Goal: Communication & Community: Answer question/provide support

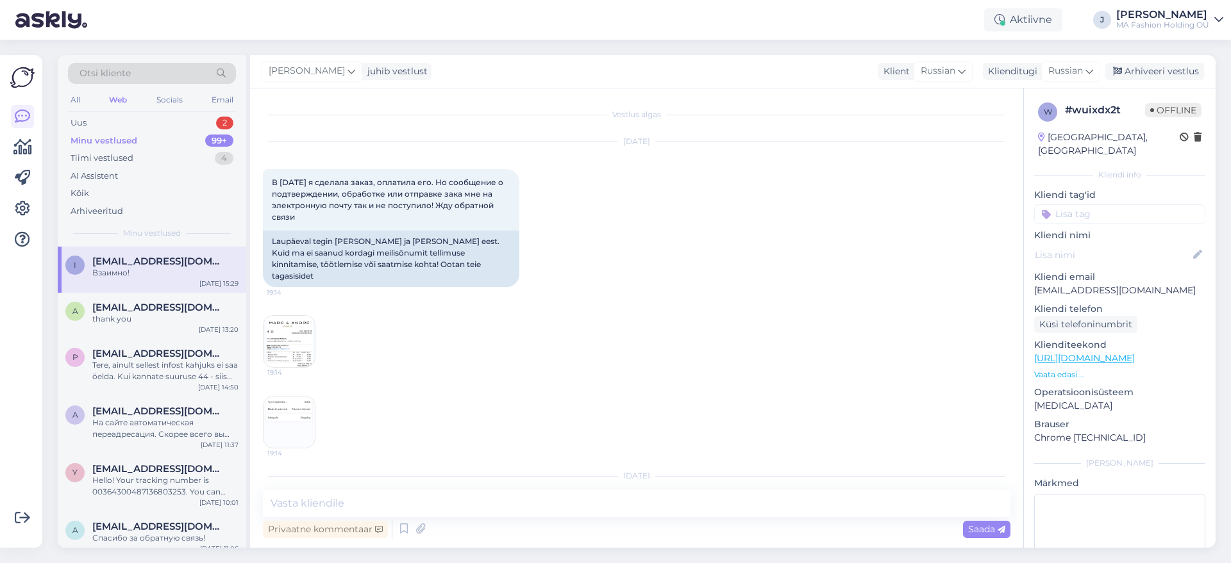
scroll to position [8653, 0]
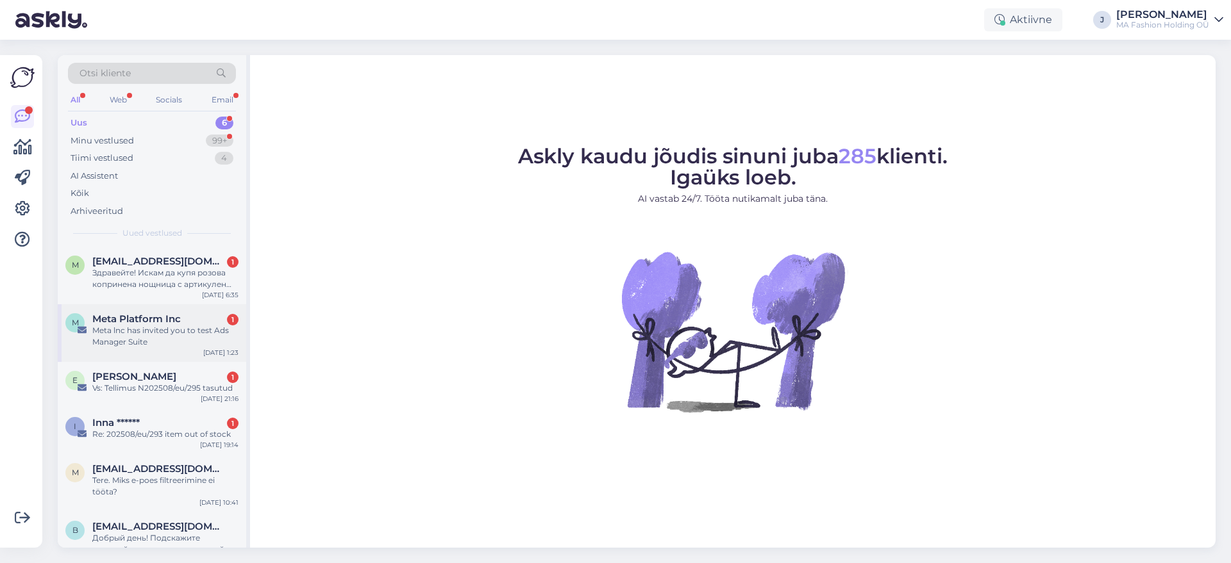
click at [168, 342] on div "Meta lnc has invited you to test Ads Manager Suite" at bounding box center [165, 336] width 146 height 23
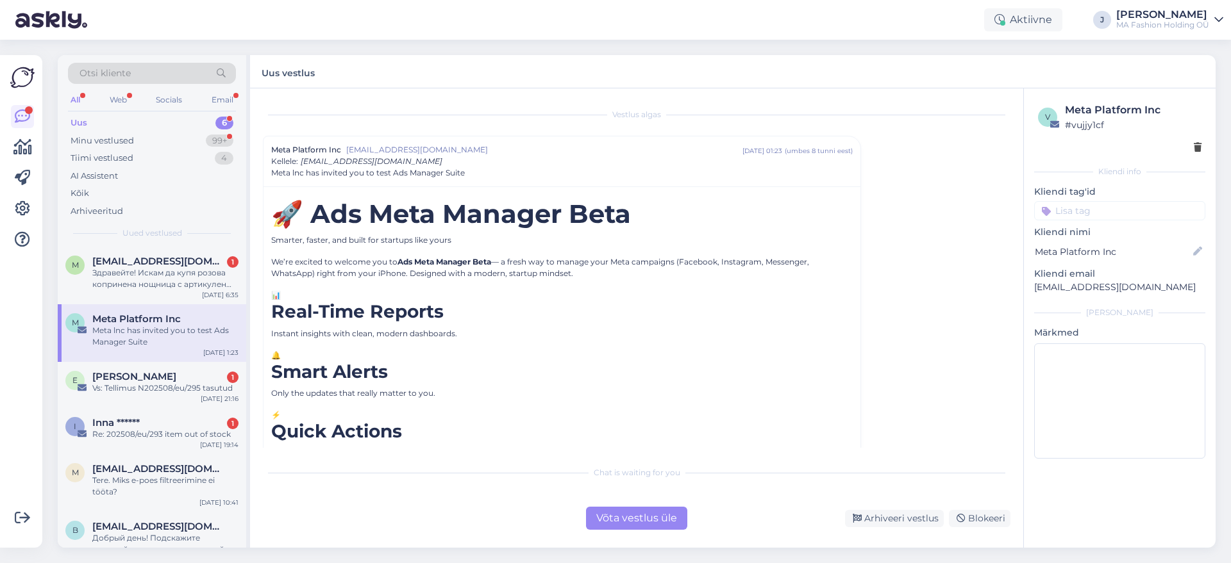
click at [165, 126] on div "Uus 6" at bounding box center [152, 123] width 168 height 18
click at [185, 294] on div "m [EMAIL_ADDRESS][DOMAIN_NAME] 1 Здравейте! Искам да купя розова копринена нощн…" at bounding box center [152, 276] width 188 height 58
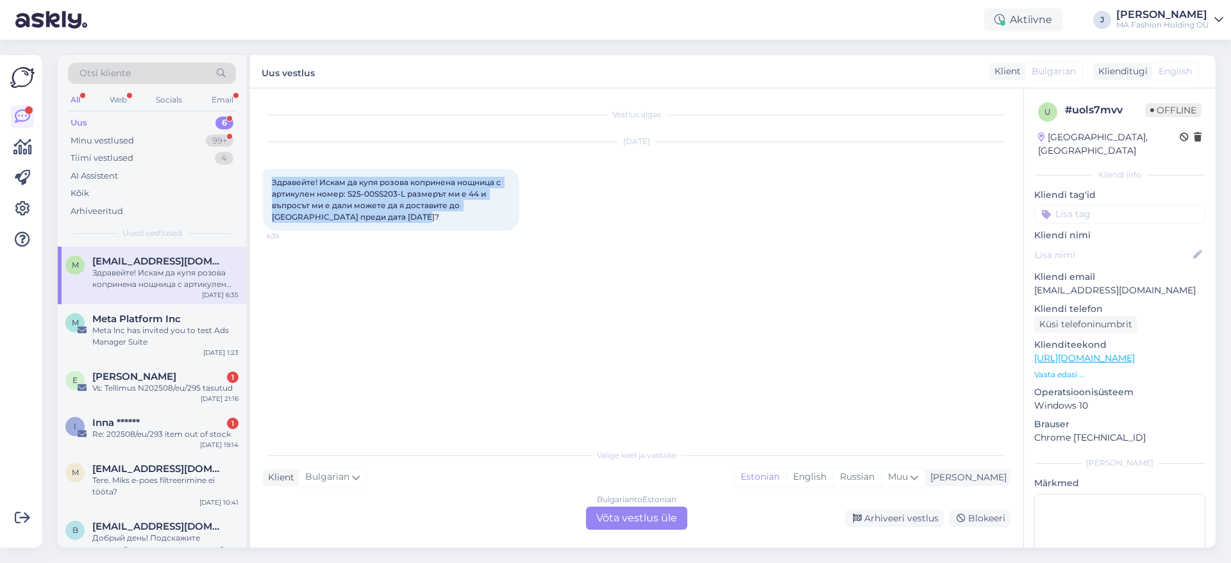
drag, startPoint x: 407, startPoint y: 222, endPoint x: 264, endPoint y: 174, distance: 151.0
click at [265, 174] on div "Здравейте! Искам да купя розова копринена нощница с артикулен номер: S25-00SS20…" at bounding box center [391, 200] width 256 height 62
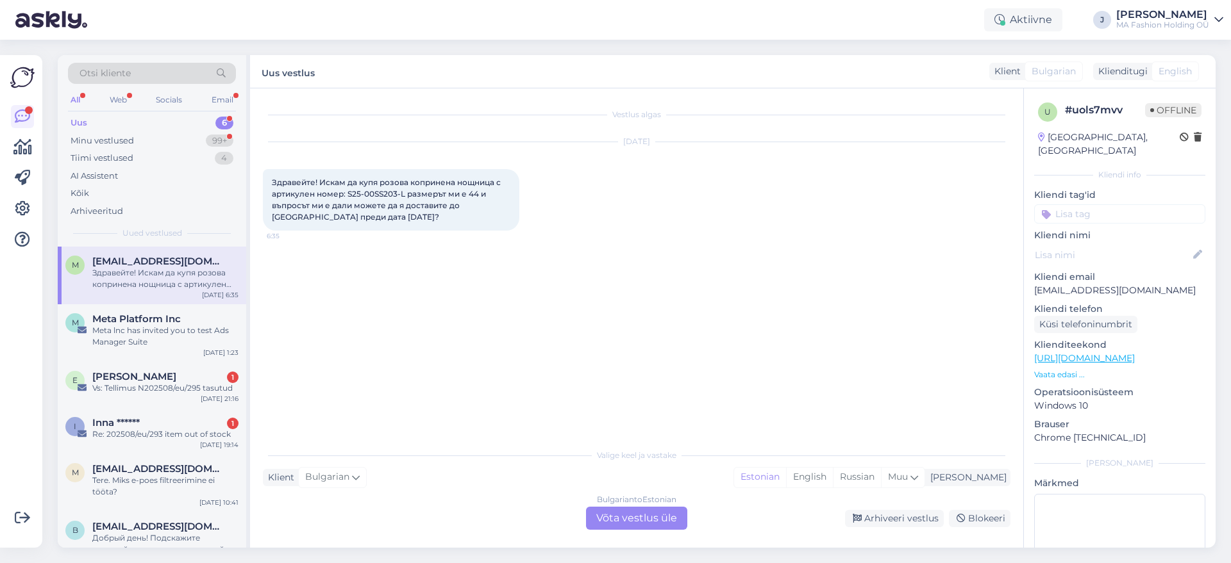
click at [603, 529] on div "Bulgarian to Estonian Võta vestlus üle" at bounding box center [636, 518] width 101 height 23
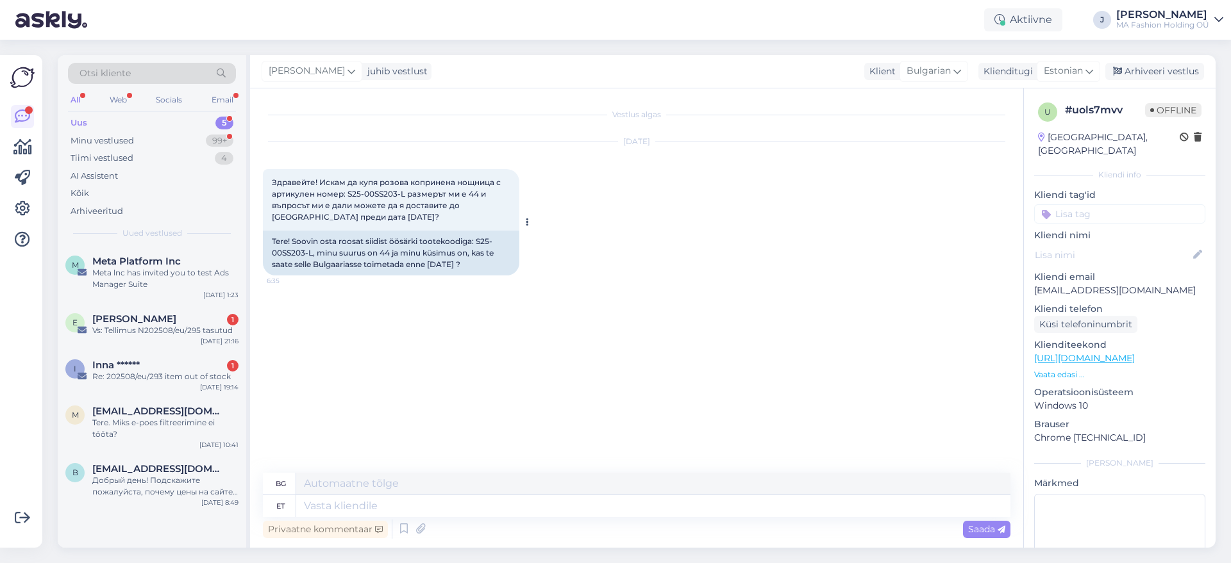
drag, startPoint x: 490, startPoint y: 269, endPoint x: 432, endPoint y: 271, distance: 57.7
click at [432, 271] on div "Tere! Soovin osta roosat siidist öösärki tootekoodiga: S25-00SS203-L, minu suur…" at bounding box center [391, 253] width 256 height 45
click at [473, 266] on div "Tere! Soovin osta roosat siidist öösärki tootekoodiga: S25-00SS203-L, minu suur…" at bounding box center [391, 253] width 256 height 45
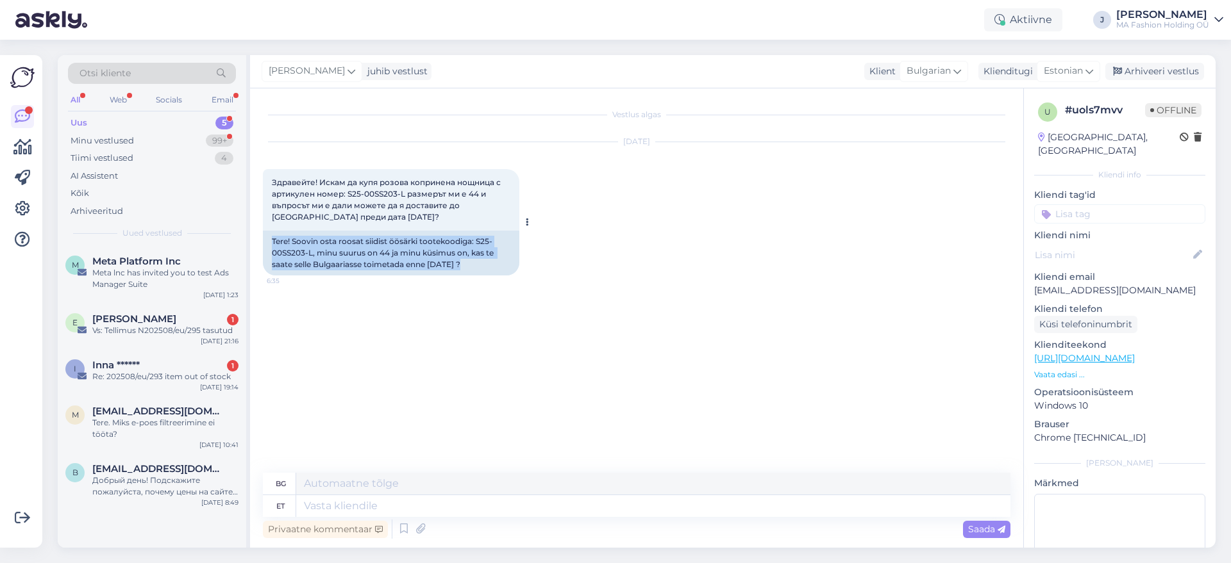
click at [473, 266] on div "Tere! Soovin osta roosat siidist öösärki tootekoodiga: S25-00SS203-L, minu suur…" at bounding box center [391, 253] width 256 height 45
click at [478, 263] on div "Tere! Soovin osta roosat siidist öösärki tootekoodiga: S25-00SS203-L, minu suur…" at bounding box center [391, 253] width 256 height 45
drag, startPoint x: 488, startPoint y: 260, endPoint x: 271, endPoint y: 242, distance: 218.1
click at [271, 242] on div "Tere! Soovin osta roosat siidist öösärki tootekoodiga: S25-00SS203-L, minu suur…" at bounding box center [391, 253] width 256 height 45
click at [1079, 59] on div "[PERSON_NAME] vestlust Klient [DEMOGRAPHIC_DATA] Klienditugi [DEMOGRAPHIC_DATA]…" at bounding box center [732, 71] width 965 height 33
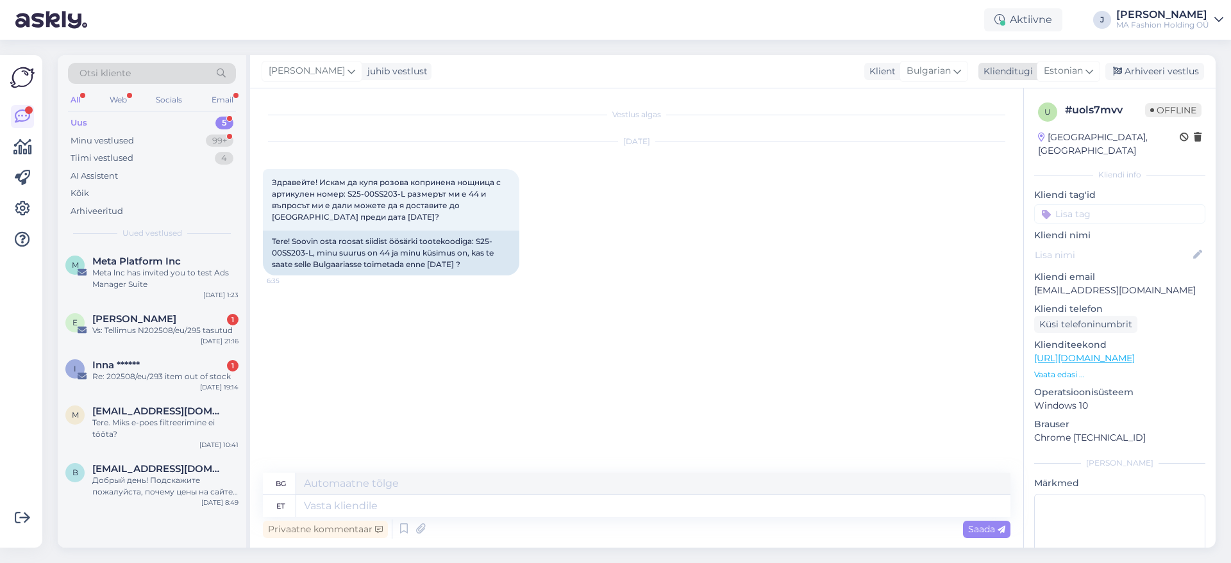
click at [1072, 64] on span "Estonian" at bounding box center [1062, 71] width 39 height 14
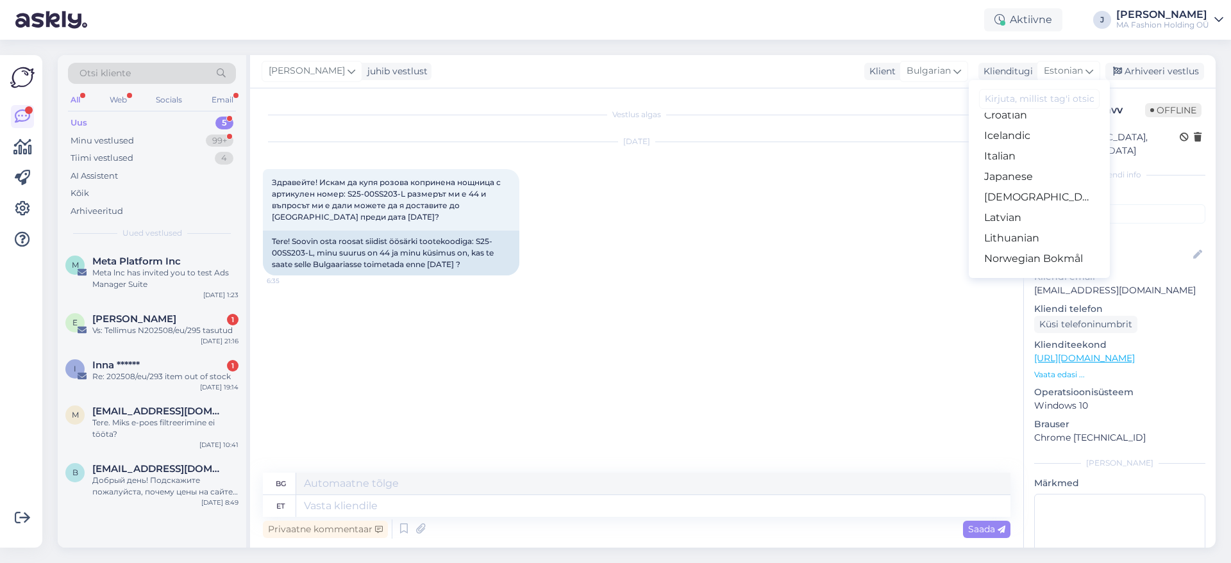
scroll to position [481, 0]
drag, startPoint x: 1046, startPoint y: 163, endPoint x: 1036, endPoint y: 170, distance: 12.3
click at [1047, 162] on link "Russian" at bounding box center [1038, 160] width 141 height 21
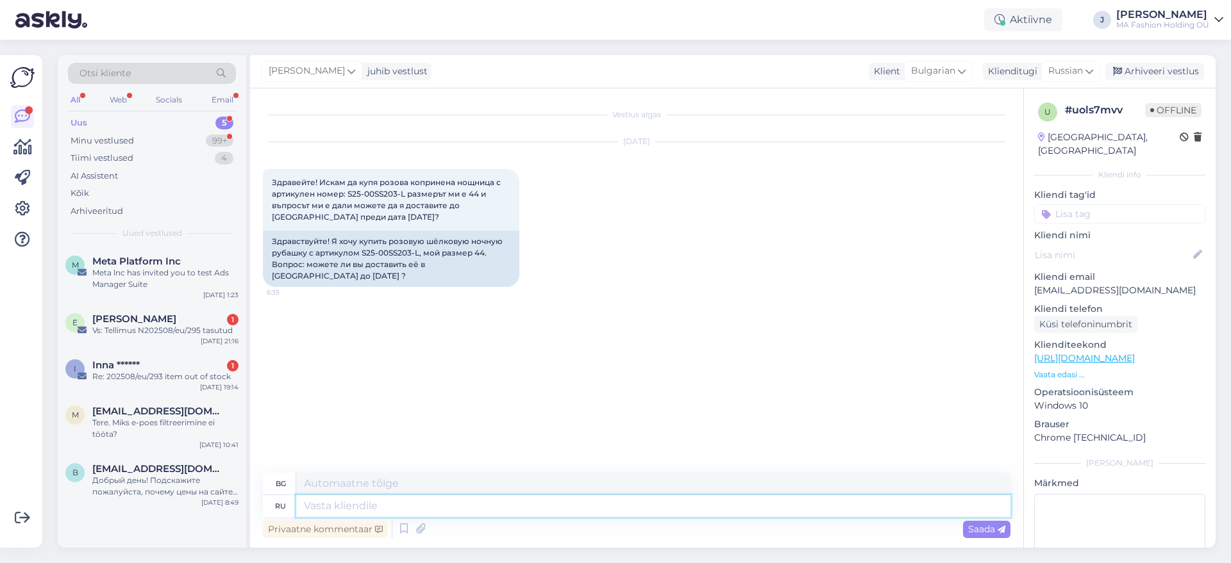
click at [442, 506] on textarea at bounding box center [653, 506] width 714 height 22
type textarea "Добрый де"
type textarea "Вид"
type textarea "Добрый день!"
type textarea "Добър ден"
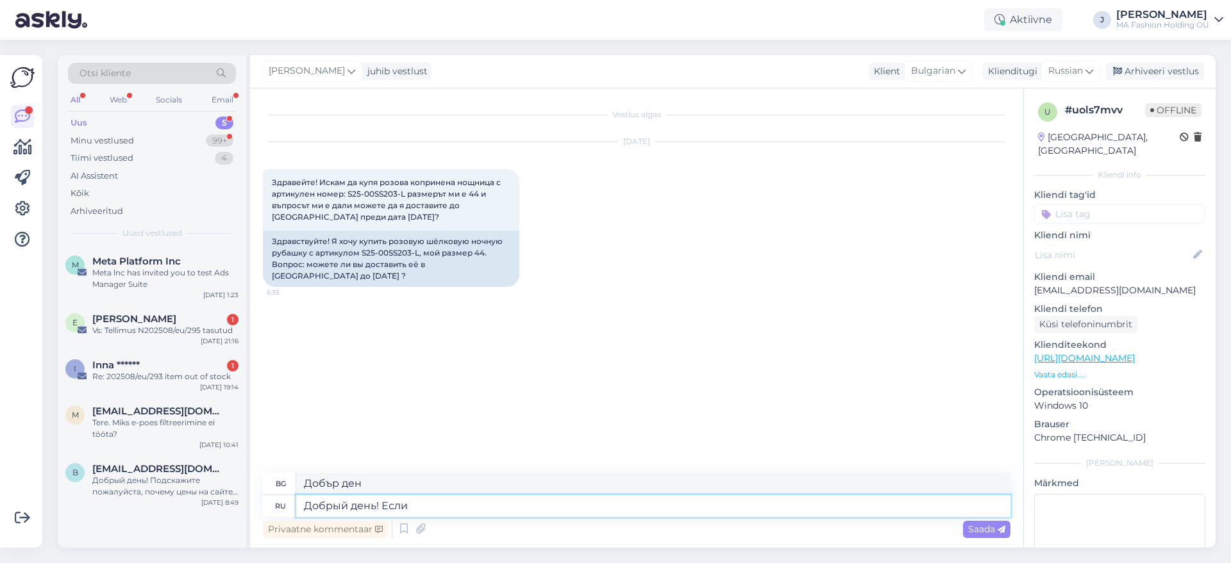
type textarea "Добрый день! Если"
type textarea "Добър ден! Ако"
click at [406, 506] on textarea "Добрый день! Если" at bounding box center [653, 506] width 714 height 22
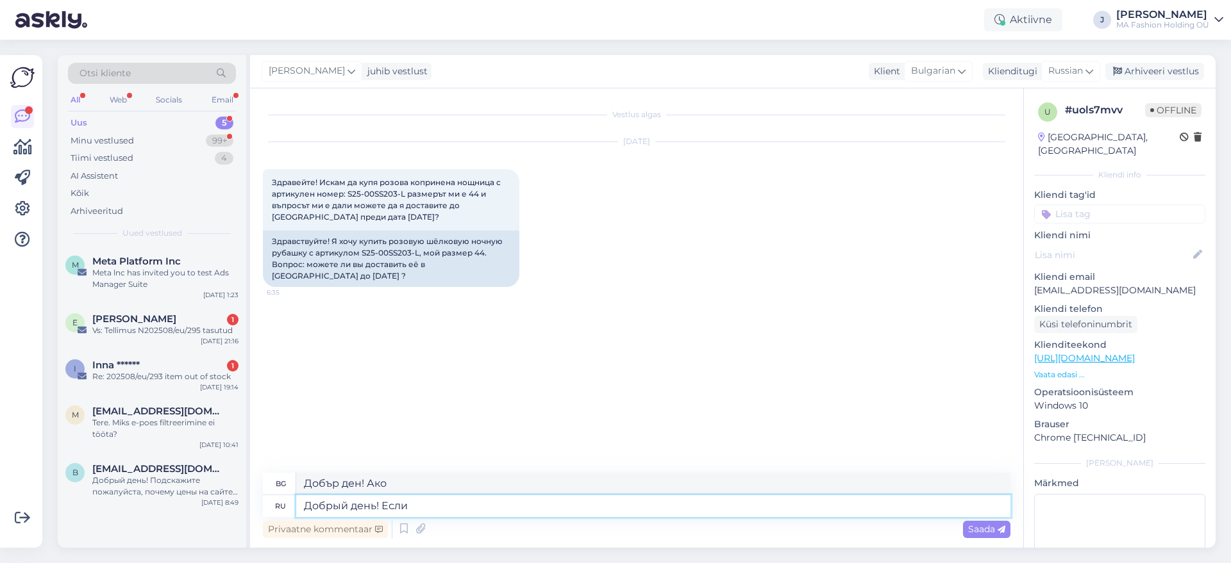
click at [406, 506] on textarea "Добрый день! Если" at bounding box center [653, 506] width 714 height 22
click at [411, 510] on textarea "Добрый день! Если" at bounding box center [653, 506] width 714 height 22
drag, startPoint x: 391, startPoint y: 503, endPoint x: 381, endPoint y: 501, distance: 9.8
click at [381, 501] on textarea "Добрый день! Если" at bounding box center [653, 506] width 714 height 22
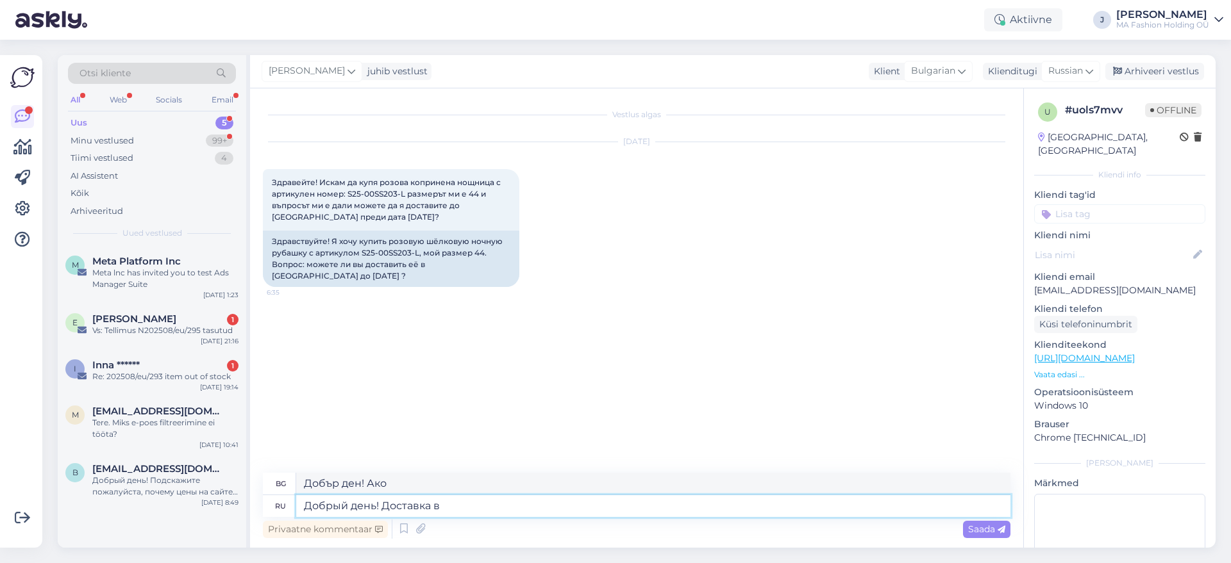
type textarea "Добрый день! Доставка в"
type textarea "Добър ден! Доставка"
type textarea "Добрый день! Доставка в Б"
type textarea "Добър ден! Доставка до"
type textarea "Добрый день! Доставка в [GEOGRAPHIC_DATA]"
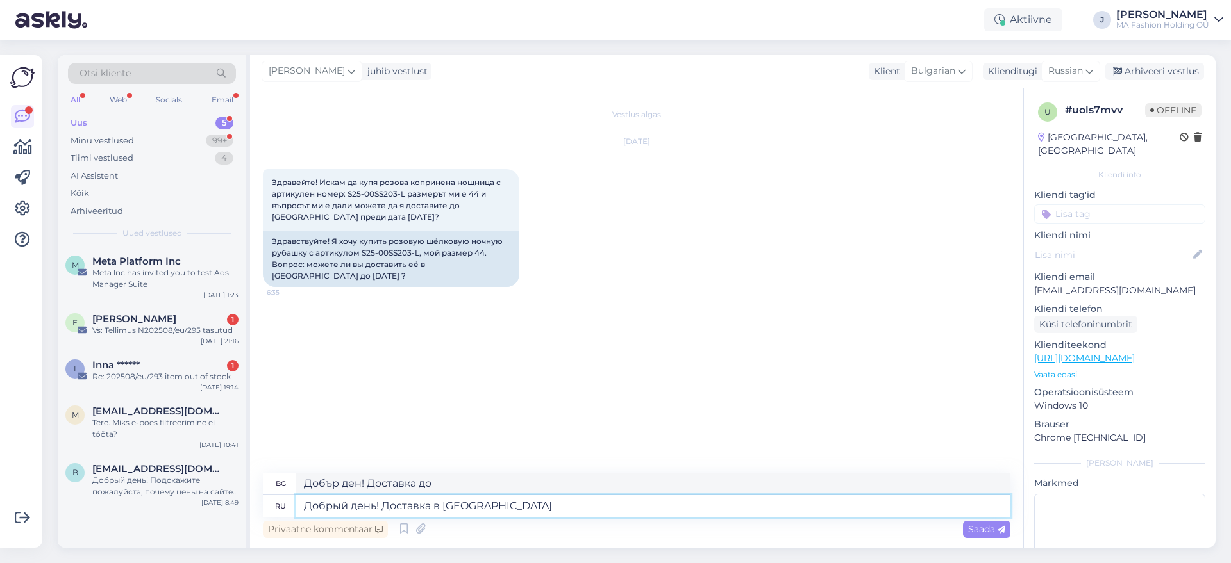
type textarea "Добър ден! Доставка до [GEOGRAPHIC_DATA]"
type textarea "Добрый день! Доставка в [GEOGRAPHIC_DATA] обычно"
type textarea "Добър ден! Доставката до [GEOGRAPHIC_DATA] обикновено е"
type textarea "Добрый день! Доставка в [GEOGRAPHIC_DATA] обычно 6-7"
type textarea "Добър ден! Доставката до [GEOGRAPHIC_DATA] обикновено е 6-7"
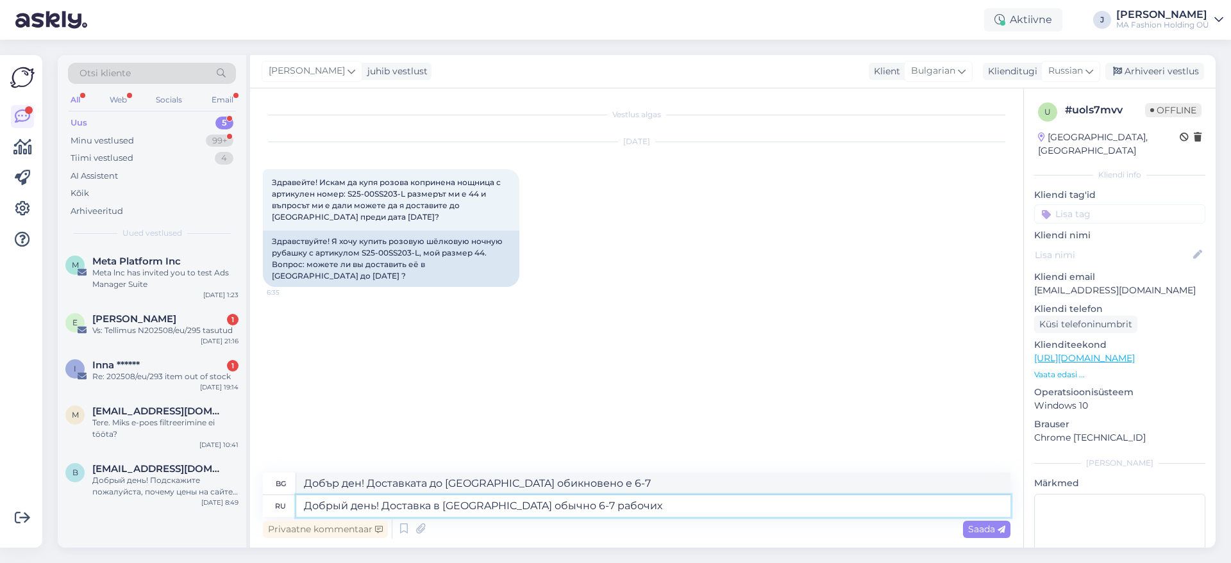
type textarea "Добрый день! Доставка в [GEOGRAPHIC_DATA] обычно 6-7 рабочих д"
type textarea "Добър ден! Доставката до [GEOGRAPHIC_DATA] обикновено отнема 6-7 работни дни."
type textarea "Добрый день! Доставка в [GEOGRAPHIC_DATA] обычно 6-7 рабочих дней"
type textarea "Добър ден! Доставката до [GEOGRAPHIC_DATA] обикновено е 6-7 работни дни."
type textarea "Добрый день! Доставка в [GEOGRAPHIC_DATA] обычно 6-7 рабочих днейю"
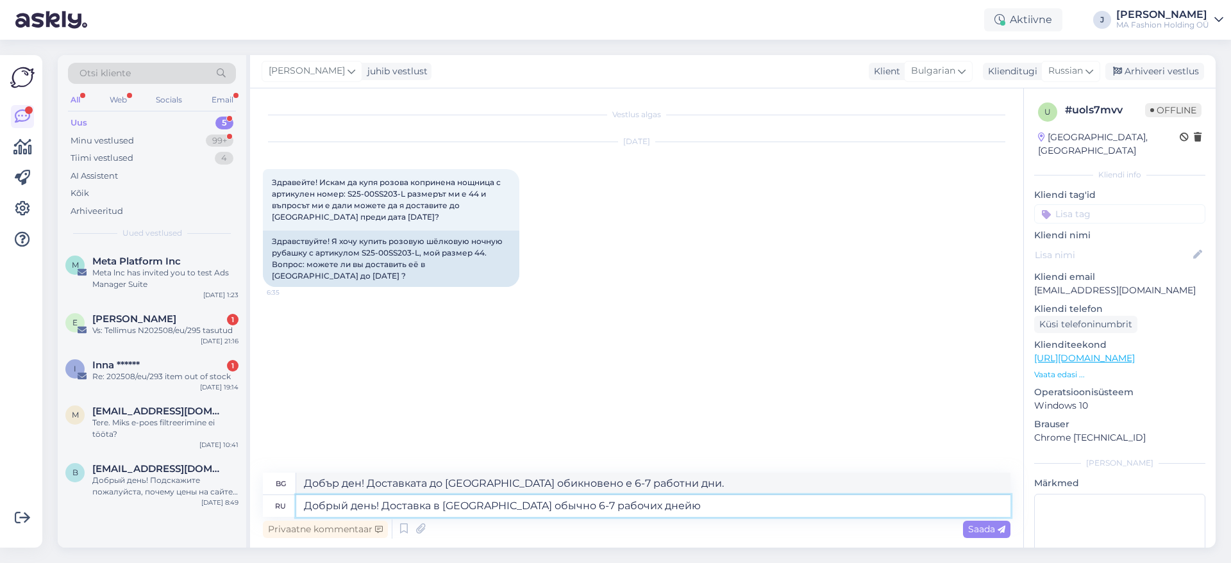
type textarea "Добър ден! Доставката до [GEOGRAPHIC_DATA] обикновено отнема 6-7 работни дни."
type textarea "Добрый день! Доставка в [GEOGRAPHIC_DATA] обычно 6-7 рабочих дней, в за"
type textarea "Добър ден! Доставката до [GEOGRAPHIC_DATA] обикновено отнема 6-7 работни дни, в"
type textarea "Добрый день! Доставка в [GEOGRAPHIC_DATA] обычно 6-7 рабочих дней, в зависимост…"
type textarea "Добър ден! Доставката до [GEOGRAPHIC_DATA] обикновено отнема 6-7 работни дни, в…"
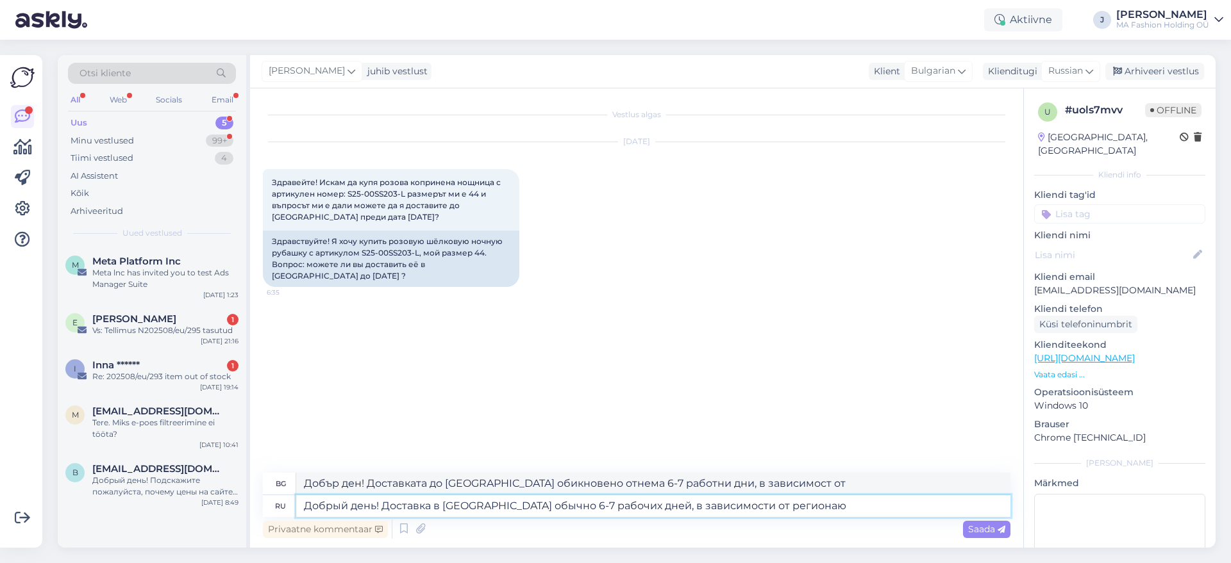
type textarea "Добрый день! Доставка в [GEOGRAPHIC_DATA] обычно 6-7 рабочих дней, в зависимост…"
type textarea "Добър ден! Доставката до [GEOGRAPHIC_DATA] обикновено отнема 6-7 работни дни, в…"
type textarea "Добрый день! Доставка в [GEOGRAPHIC_DATA] обычно 6-7 рабочих дней, в зависимост…"
type textarea "Добър ден! Доставката до [GEOGRAPHIC_DATA] обикновено отнема 6-7 работни дни, в…"
type textarea "Добрый день! Доставка в [GEOGRAPHIC_DATA] обычно 6-7 рабочих дней, в зависимост…"
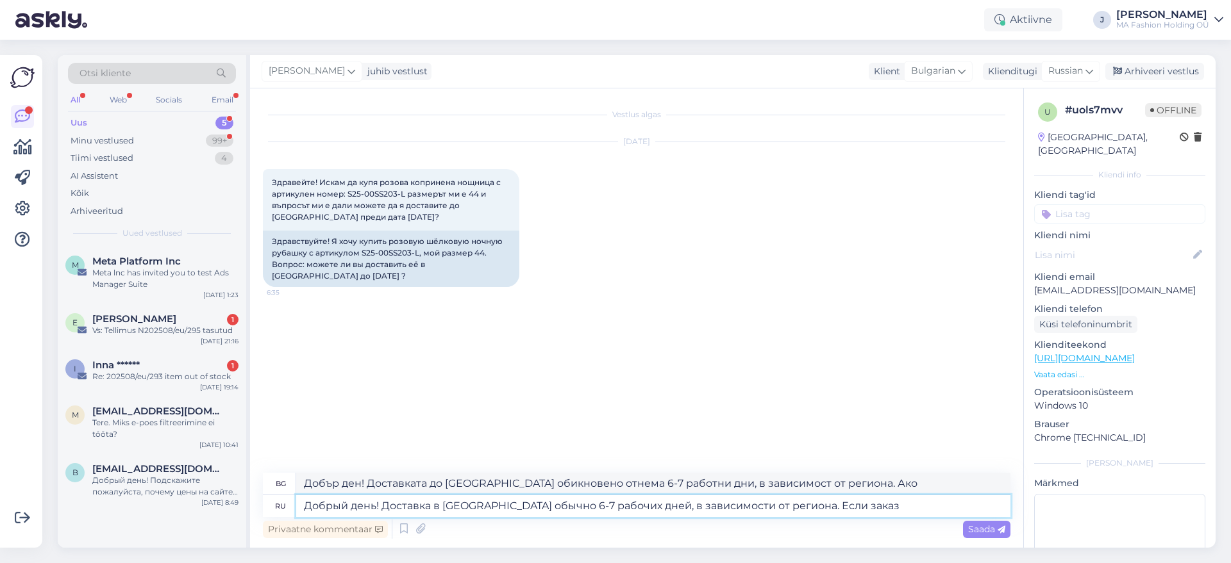
type textarea "Добър ден! Доставката до [GEOGRAPHIC_DATA] обикновено отнема 6-7 работни дни, в…"
drag, startPoint x: 793, startPoint y: 498, endPoint x: 850, endPoint y: 504, distance: 57.3
click at [850, 504] on textarea "Добрый день! Доставка в [GEOGRAPHIC_DATA] обычно 6-7 рабочих дней, в зависимост…" at bounding box center [653, 506] width 714 height 22
type textarea "Добрый день! Доставка в [GEOGRAPHIC_DATA] обычно 6-7 рабочих дней, в зависимост…"
type textarea "Добър ден! Доставката до [GEOGRAPHIC_DATA] обикновено отнема 6-7 работни дни, в…"
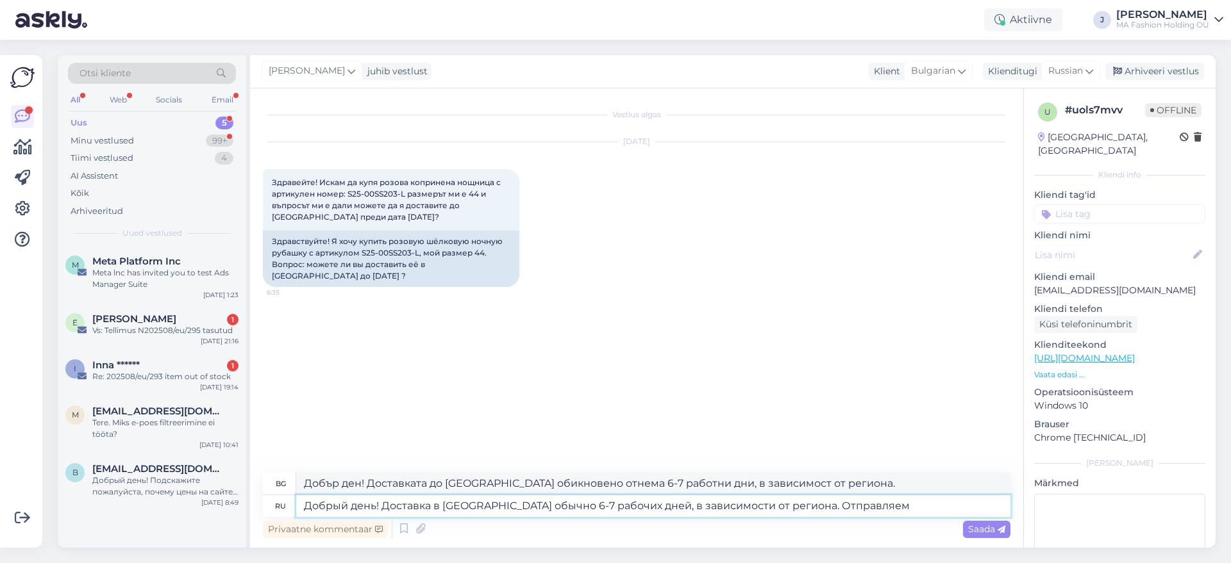
type textarea "Добрый день! Доставка в [GEOGRAPHIC_DATA] обычно 6-7 рабочих дней, в зависимост…"
type textarea "Добър ден! Доставката до [GEOGRAPHIC_DATA] обикновено отнема 6-7 работни дни, в…"
type textarea "Добрый день! Доставка в [GEOGRAPHIC_DATA] обычно 6-7 рабочих дней, в зависимост…"
type textarea "Добър ден! Доставката до [GEOGRAPHIC_DATA] обикновено отнема 6-7 работни дни, в…"
type textarea "Добрый день! Доставка в [GEOGRAPHIC_DATA] обычно 6-7 рабочих дней, в зависимост…"
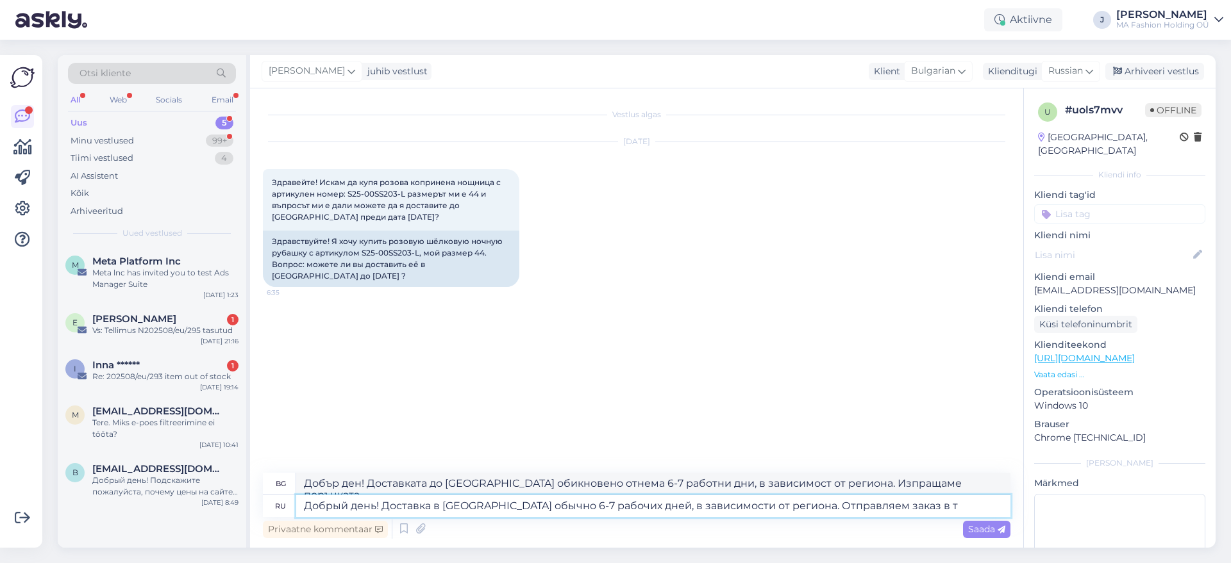
type textarea "Добър ден! Доставката до [GEOGRAPHIC_DATA] обикновено отнема 6-7 работни дни, в…"
type textarea "Добрый день! Доставка в [GEOGRAPHIC_DATA] обычно 6-7 рабочих дней, в зависимост…"
type textarea "Добър ден! Доставката до [GEOGRAPHIC_DATA] обикновено отнема 6-7 работни дни, в…"
type textarea "Добрый день! Доставка в [GEOGRAPHIC_DATA] обычно 6-7 рабочих дней, в зависимост…"
type textarea "Добър ден! Доставката до [GEOGRAPHIC_DATA] обикновено отнема 6-7 работни дни, в…"
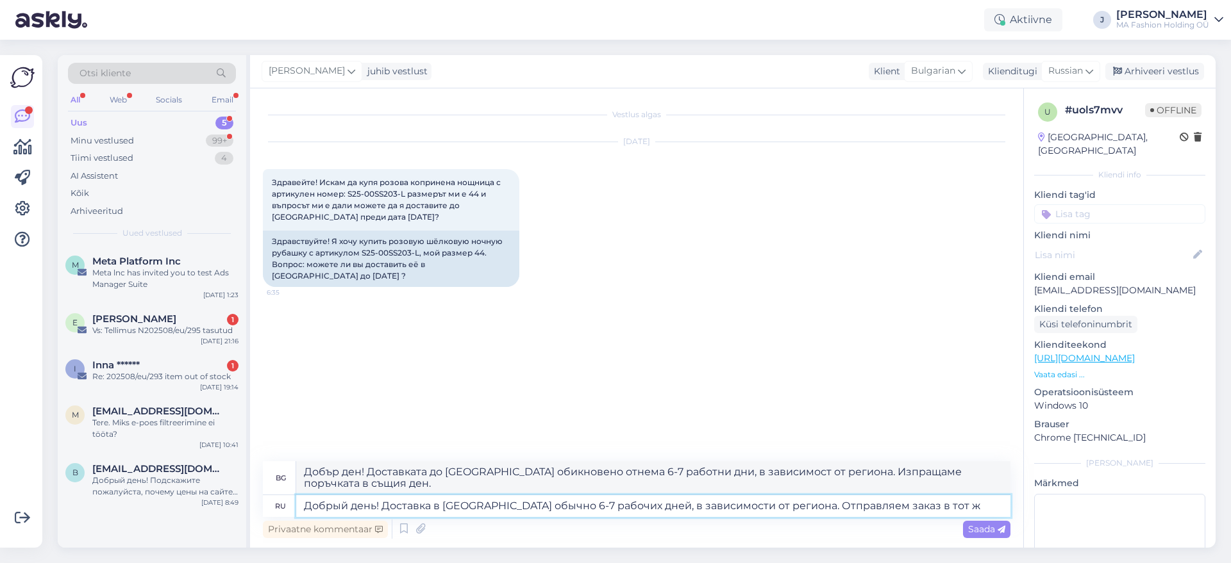
type textarea "Добрый день! Доставка в [GEOGRAPHIC_DATA] обычно 6-7 рабочих дней, в зависимост…"
type textarea "Добър ден! Доставката до [GEOGRAPHIC_DATA] обикновено отнема 6-7 работни дни, в…"
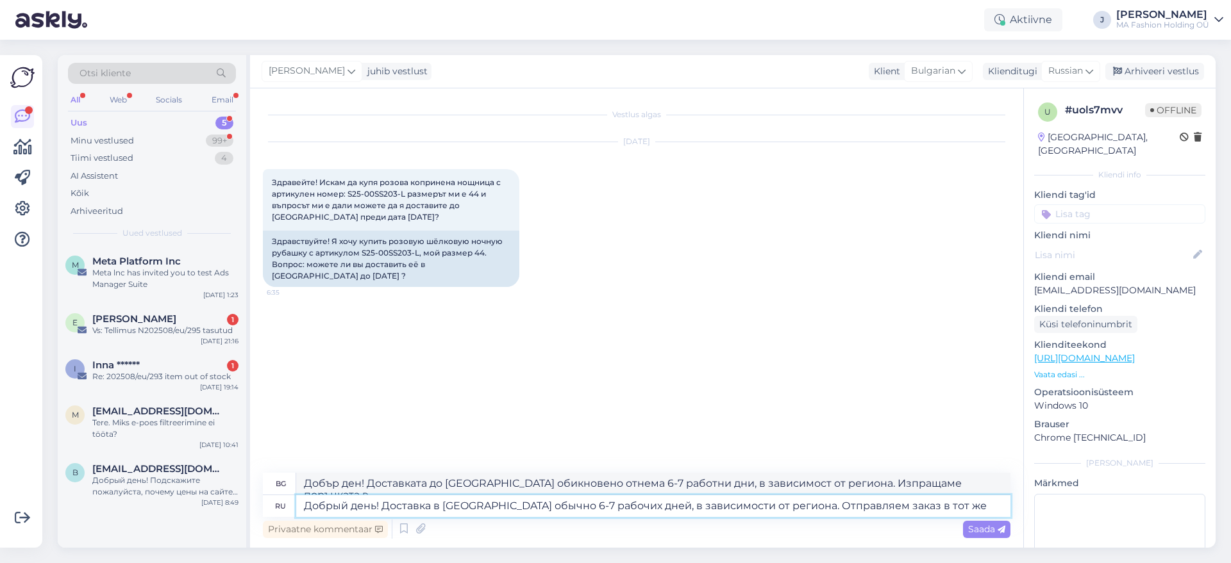
type textarea "Добрый день! Доставка в [GEOGRAPHIC_DATA] обычно 6-7 рабочих дней, в зависимост…"
type textarea "Добър ден! Доставката до [GEOGRAPHIC_DATA] обикновено отнема 6-7 работни дни, в…"
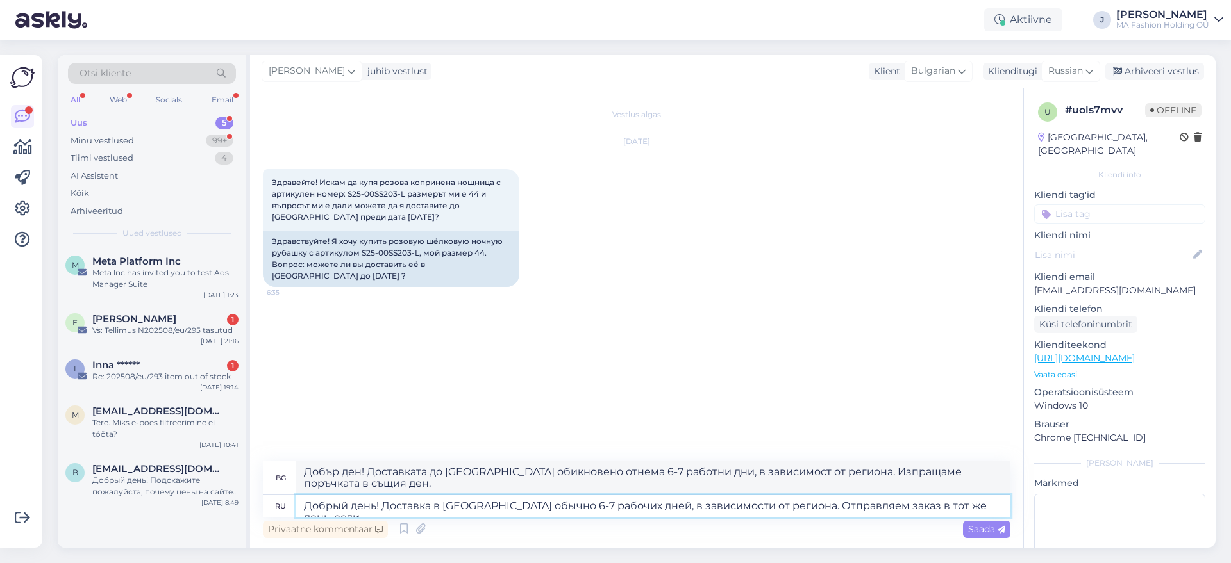
type textarea "Добрый день! Доставка в [GEOGRAPHIC_DATA] обычно 6-7 рабочих дней, в зависимост…"
type textarea "Добър ден! Доставката до [GEOGRAPHIC_DATA] обикновено отнема 6-7 работни дни, в…"
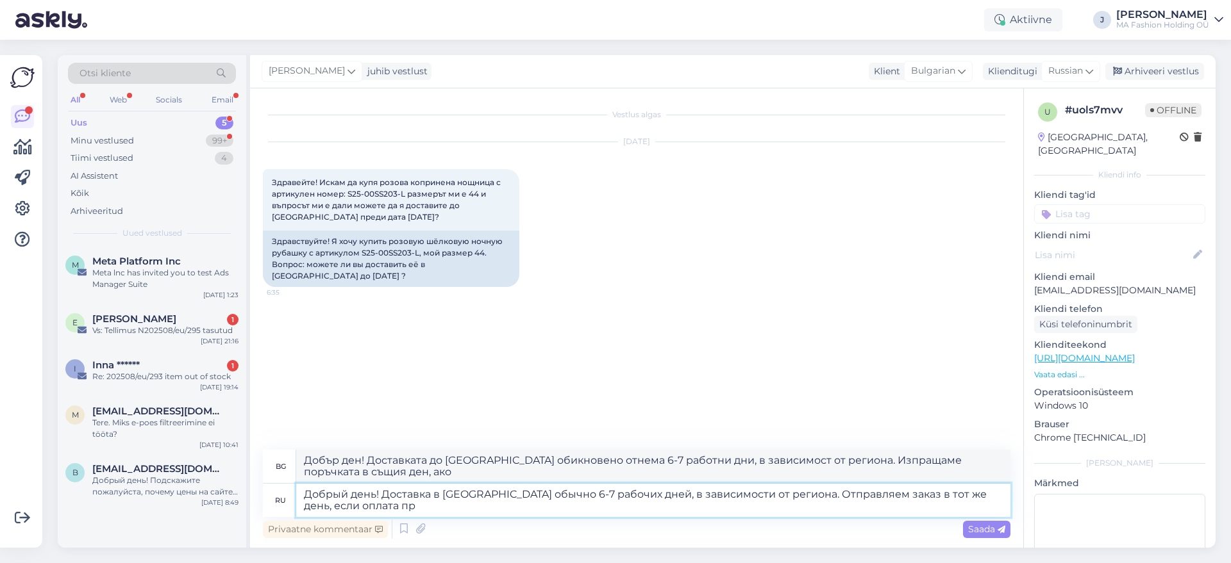
type textarea "Добрый день! Доставка в [GEOGRAPHIC_DATA] обычно 6-7 рабочих дней, в зависимост…"
type textarea "Добър ден! Доставката до [GEOGRAPHIC_DATA] обикновено отнема 6-7 работни дни, в…"
type textarea "Добрый день! Доставка в [GEOGRAPHIC_DATA] обычно 6-7 рабочих дней, в зависимост…"
type textarea "Добър ден! Доставката до [GEOGRAPHIC_DATA] обикновено отнема 6-7 работни дни, в…"
type textarea "Добрый день! Доставка в [GEOGRAPHIC_DATA] обычно 6-7 рабочих дней, в зависимост…"
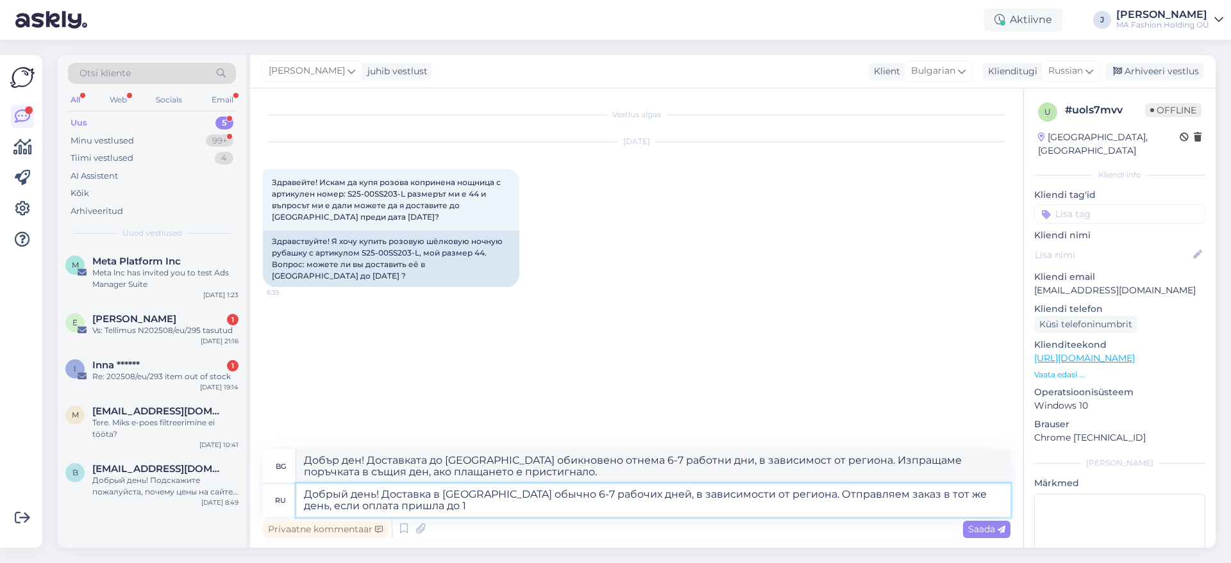
type textarea "Добър ден! Доставката до [GEOGRAPHIC_DATA] обикновено отнема 6-7 работни дни, в…"
type textarea "Добрый день! Доставка в [GEOGRAPHIC_DATA] обычно 6-7 рабочих дней, в зависимост…"
type textarea "Добър ден! Доставката до [GEOGRAPHIC_DATA] обикновено отнема 6-7 работни дни, в…"
type textarea "Добрый день! Доставка в [GEOGRAPHIC_DATA] обычно 6-7 рабочих дней, в зависимост…"
type textarea "Добър ден! Доставката до [GEOGRAPHIC_DATA] обикновено отнема 6-7 работни дни, в…"
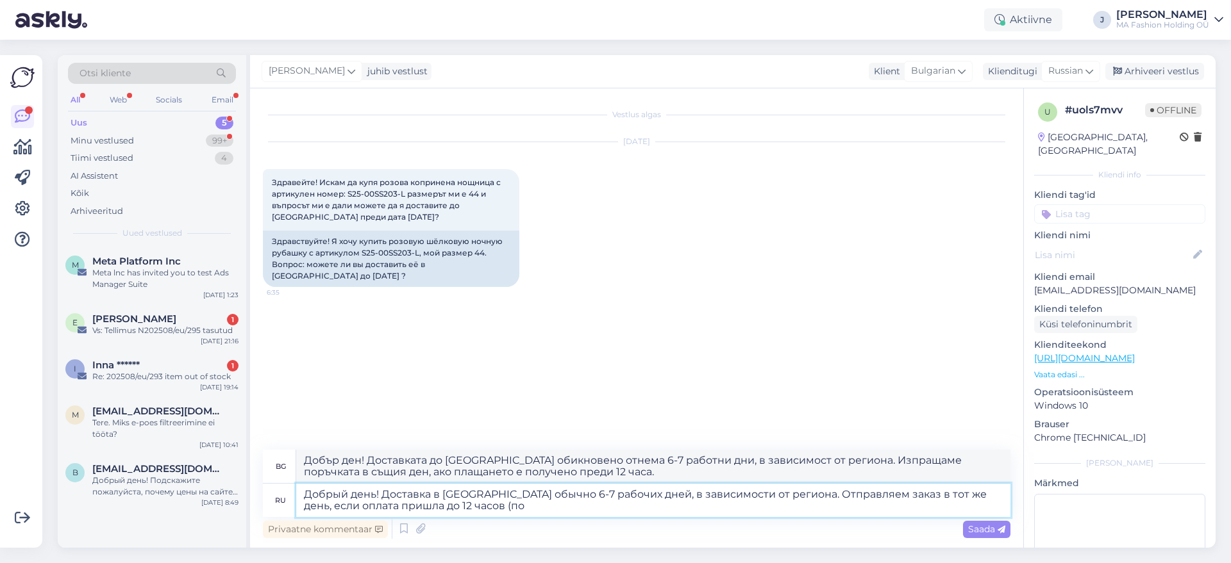
type textarea "Добрый день! Доставка в [GEOGRAPHIC_DATA] обычно 6-7 рабочих дней, в зависимост…"
type textarea "Добър ден! Доставката до [GEOGRAPHIC_DATA] обикновено отнема 6-7 работни дни, в…"
type textarea "Добрый день! Доставка в [GEOGRAPHIC_DATA] обычно 6-7 рабочих дней, в зависимост…"
type textarea "Добър ден! Доставката до [GEOGRAPHIC_DATA] обикновено отнема 6-7 работни дни, в…"
type textarea "Добрый день! Доставка в [GEOGRAPHIC_DATA] обычно 6-7 рабочих дней, в зависимост…"
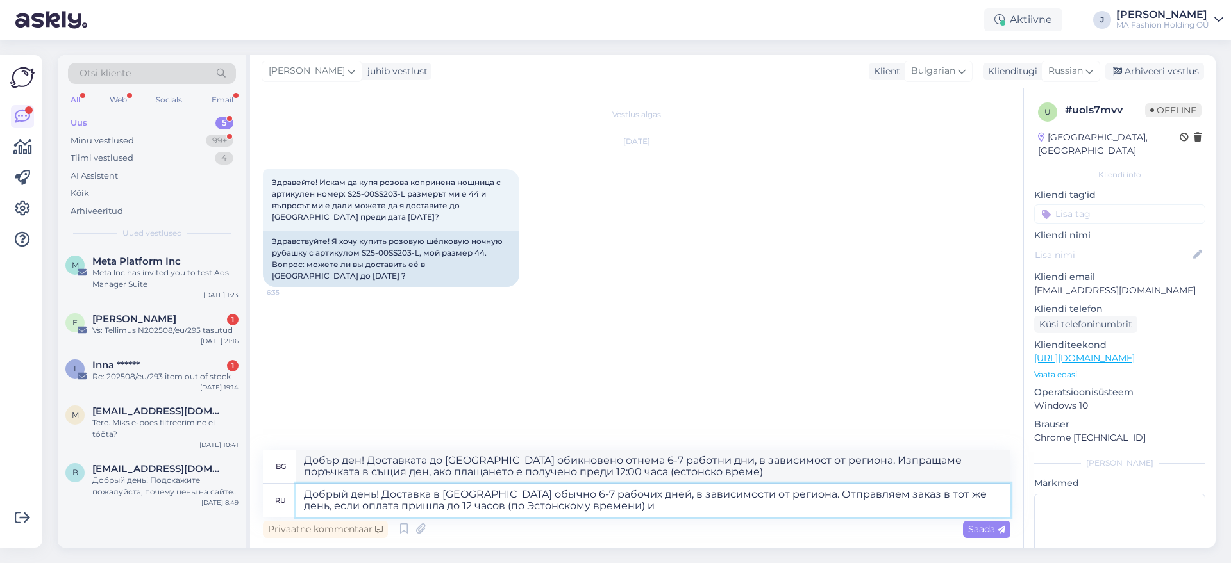
type textarea "Добър ден! Доставката до [GEOGRAPHIC_DATA] обикновено отнема 6-7 работни дни, в…"
type textarea "Добрый день! Доставка в [GEOGRAPHIC_DATA] обычно 6-7 рабочих дней, в зависимост…"
type textarea "Добър ден! Доставката до [GEOGRAPHIC_DATA] обикновено отнема 6-7 работни дни, в…"
type textarea "Добрый день! Доставка в [GEOGRAPHIC_DATA] обычно 6-7 рабочих дней, в зависимост…"
type textarea "Добър ден! Доставката до [GEOGRAPHIC_DATA] обикновено отнема 6-7 работни дни, в…"
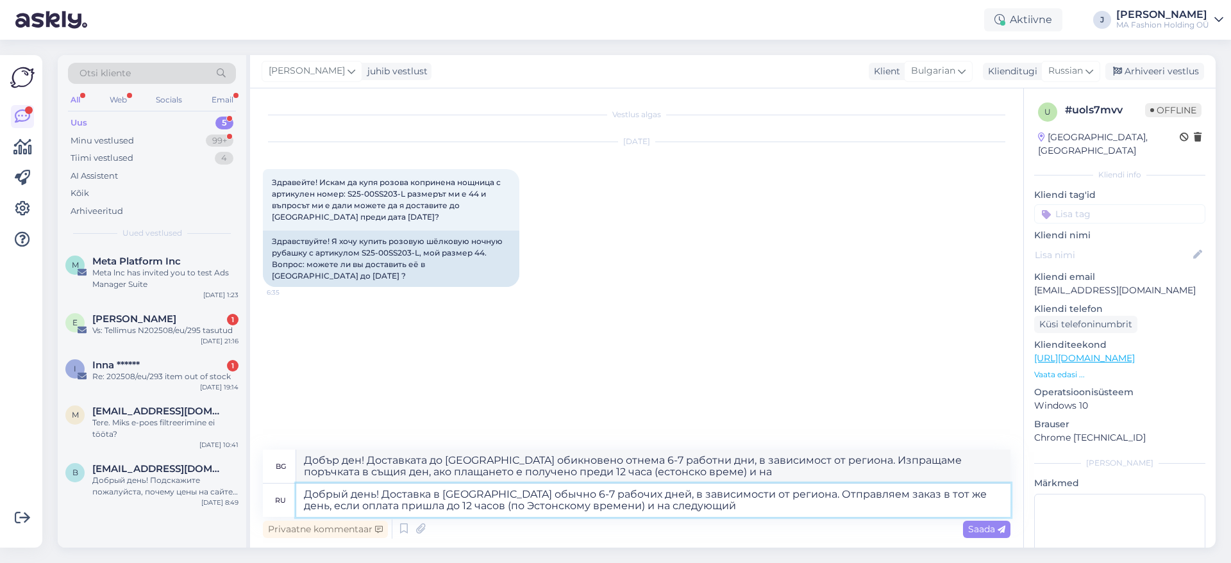
type textarea "Добрый день! Доставка в [GEOGRAPHIC_DATA] обычно 6-7 рабочих дней, в зависимост…"
type textarea "Добър ден! Доставката до [GEOGRAPHIC_DATA] обикновено отнема 6-7 работни дни, в…"
type textarea "Добрый день! Доставка в [GEOGRAPHIC_DATA] обычно 6-7 рабочих дней, в зависимост…"
type textarea "Добър ден! Доставката до [GEOGRAPHIC_DATA] обикновено отнема 6-7 работни дни, в…"
type textarea "Добрый день! Доставка в [GEOGRAPHIC_DATA] обычно 6-7 рабочих дней, в зависимост…"
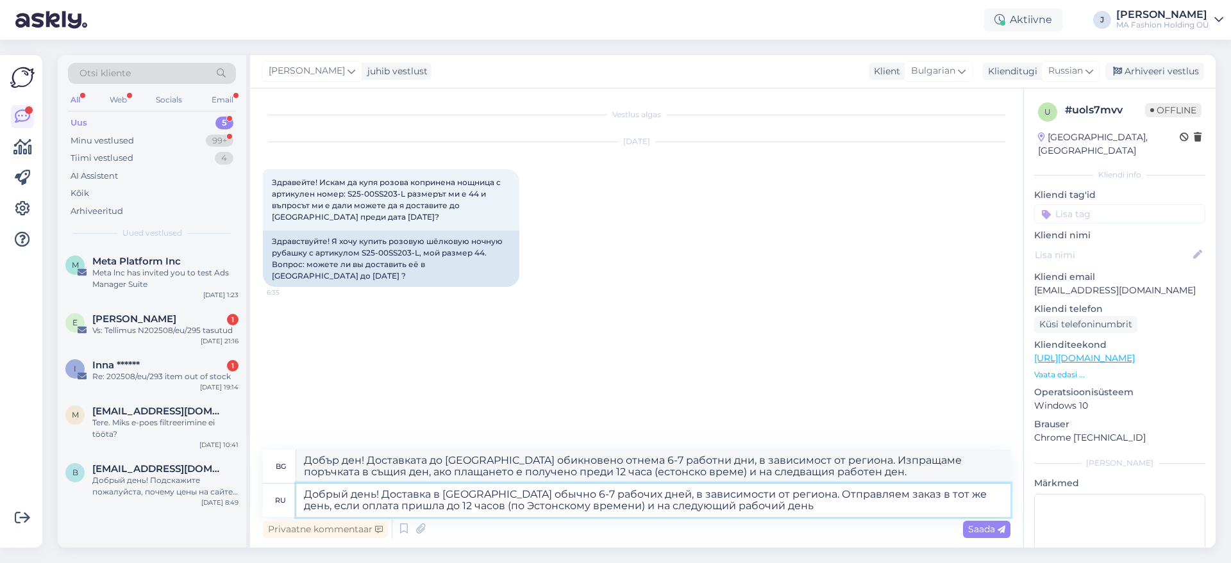
type textarea "Добър ден! Доставката до [GEOGRAPHIC_DATA] обикновено отнема 6-7 работни дни, в…"
type textarea "Добрый день! Доставка в [GEOGRAPHIC_DATA] обычно 6-7 рабочих дней, в зависимост…"
type textarea "Добър ден! Доставката до [GEOGRAPHIC_DATA] обикновено отнема 6-7 работни дни, в…"
type textarea "Добрый день! Доставка в [GEOGRAPHIC_DATA] обычно 6-7 рабочих дней, в зависимост…"
type textarea "Добър ден! Доставката до [GEOGRAPHIC_DATA] обикновено отнема 6-7 работни дни, в…"
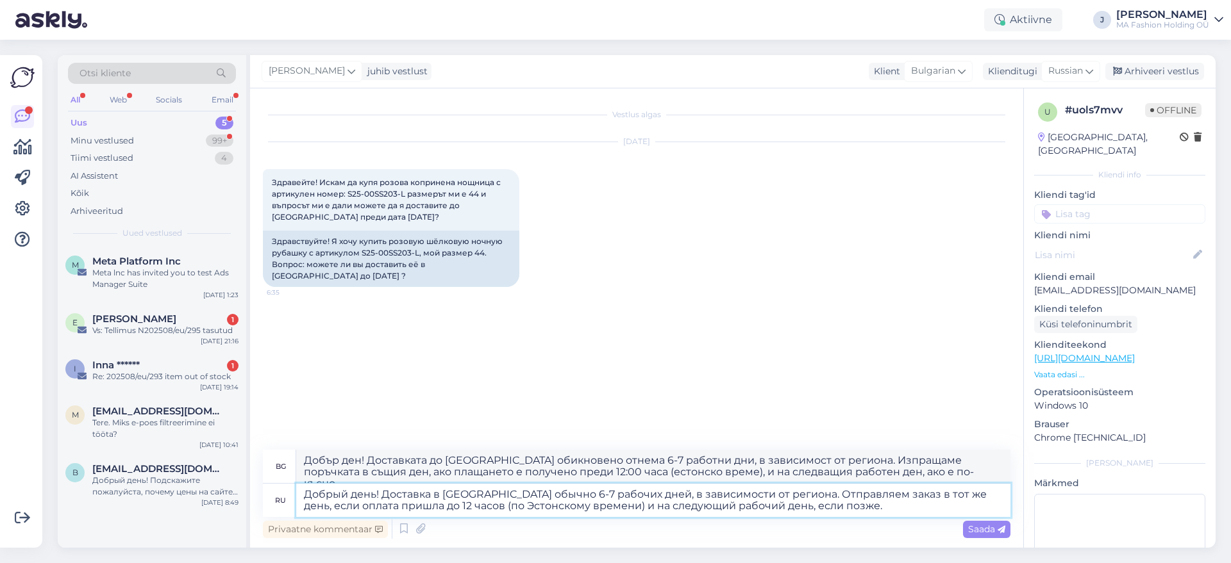
type textarea "Добрый день! Доставка в [GEOGRAPHIC_DATA] обычно 6-7 рабочих дней, в зависимост…"
click at [958, 520] on div "Privaatne kommentaar Saada" at bounding box center [636, 529] width 747 height 24
click at [976, 531] on span "Saada" at bounding box center [986, 530] width 37 height 12
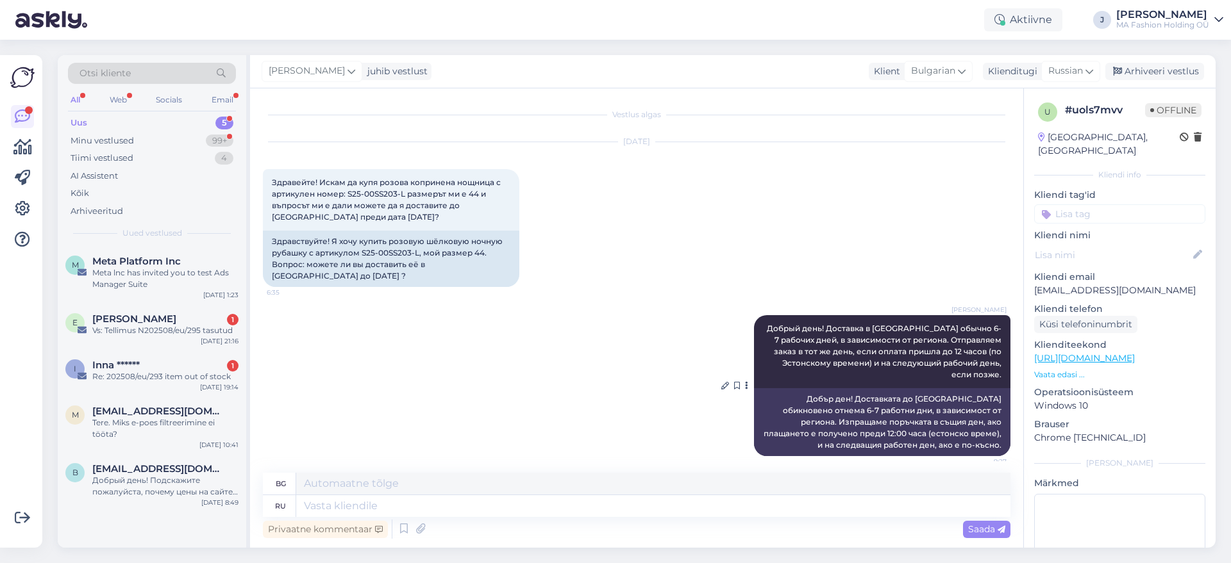
scroll to position [0, 0]
click at [185, 316] on div "[PERSON_NAME] 1" at bounding box center [165, 319] width 146 height 12
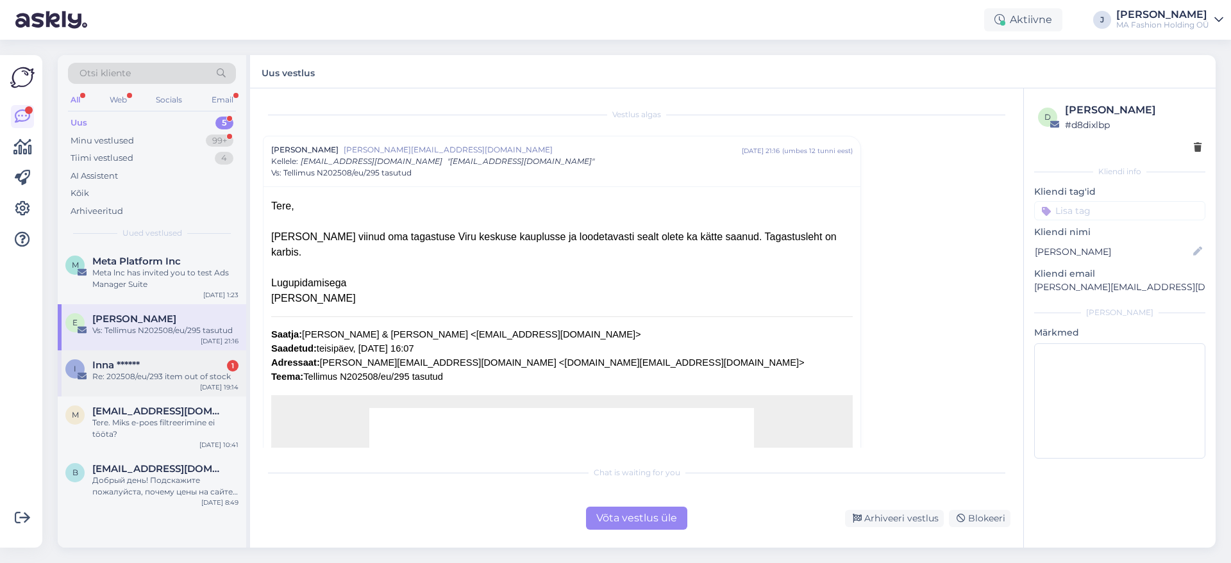
click at [188, 367] on div "Inna ****** 1" at bounding box center [165, 366] width 146 height 12
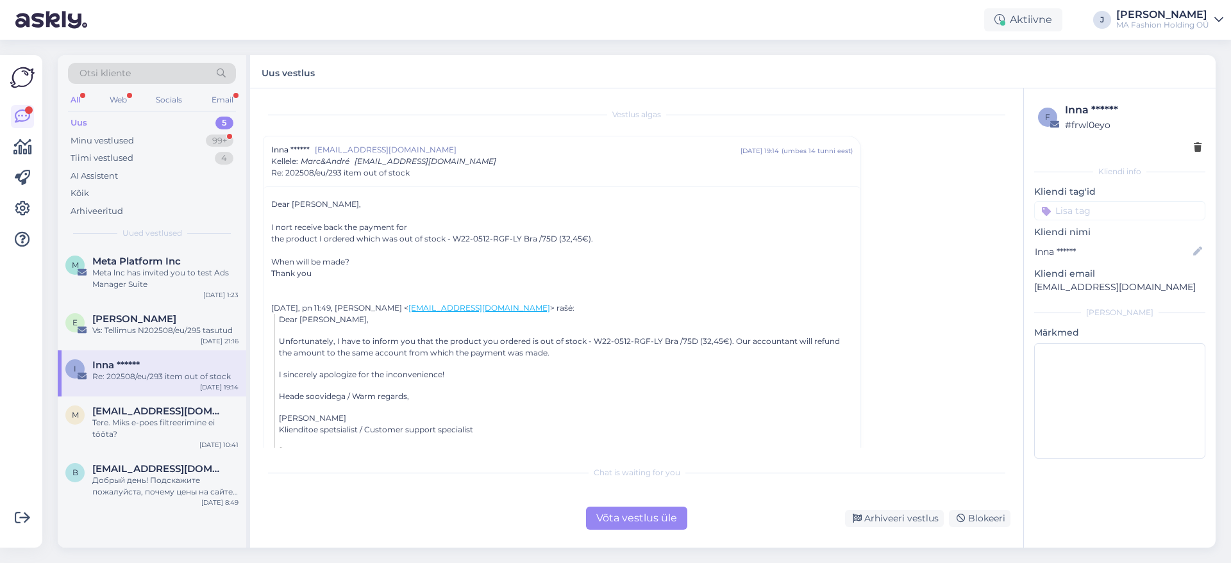
click at [580, 508] on div "Võta vestlus üle Arhiveeri vestlus Blokeeri" at bounding box center [636, 518] width 747 height 23
click at [599, 510] on div "Võta vestlus üle" at bounding box center [636, 518] width 101 height 23
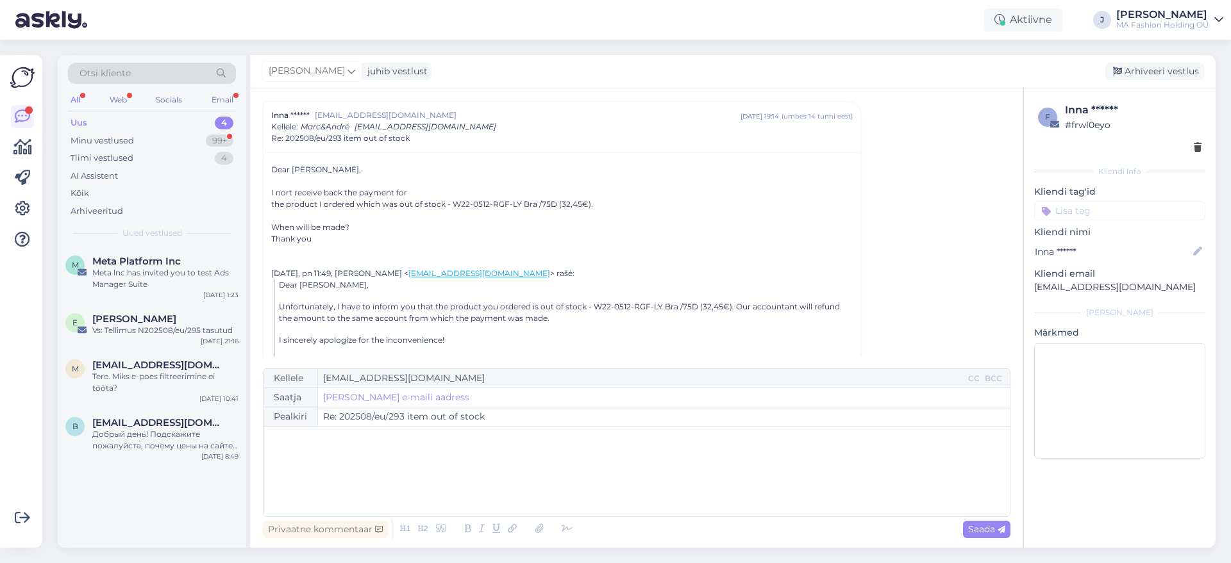
click at [608, 524] on div "Privaatne kommentaar Saada" at bounding box center [636, 529] width 747 height 24
click at [220, 343] on div "[DATE] 21:16" at bounding box center [220, 342] width 38 height 10
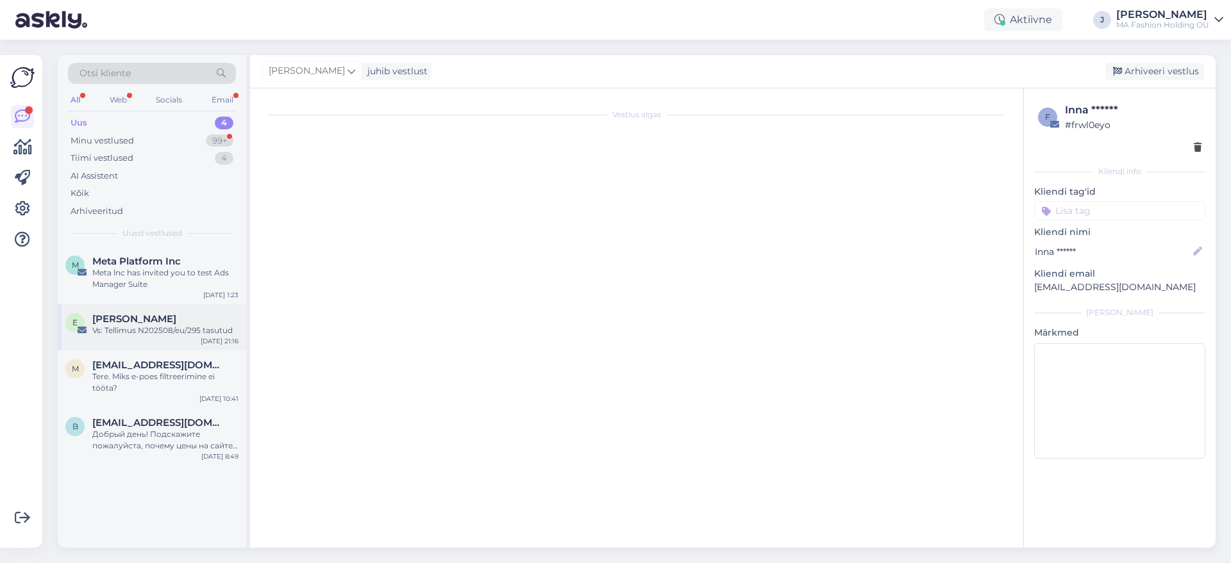
scroll to position [35, 0]
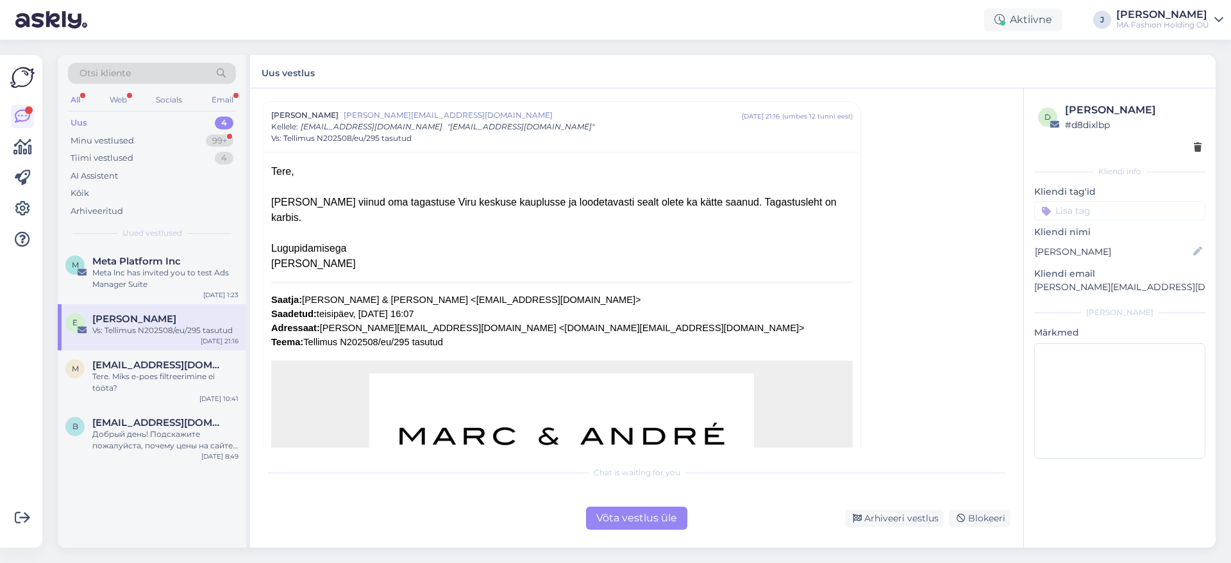
click at [615, 514] on div "Võta vestlus üle" at bounding box center [636, 518] width 101 height 23
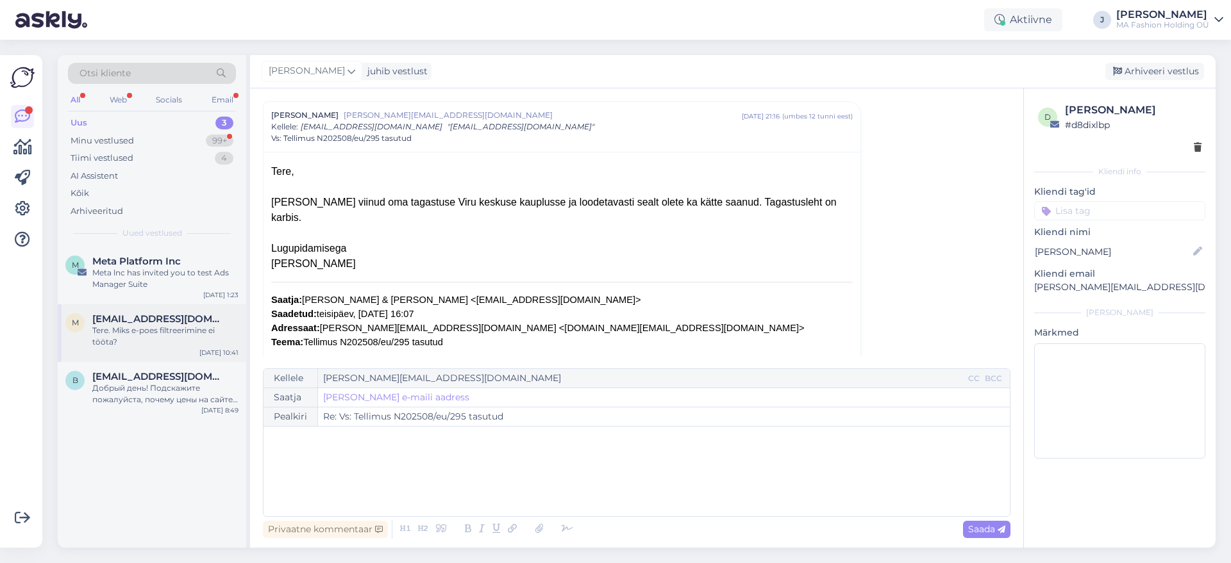
click at [192, 342] on div "Tere. Miks e-poes filtreerimine ei tööta?" at bounding box center [165, 336] width 146 height 23
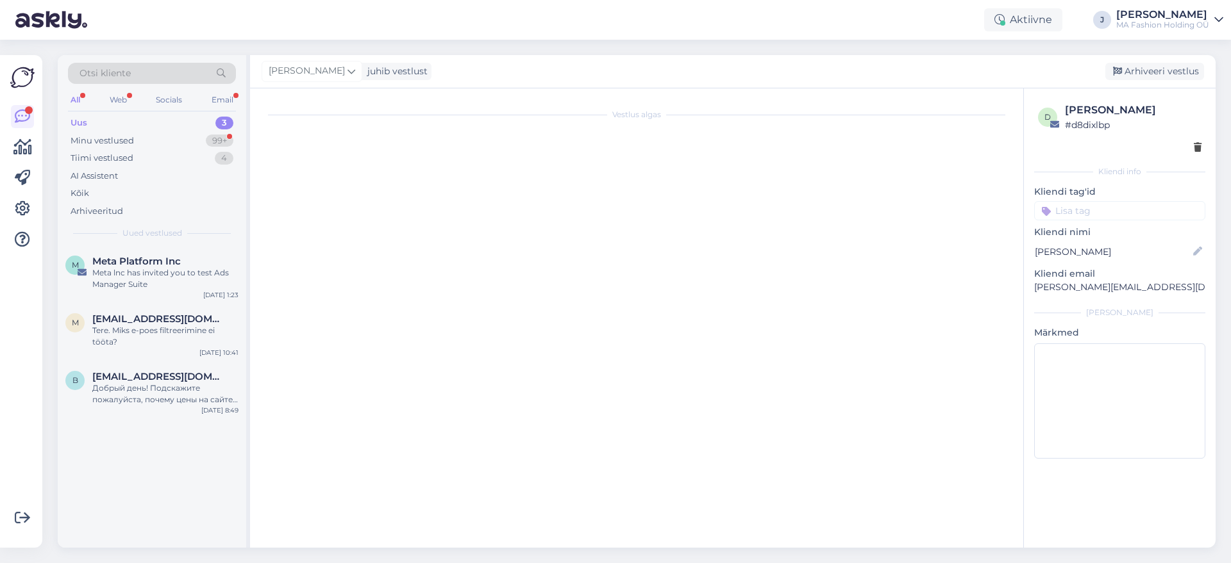
scroll to position [0, 0]
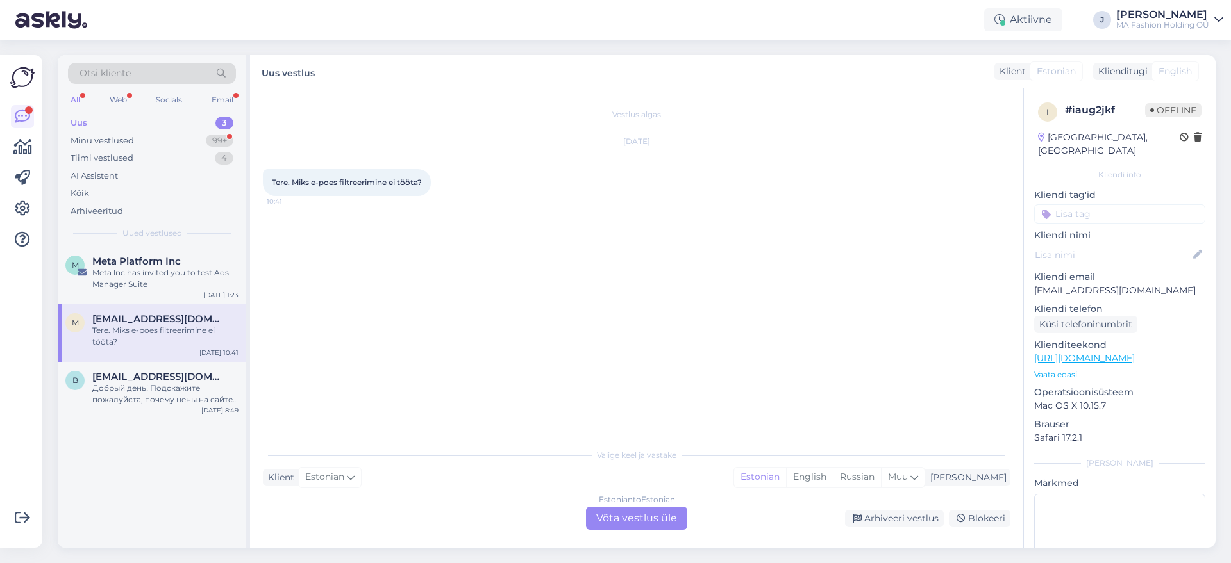
click at [626, 514] on div "Estonian to Estonian Võta vestlus üle" at bounding box center [636, 518] width 101 height 23
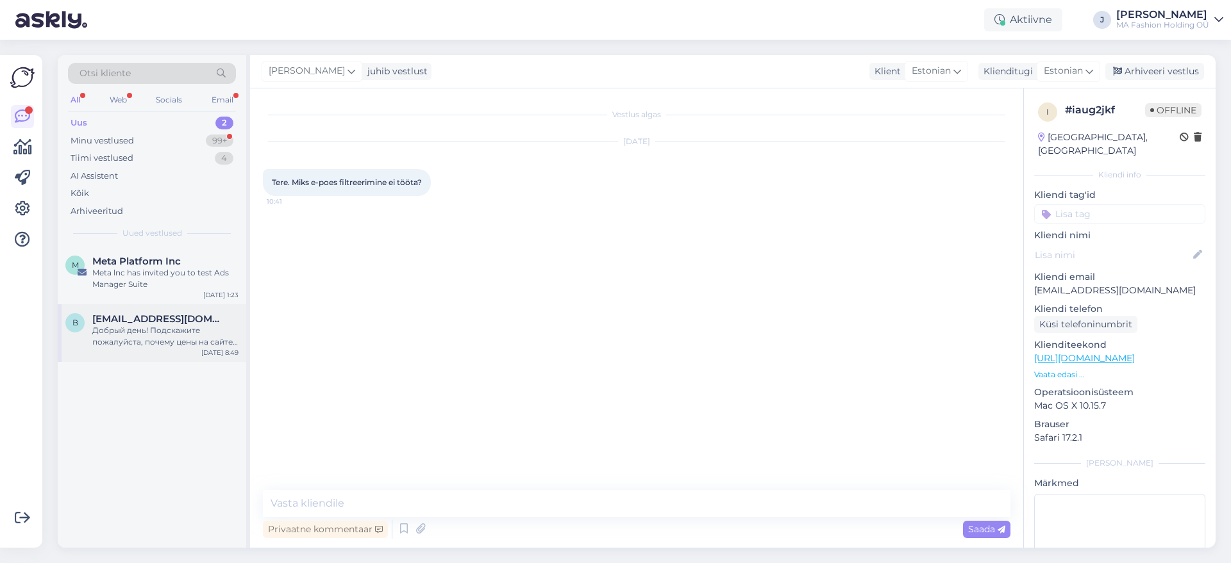
click at [194, 354] on div "b [EMAIL_ADDRESS][DOMAIN_NAME] Добрый день! Подскажите пожалуйста, почему цены …" at bounding box center [152, 333] width 188 height 58
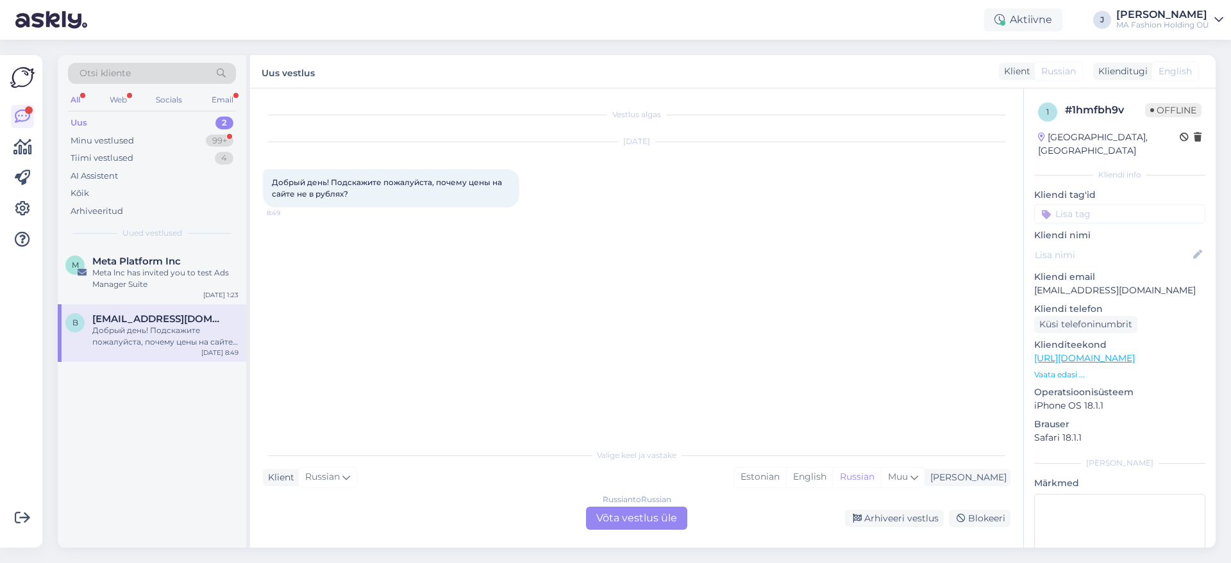
click at [641, 521] on div "Russian to Russian Võta vestlus üle" at bounding box center [636, 518] width 101 height 23
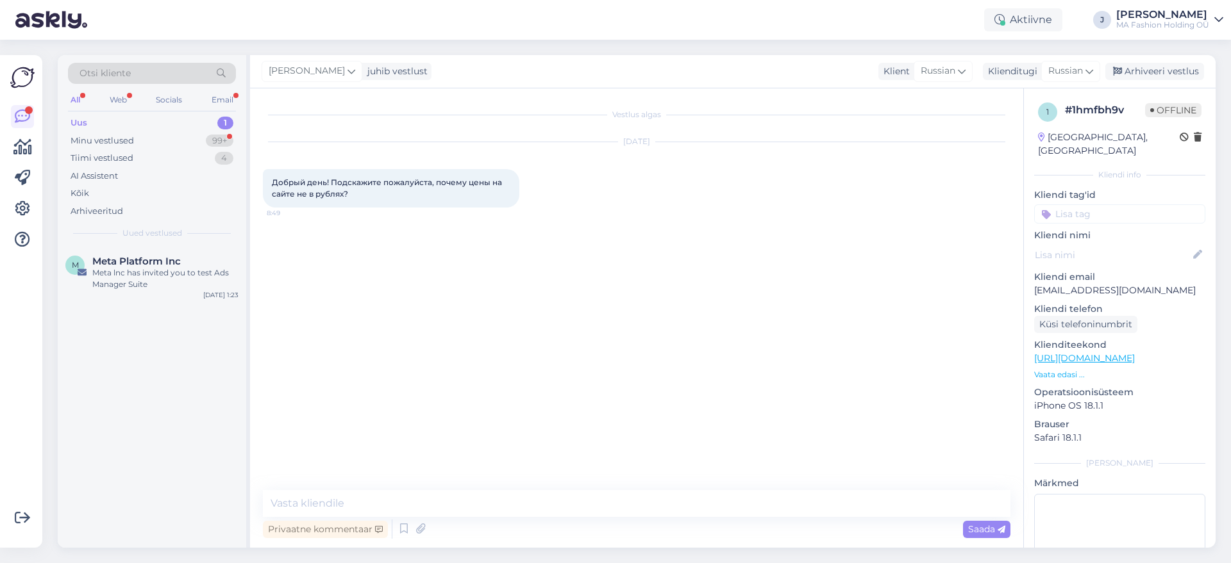
click at [174, 320] on div "M Meta Platform Inc Meta lnc has invited you to test Ads Manager Suite [DATE] 1…" at bounding box center [152, 397] width 188 height 301
click at [159, 295] on div "M Meta Platform Inc Meta lnc has invited you to test Ads Manager Suite [DATE] 1…" at bounding box center [152, 276] width 188 height 58
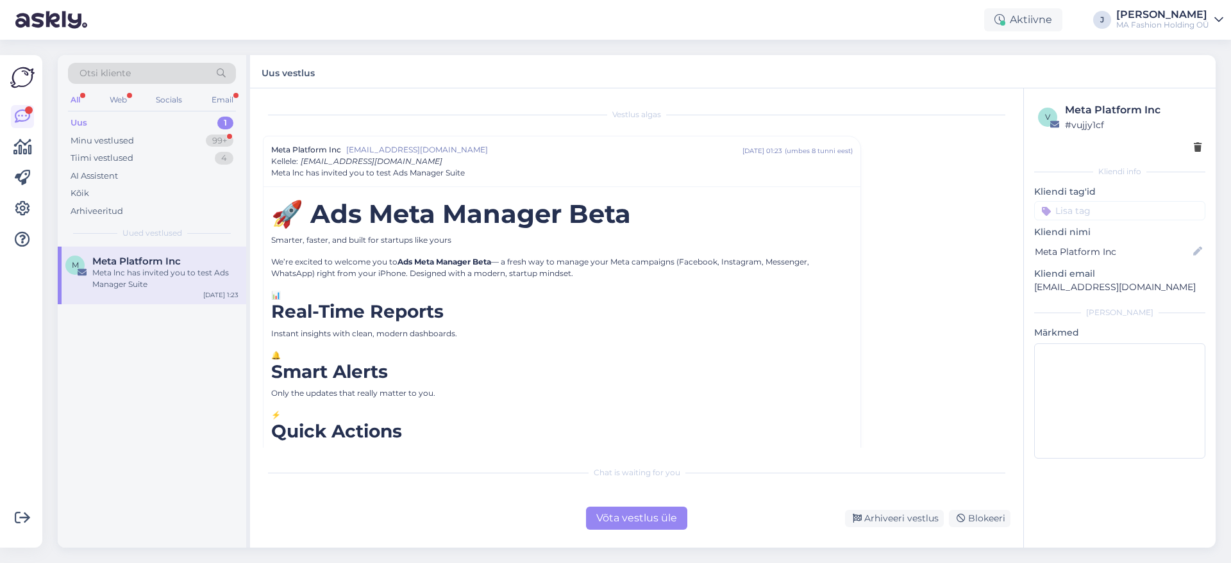
click at [618, 522] on div "Võta vestlus üle" at bounding box center [636, 518] width 101 height 23
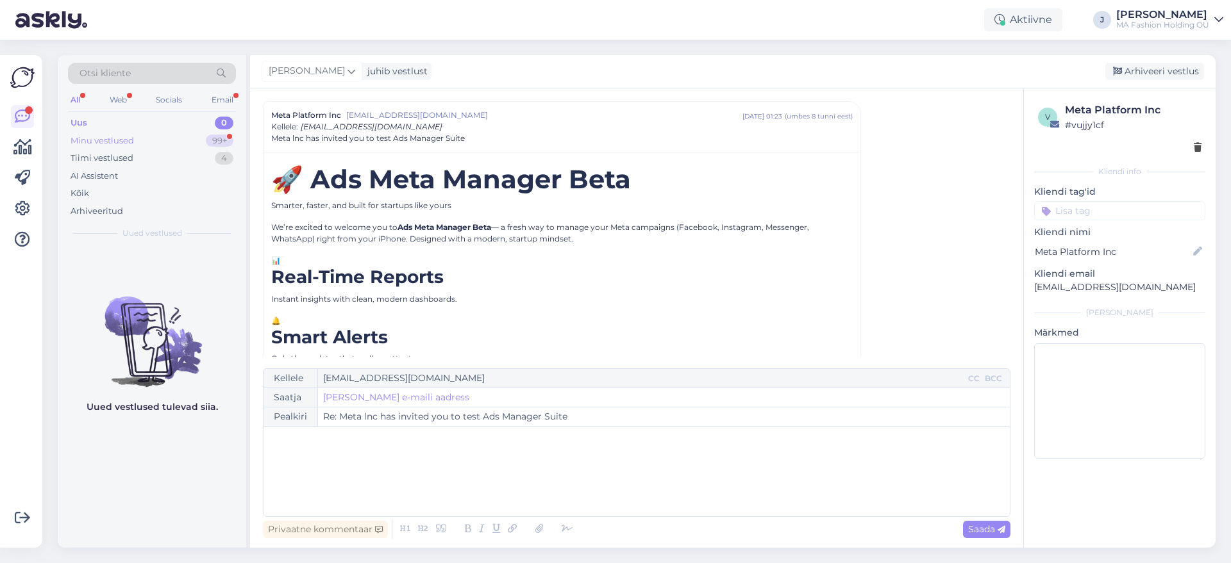
click at [145, 141] on div "Minu vestlused 99+" at bounding box center [152, 141] width 168 height 18
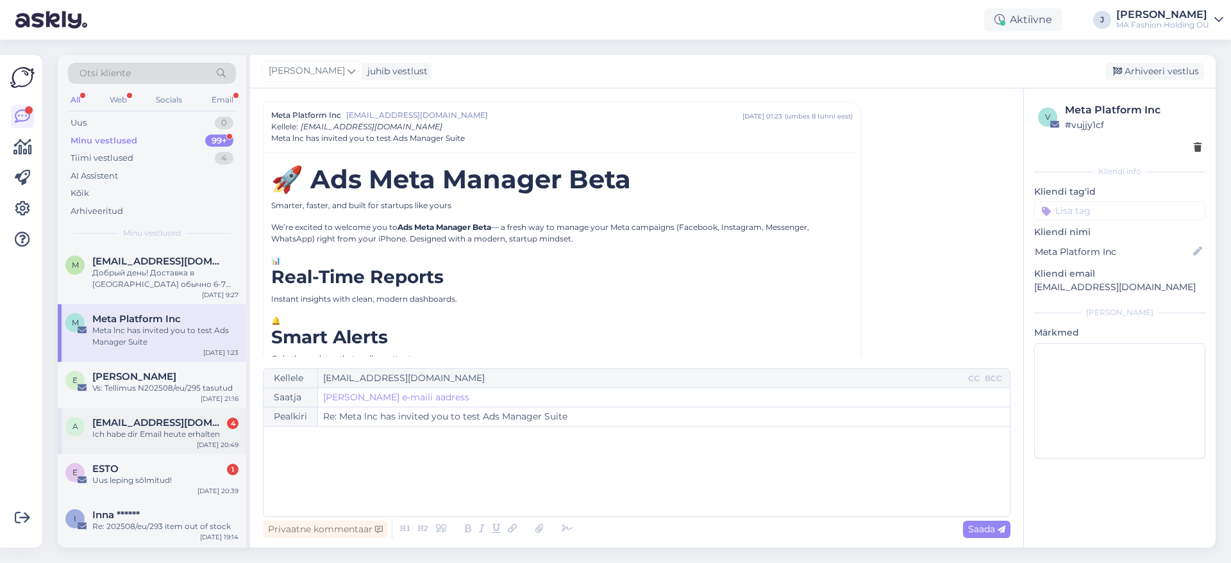
click at [211, 449] on div "[DATE] 20:49" at bounding box center [218, 445] width 42 height 10
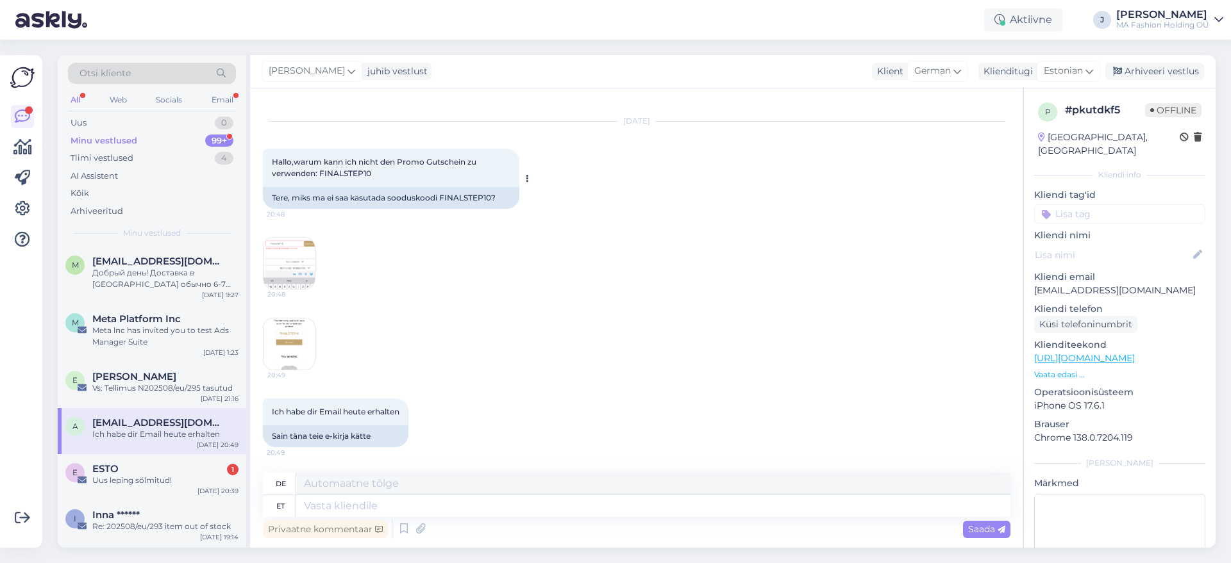
click at [480, 199] on div "Tere, miks ma ei saa kasutada sooduskoodi FINALSTEP10?" at bounding box center [391, 198] width 256 height 22
click at [288, 299] on div "20:48" at bounding box center [636, 263] width 747 height 81
click at [285, 288] on img at bounding box center [288, 263] width 51 height 51
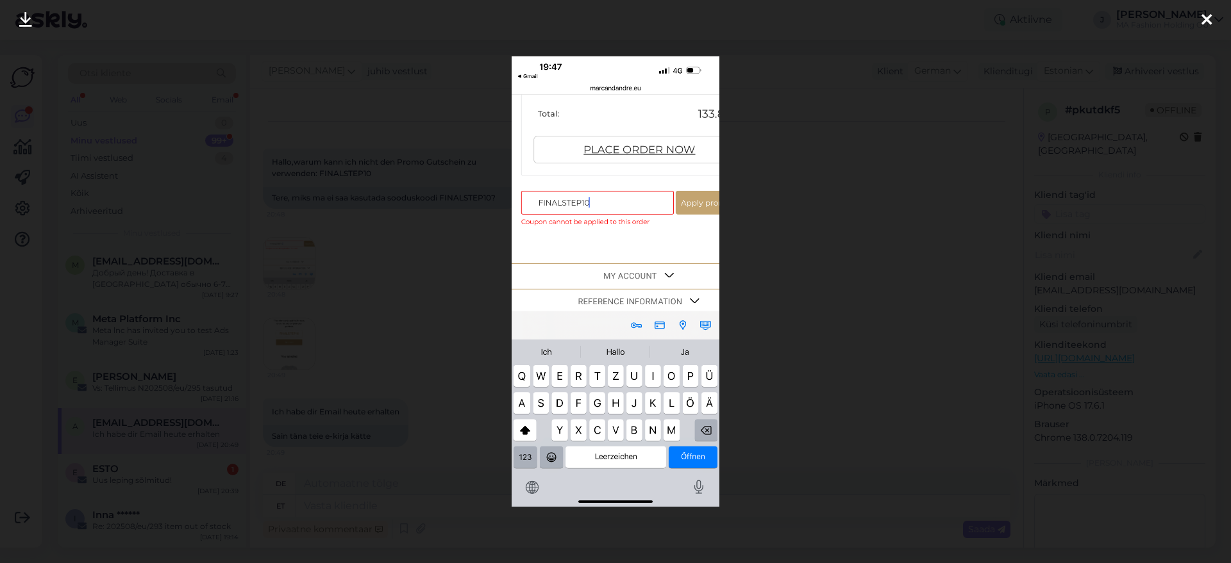
click at [788, 293] on div at bounding box center [615, 281] width 1231 height 563
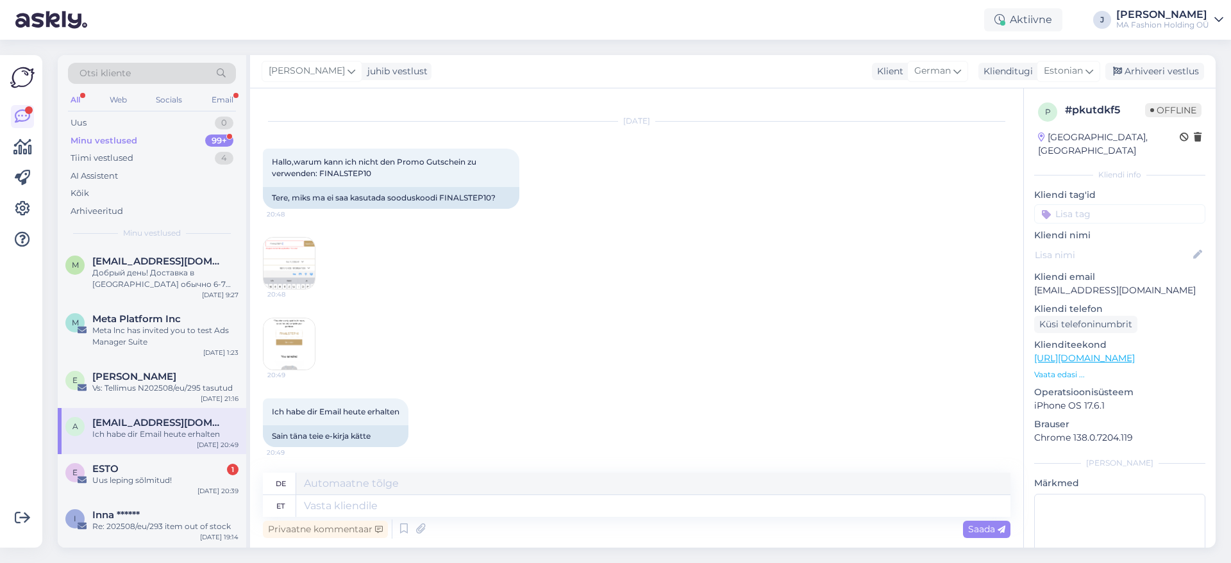
click at [307, 349] on img at bounding box center [288, 344] width 51 height 51
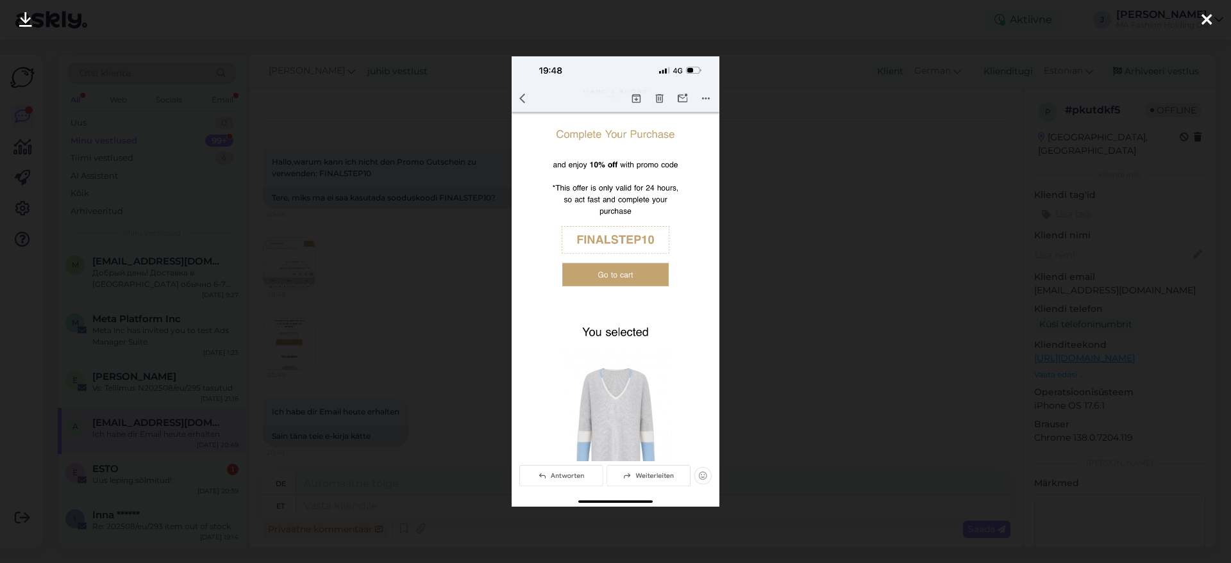
click at [771, 347] on div at bounding box center [615, 281] width 1231 height 563
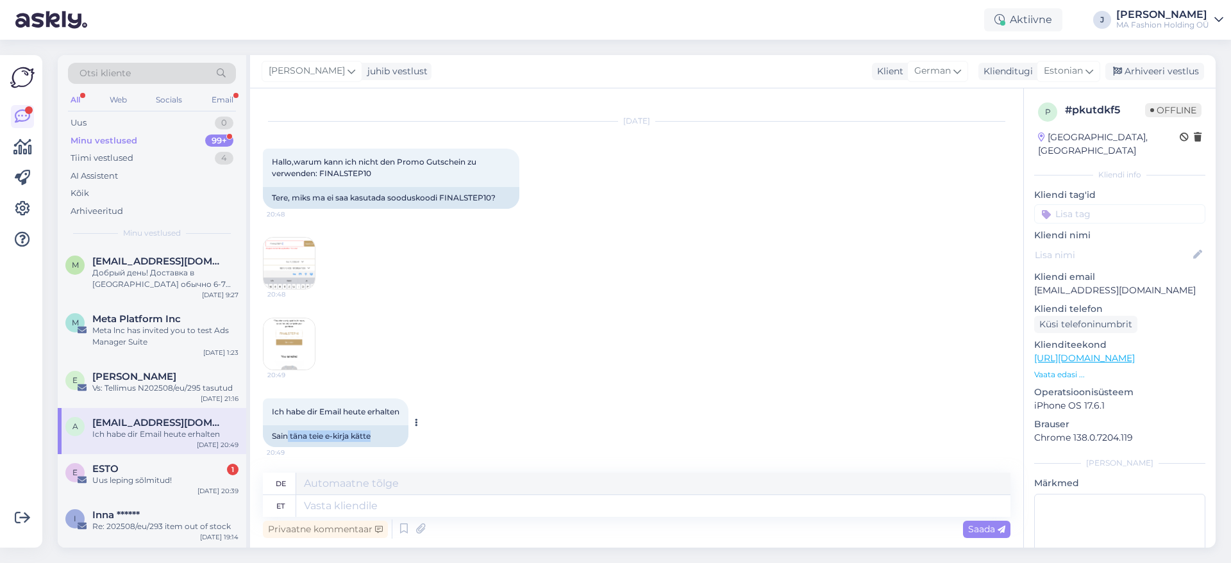
drag, startPoint x: 380, startPoint y: 433, endPoint x: 281, endPoint y: 428, distance: 98.9
click at [282, 428] on div "Sain täna teie e-kirja kätte" at bounding box center [335, 437] width 145 height 22
drag, startPoint x: 377, startPoint y: 176, endPoint x: 320, endPoint y: 179, distance: 57.1
click at [320, 179] on div "Hallo,warum kann ich nicht den Promo Gutschein zu verwenden: FINALSTEP10 20:48" at bounding box center [391, 168] width 256 height 38
copy span "FINALSTEP10"
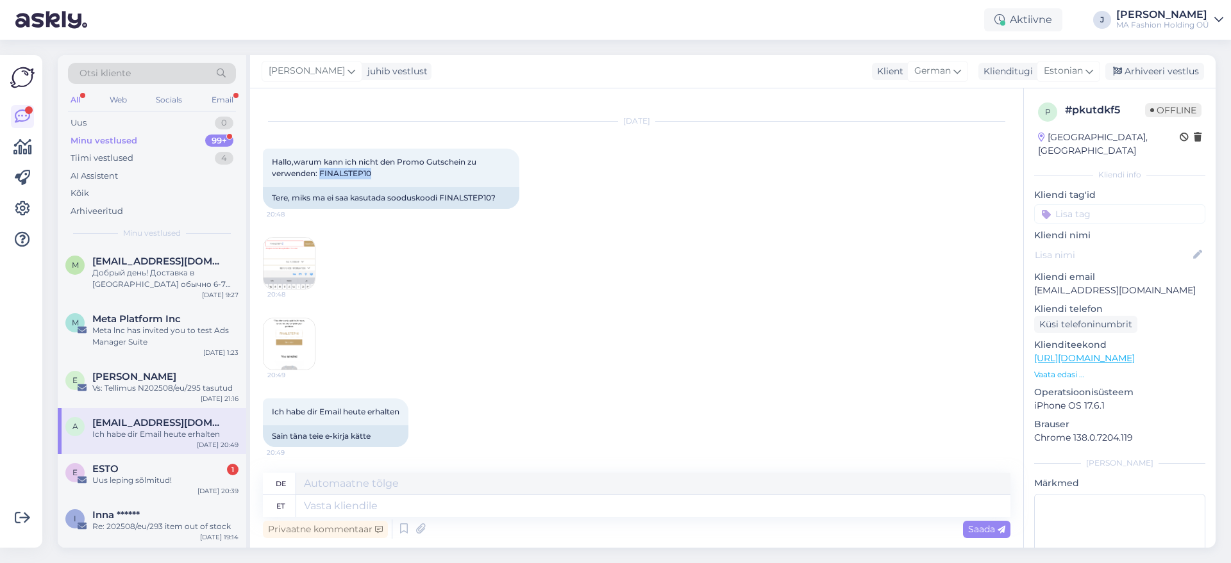
click at [277, 350] on img at bounding box center [288, 344] width 51 height 51
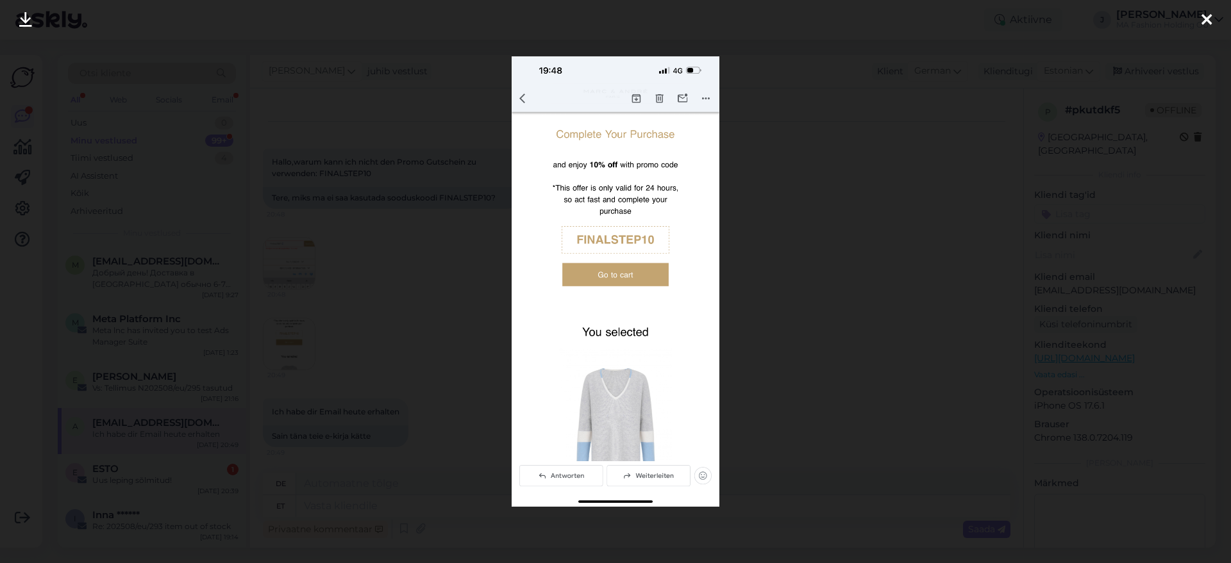
click at [758, 217] on div at bounding box center [615, 281] width 1231 height 563
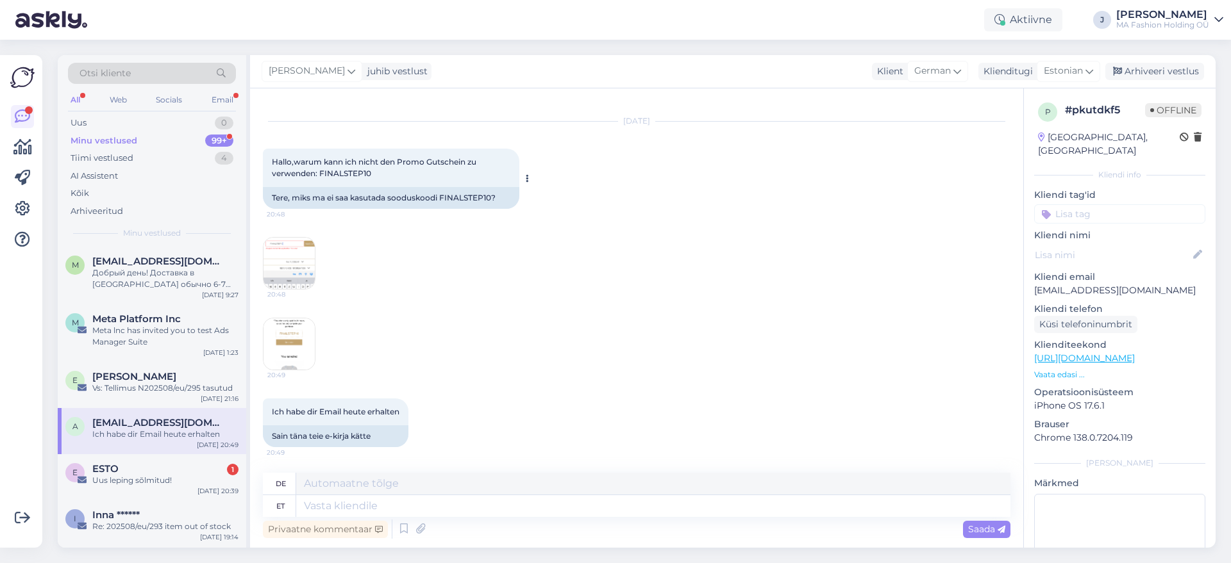
click at [337, 177] on span "Hallo,warum kann ich nicht den Promo Gutschein zu verwenden: FINALSTEP10" at bounding box center [375, 167] width 206 height 21
copy div "FINALSTEP10 20:48"
click at [410, 496] on textarea at bounding box center [653, 506] width 714 height 22
type textarea "Y"
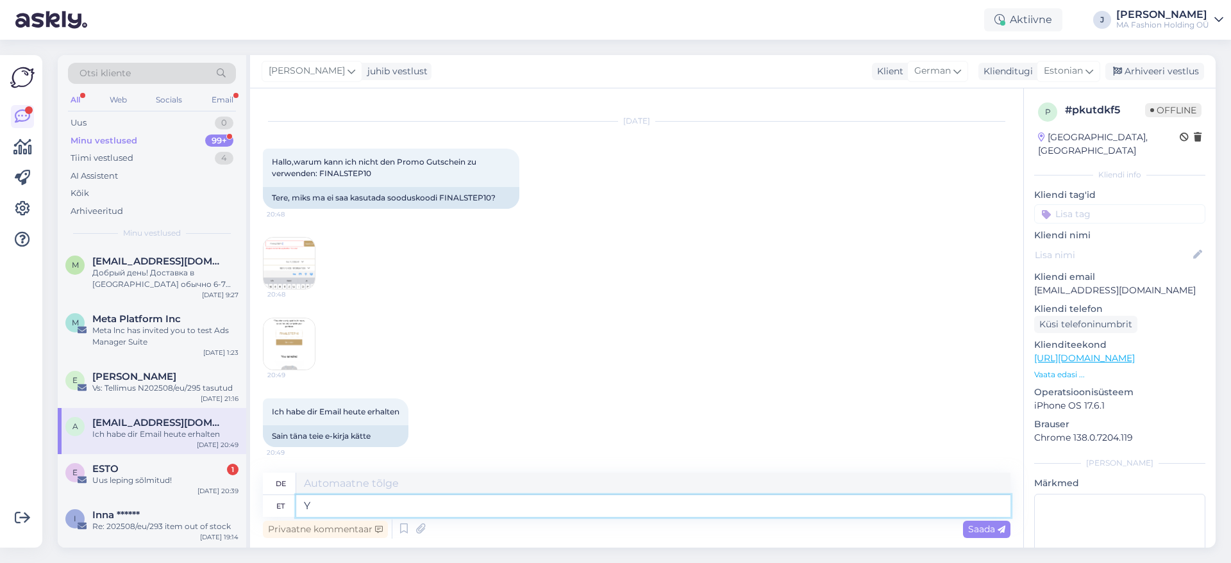
type textarea "Y"
type textarea "Tere,"
type textarea "Hallo,"
type textarea "[PERSON_NAME], sooduskood t"
type textarea "Hallo, Rabattcode"
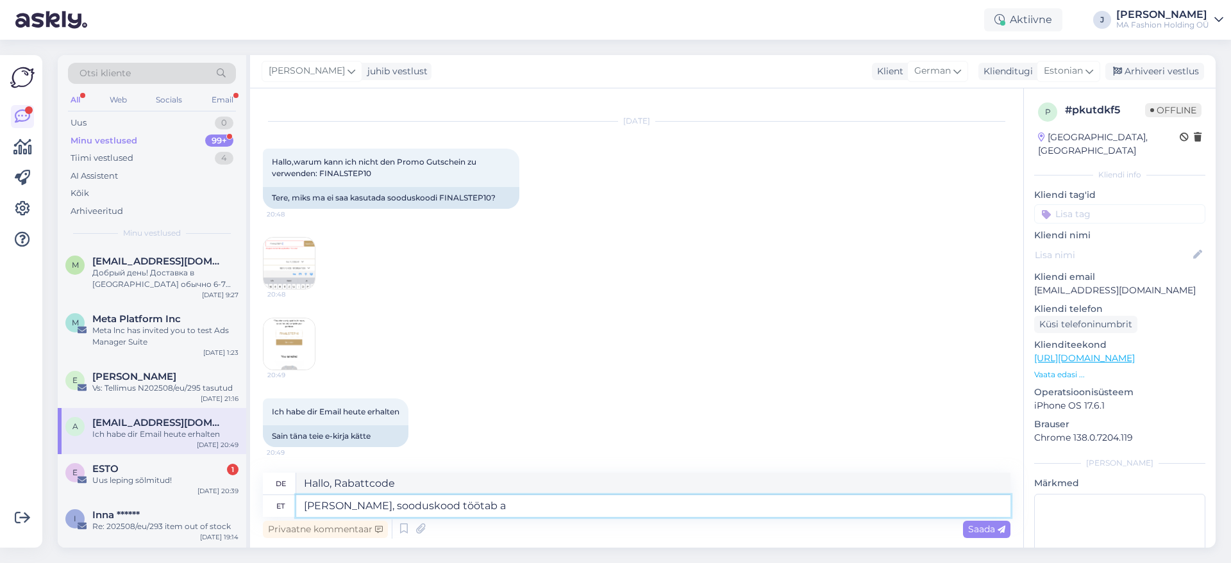
type textarea "[PERSON_NAME], sooduskood töötab ai"
type textarea "Hallo, der Rabattcode funktioniert."
type textarea "Tere, sooduskood töötab ainult"
type textarea "Hallo, der Rabattcode funktioniert nur"
type textarea "Tere, sooduskood töötab ainult täishinnaga"
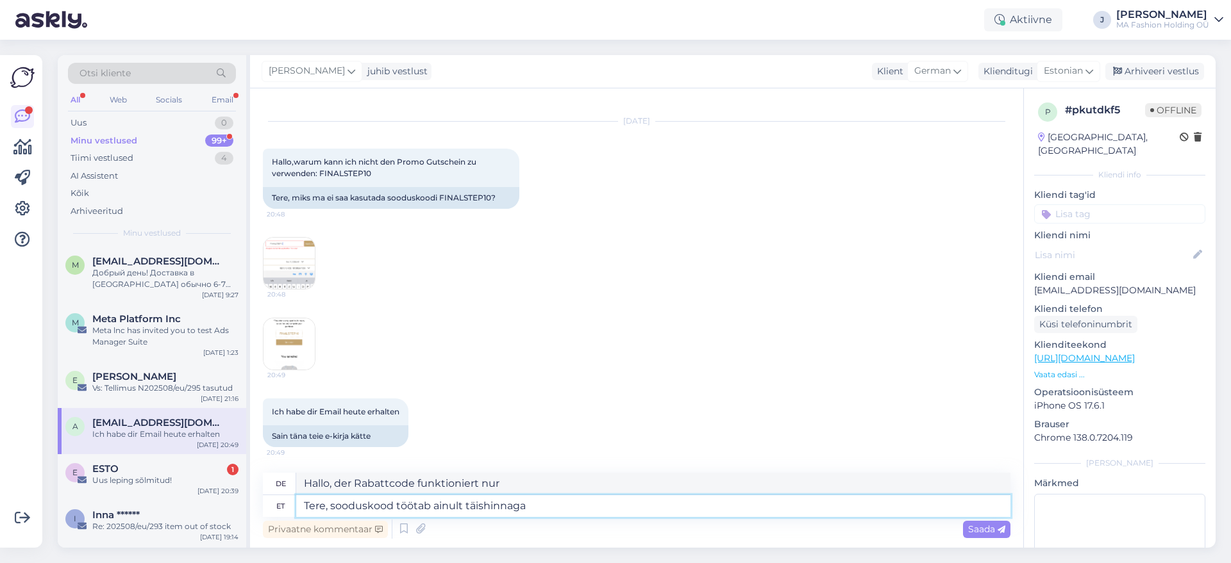
type textarea "Hallo, der Rabattcode funktioniert nur auf den vollen Preis."
type textarea "[PERSON_NAME], sooduskood töötab ainult täishinnaga toodetelt."
type textarea "Hallo, der Rabattcode funktioniert nur für Vollpreisprodukte."
click at [595, 495] on textarea "[PERSON_NAME], sooduskood töötab ainult täishinnaga toodetelt." at bounding box center [653, 506] width 714 height 22
type textarea "[PERSON_NAME], sooduskood töötab ainult täishinnaga toodetelt. We"
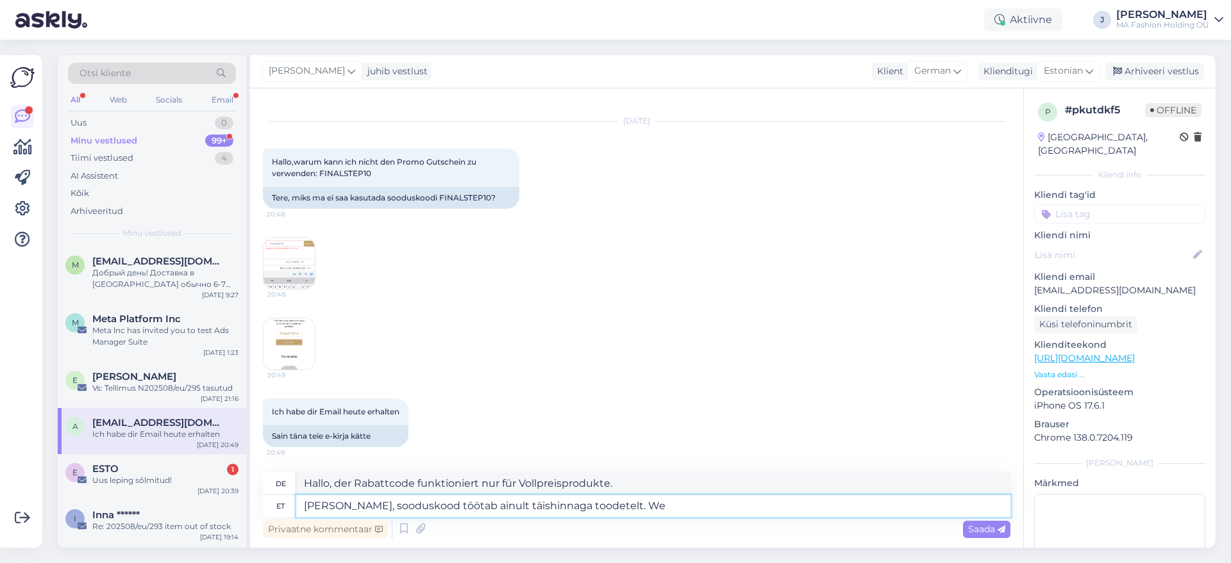
type textarea "Hallo, der Rabattcode funktioniert nur auf Vollpreisprodukte. Wir"
type textarea "[PERSON_NAME], sooduskood töötab ainult täishinnaga toodetelt. We currently"
type textarea "Hallo, der Rabattcode funktioniert nur auf Vollpreisprodukte. Wir derzeit"
type textarea "[PERSON_NAME], sooduskood töötab ainult täishinnaga toodetelt. We currently hav…"
type textarea "Hallo, der Rabattcode funktioniert nur auf Vollpreisprodukte. Wir haben derzeit…"
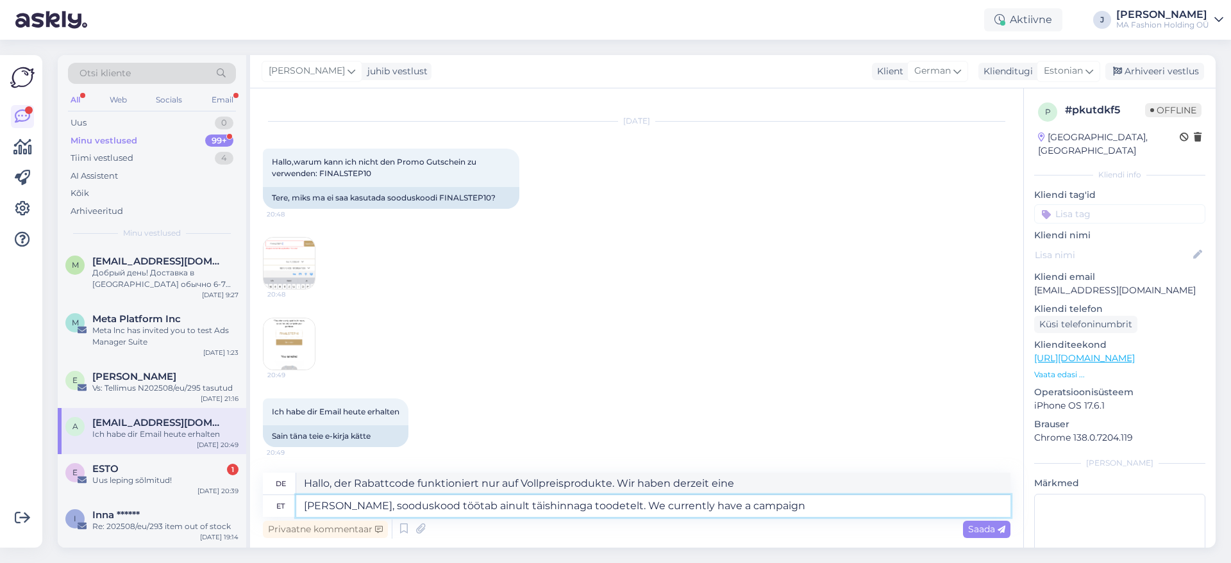
type textarea "[PERSON_NAME], sooduskood töötab ainult täishinnaga toodetelt. We currently hav…"
type textarea "Hallo, der Rabattcode funktioniert nur auf Vollpreisprodukte. Wir haben derzeit…"
type textarea "[PERSON_NAME], sooduskood töötab ainult täishinnaga toodetelt. We currently hav…"
type textarea "Hallo, der Rabattcode funktioniert nur für Vollpreisprodukte. Wir haben derzeit…"
type textarea "[PERSON_NAME], sooduskood töötab ainult täishinnaga toodetelt. We currently hav…"
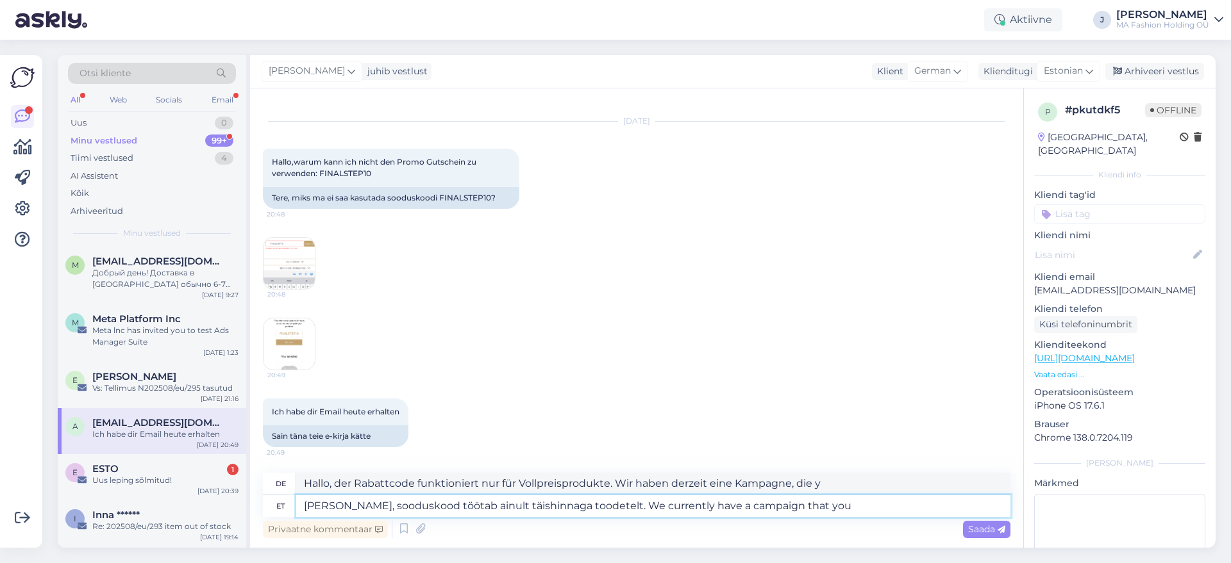
type textarea "Hallo, der Rabattcode funktioniert nur auf Vollpreisprodukte. Wir haben derzeit…"
type textarea "[PERSON_NAME], sooduskood töötab ainult täishinnaga toodetelt. We currently hav…"
type textarea "Hallo, der Rabattcode funktioniert nur auf Vollpreisprodukte. Wir haben derzeit…"
type textarea "[PERSON_NAME], sooduskood töötab ainult täishinnaga toodetelt. We currently hav…"
type textarea "Hallo, der Rabattcode funktioniert nur auf Vollpreisprodukte. Wir haben derzeit…"
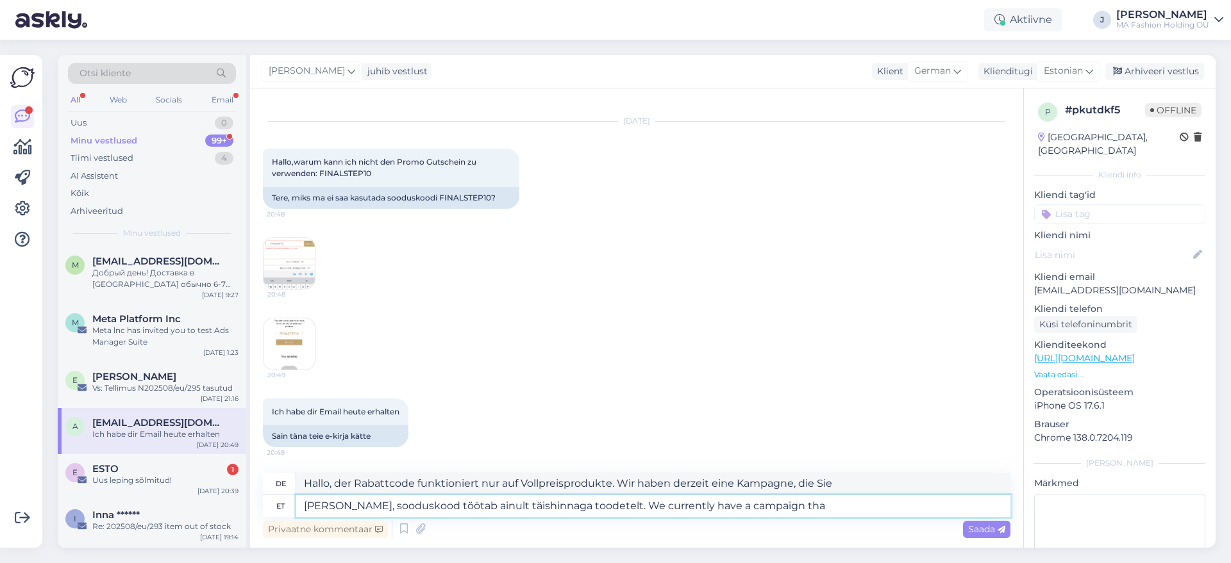
type textarea "[PERSON_NAME], sooduskood töötab ainult täishinnaga toodetelt. We currently hav…"
type textarea "Hallo, der Rabattcode funktioniert nur für Vollpreisprodukte. Wir haben derzeit…"
type textarea "[PERSON_NAME], sooduskood töötab ainult täishinnaga toodetelt. We currently hav…"
type textarea "Hallo, der Rabattcode funktioniert nur auf Vollpreisprodukte. Wir haben derzeit…"
type textarea "[PERSON_NAME], sooduskood töötab ainult täishinnaga toodetelt. We currently hav…"
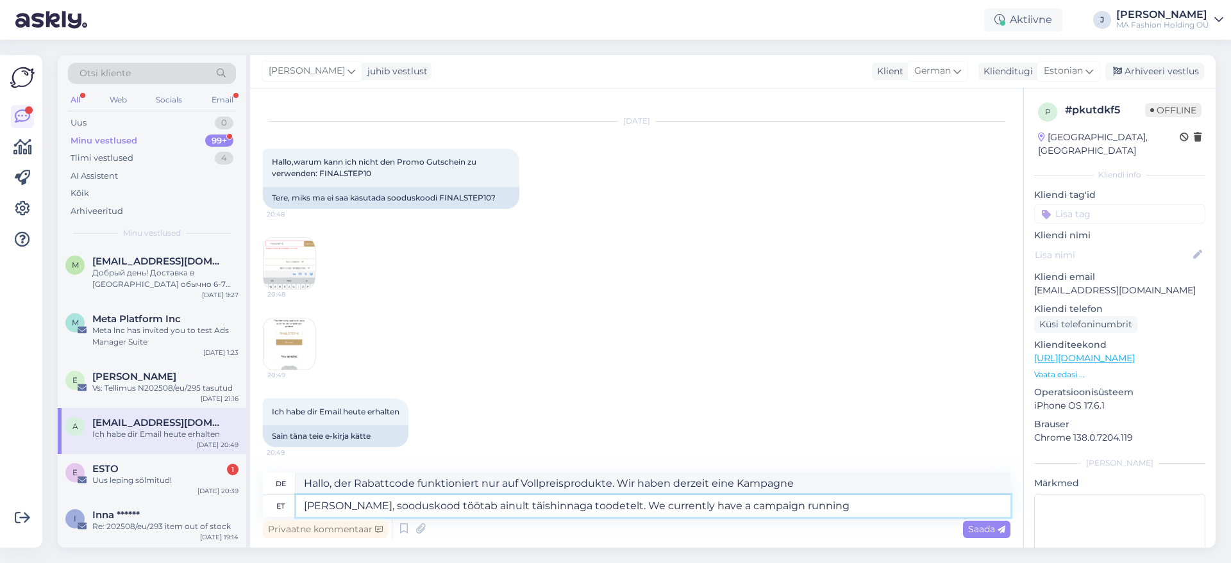
type textarea "Hallo, der Rabattcode funktioniert nur für Vollpreisprodukte. Wir haben derzeit…"
type textarea "[PERSON_NAME], sooduskood töötab ainult täishinnaga toodetelt. We currently hav…"
type textarea "Hallo, der Rabattcode funktioniert nur für Produkte zum vollen Preis. Wir haben…"
type textarea "[PERSON_NAME], sooduskood töötab ainult täishinnaga toodetelt. We currently hav…"
type textarea "Hallo, der Rabattcode funktioniert nur für Produkte zum vollen Preis. Wir haben…"
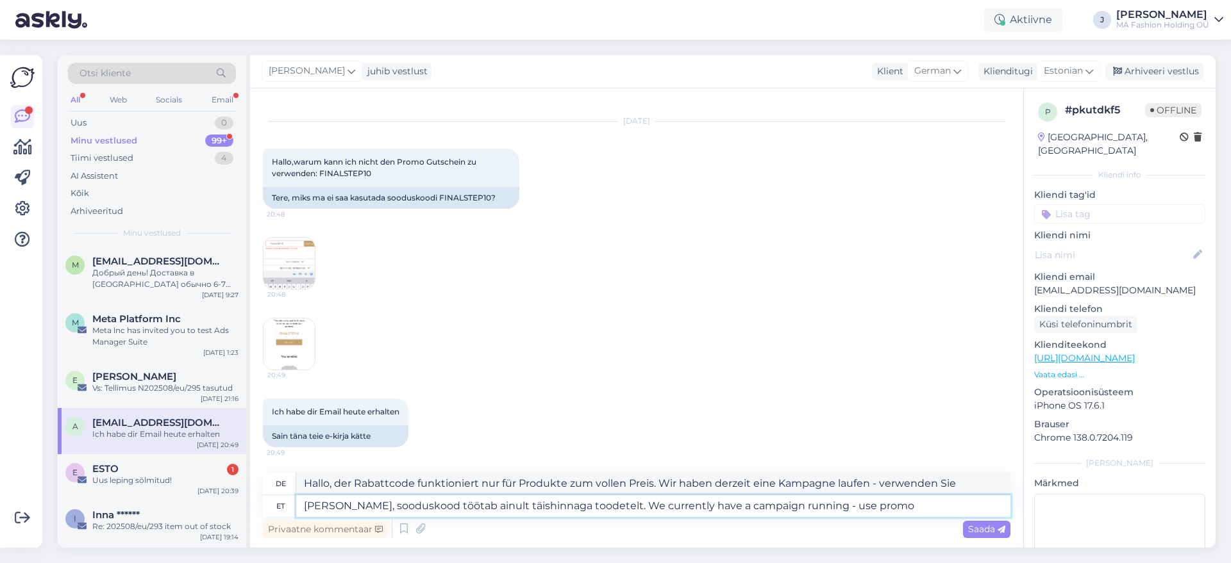
type textarea "[PERSON_NAME], sooduskood töötab ainult täishinnaga toodetelt. We currently hav…"
type textarea "Hallo, der Promo-Code funktioniert nur für Vollpreisprodukte. Wir haben derzeit…"
type textarea "[PERSON_NAME], sooduskood töötab ainult täishinnaga toodetelt. We currently hav…"
type textarea "Hallo, der Aktionscode funktioniert nur für Produkte zum vollen Preis. Wir habe…"
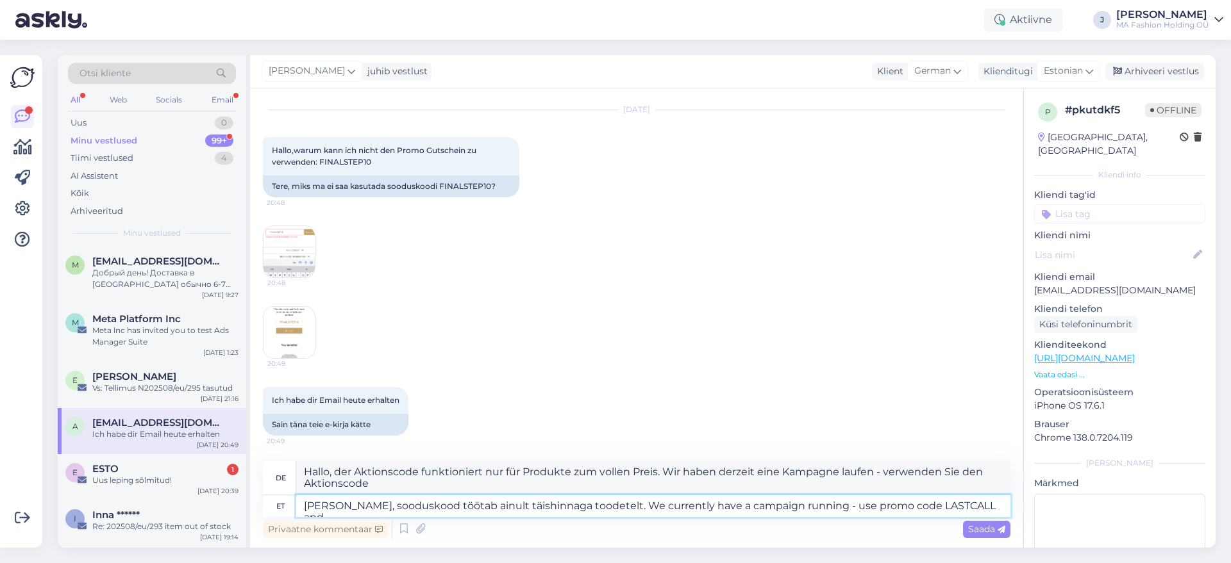
type textarea "[PERSON_NAME], sooduskood töötab ainult täishinnaga toodetelt. We currently hav…"
type textarea "Hallo, der Aktionscode funktioniert nur für Produkte zum vollen Preis. Wir habe…"
type textarea "[PERSON_NAME], sooduskood töötab ainult täishinnaga toodetelt. We currently hav…"
type textarea "Hallo, der Rabattcode funktioniert nur für Vollpreisprodukte. Wir haben derzeit…"
type textarea "[PERSON_NAME], sooduskood töötab ainult täishinnaga toodetelt. We currently hav…"
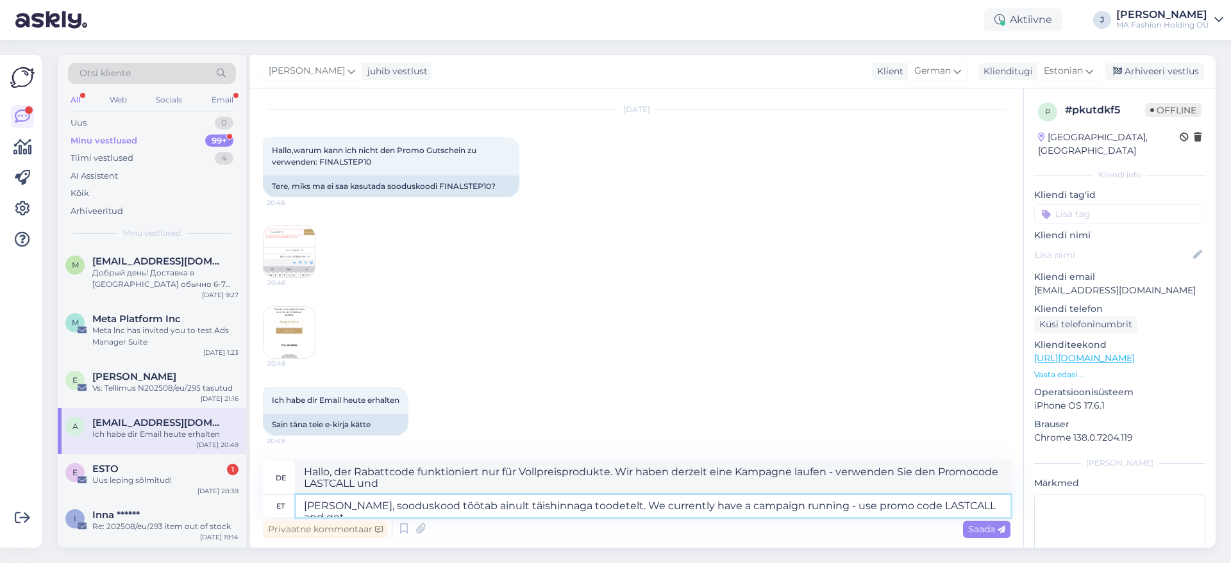
type textarea "Hallo, der Rabattcode funktioniert nur für Vollpreisprodukte. Wir haben derzeit…"
type textarea "[PERSON_NAME], sooduskood töötab ainult täishinnaga toodetelt. We currently hav…"
type textarea "Hallo, der Rabattcode funktioniert nur für Vollpreisprodukte. Wir haben derzeit…"
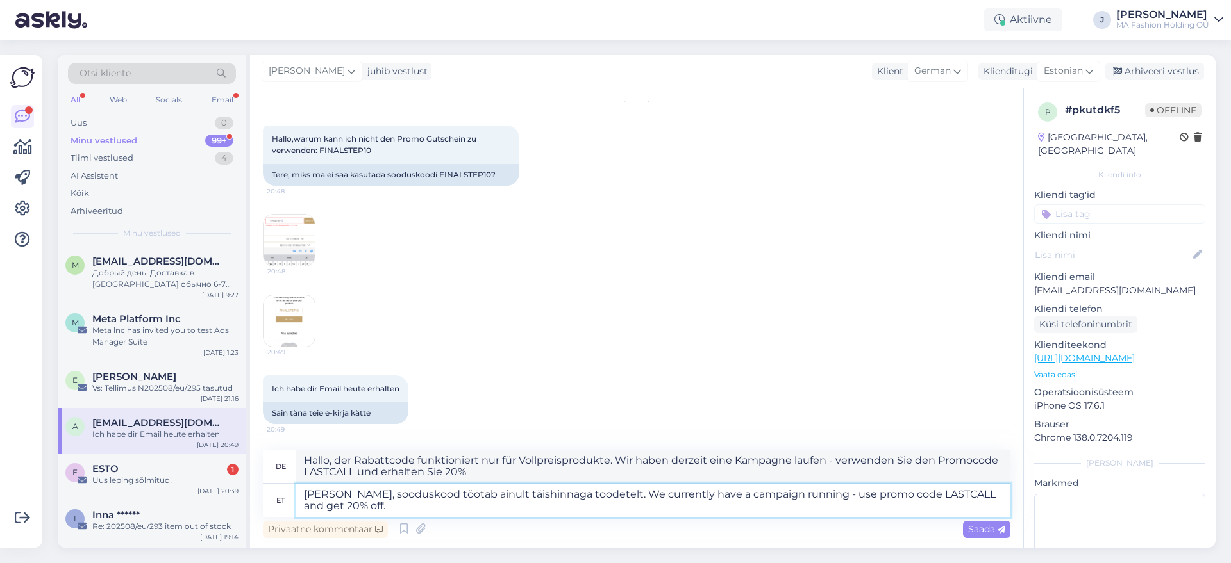
type textarea "[PERSON_NAME], sooduskood töötab ainult täishinnaga toodetelt. We currently hav…"
type textarea "Hallo, der Rabattcode funktioniert nur für Produkte zum vollen Preis. Wir haben…"
click at [770, 496] on textarea "[PERSON_NAME], sooduskood töötab ainult täishinnaga toodetelt. We currently hav…" at bounding box center [653, 500] width 714 height 33
click at [762, 510] on textarea "[PERSON_NAME], sooduskood töötab ainult täishinnaga toodetelt. We currently hav…" at bounding box center [653, 500] width 714 height 33
click at [768, 486] on textarea "[PERSON_NAME], sooduskood töötab ainult täishinnaga toodetelt. We currently hav…" at bounding box center [653, 500] width 714 height 33
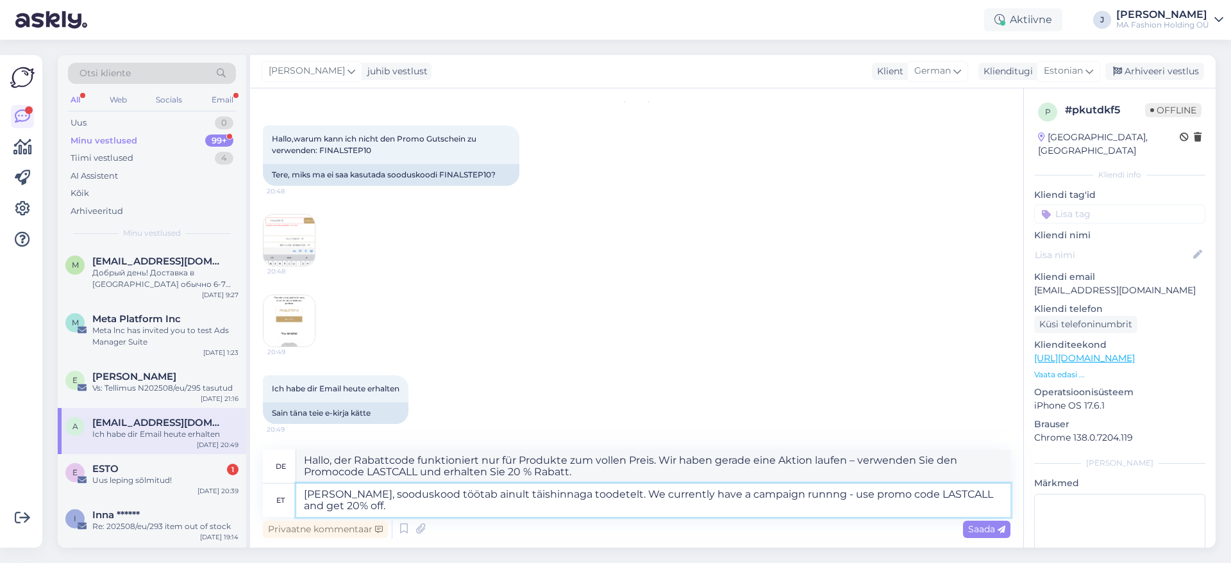
type textarea "[PERSON_NAME], sooduskood töötab ainult täishinnaga toodetelt. We currently hav…"
click at [772, 504] on textarea "[PERSON_NAME], sooduskood töötab ainult täishinnaga toodetelt. We currently hav…" at bounding box center [653, 500] width 714 height 33
type textarea "Hallo, der Rabattcode funktioniert nur für Vollpreisprodukte. Wir haben derzeit…"
click at [770, 508] on textarea "[PERSON_NAME], sooduskood töötab ainult täishinnaga toodetelt. We currently hav…" at bounding box center [653, 500] width 714 height 33
click at [827, 516] on textarea "[PERSON_NAME], sooduskood töötab ainult täishinnaga toodetelt. We currently hav…" at bounding box center [653, 500] width 714 height 33
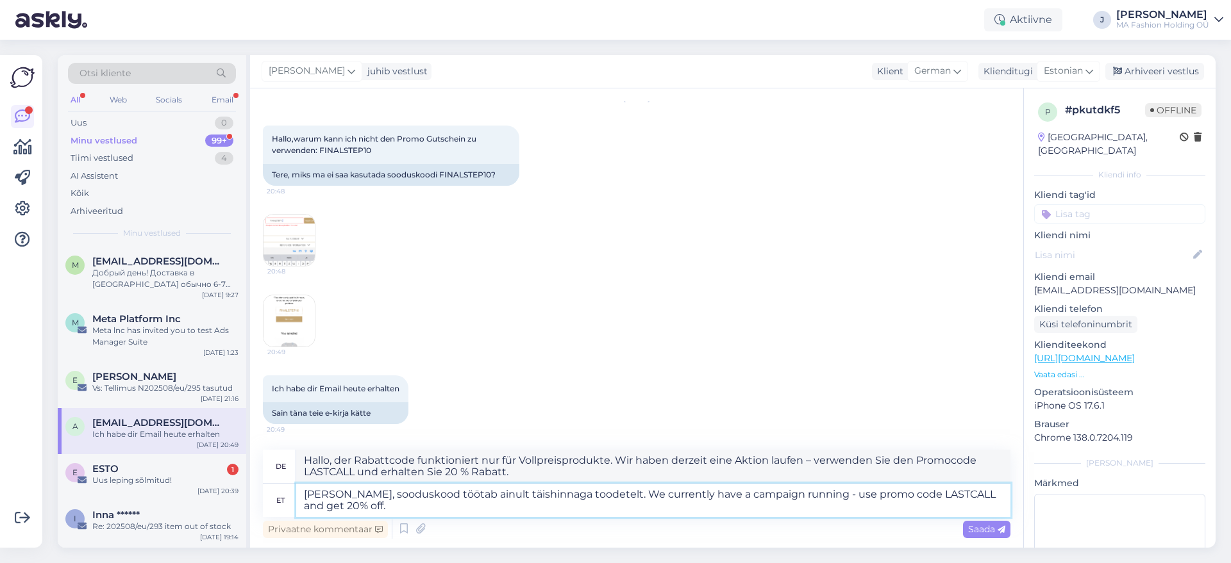
click at [366, 510] on textarea "[PERSON_NAME], sooduskood töötab ainult täishinnaga toodetelt. We currently hav…" at bounding box center [653, 500] width 714 height 33
type textarea "[PERSON_NAME], sooduskood töötab ainult täishinnaga toodetelt. We currently hav…"
click at [990, 528] on span "Saada" at bounding box center [986, 530] width 37 height 12
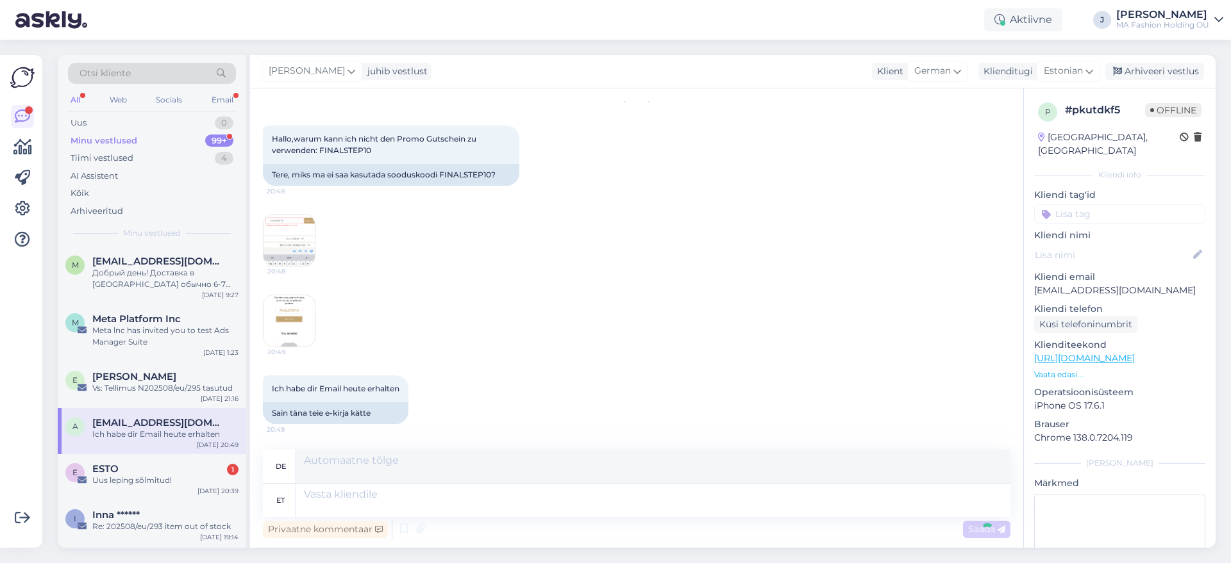
scroll to position [967, 0]
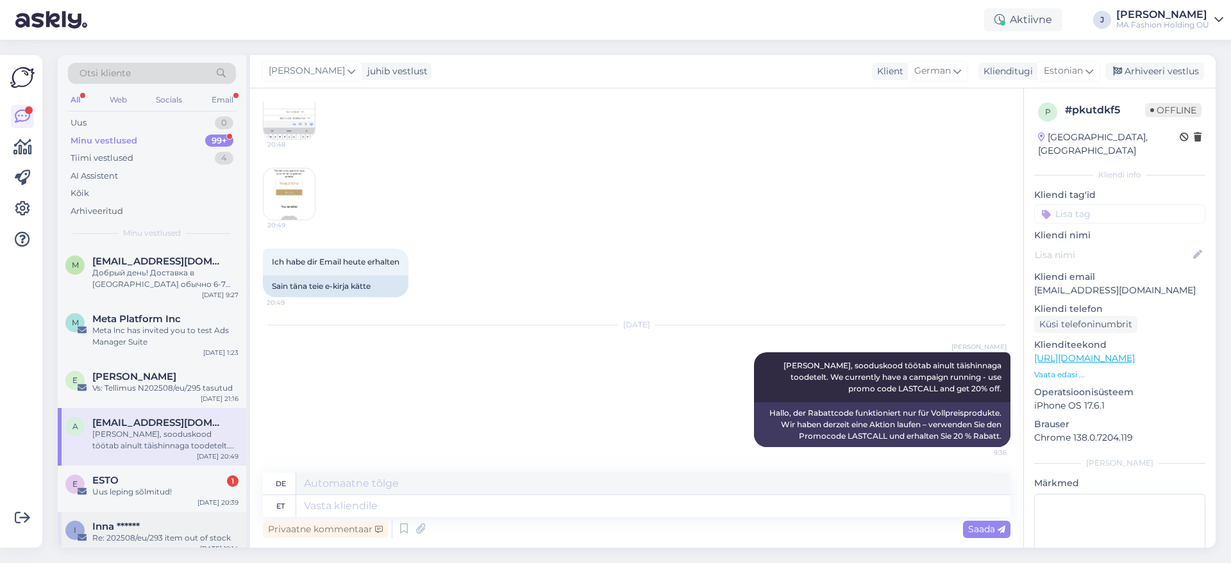
click at [178, 513] on div "I Inna ****** Re: 202508/eu/293 item out of stock [DATE] 19:14" at bounding box center [152, 535] width 188 height 46
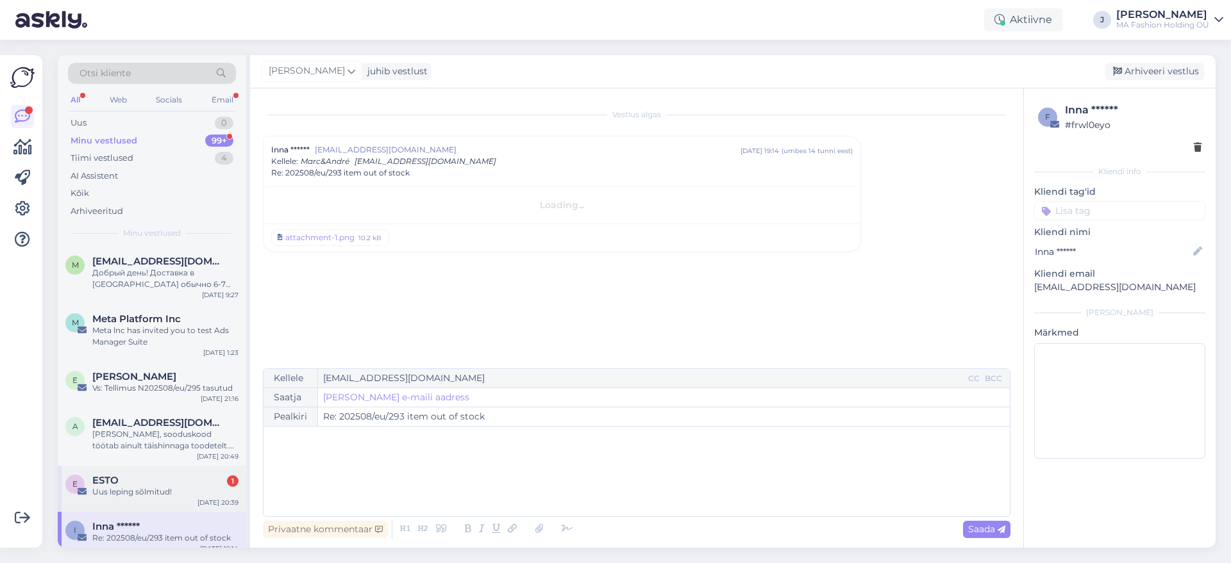
scroll to position [0, 0]
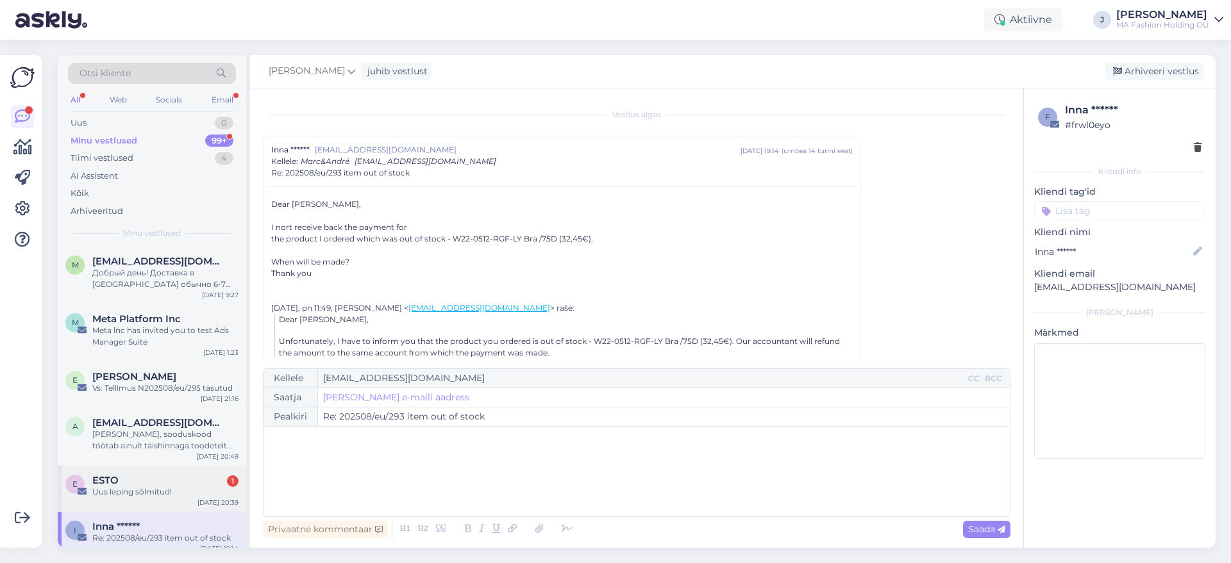
click at [174, 494] on div "Uus leping sõlmitud!" at bounding box center [165, 492] width 146 height 12
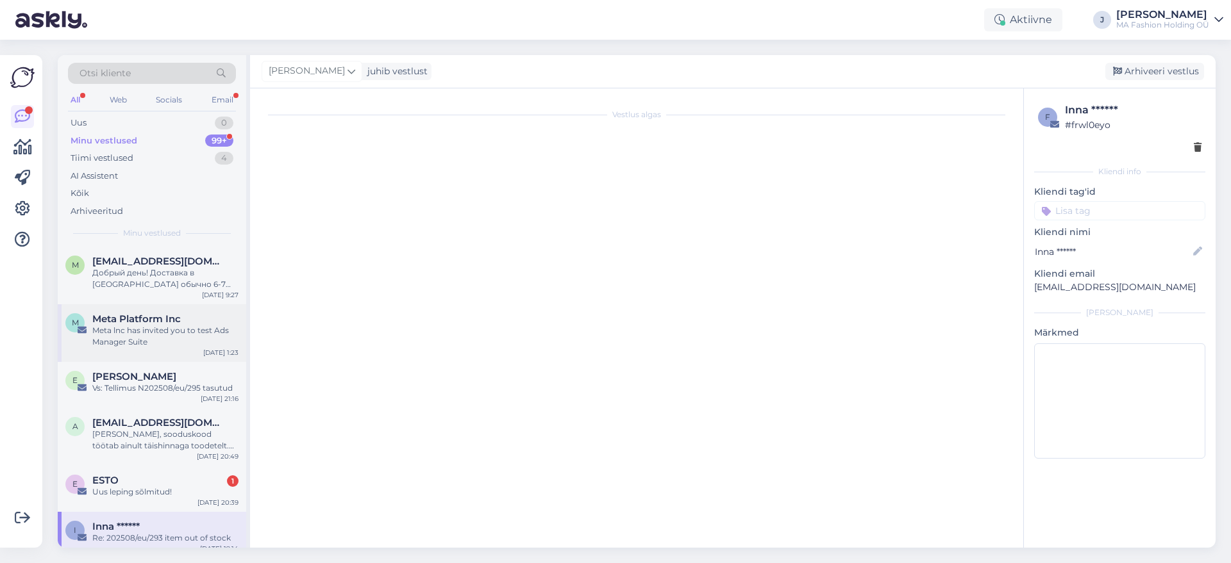
scroll to position [1938, 0]
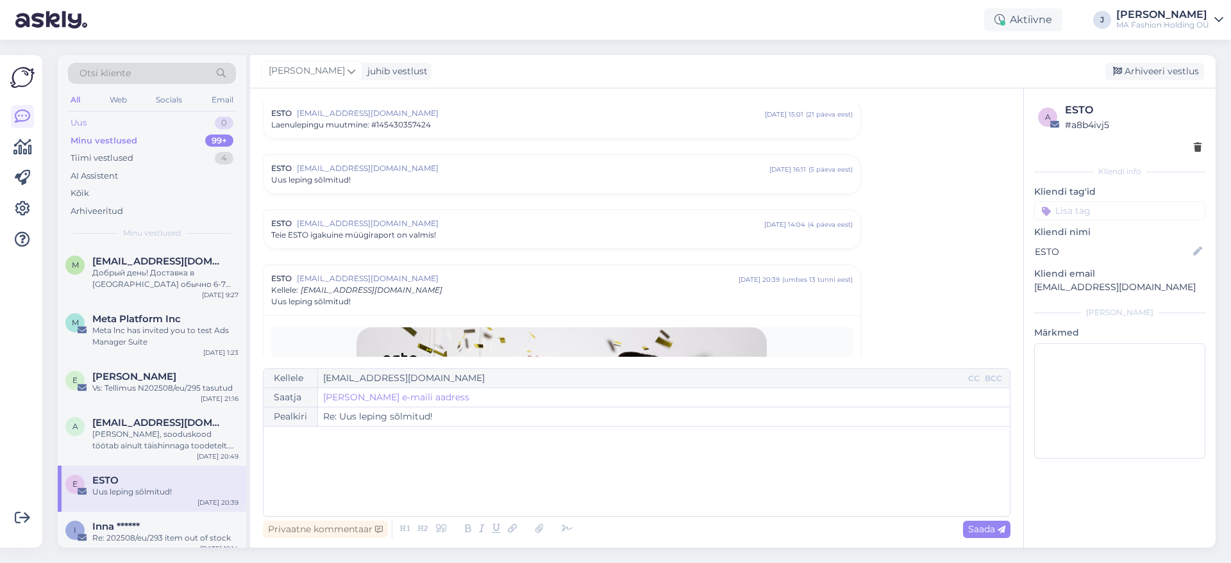
click at [149, 117] on div "Uus 0" at bounding box center [152, 123] width 168 height 18
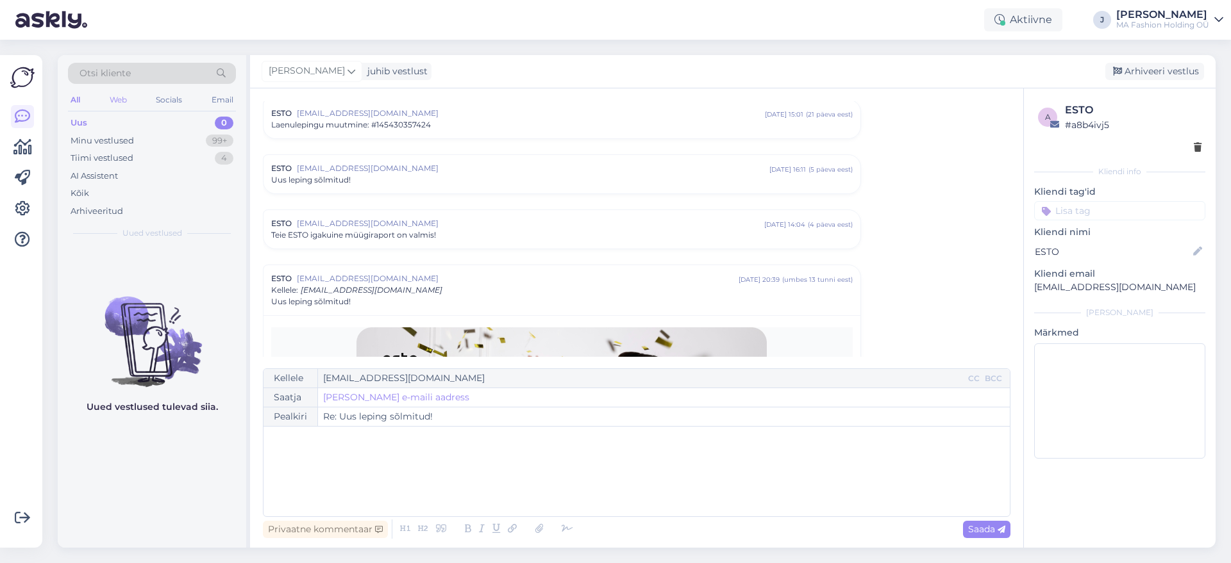
click at [119, 103] on div "Web" at bounding box center [118, 100] width 22 height 17
click at [150, 145] on div "Minu vestlused 99+" at bounding box center [152, 141] width 168 height 18
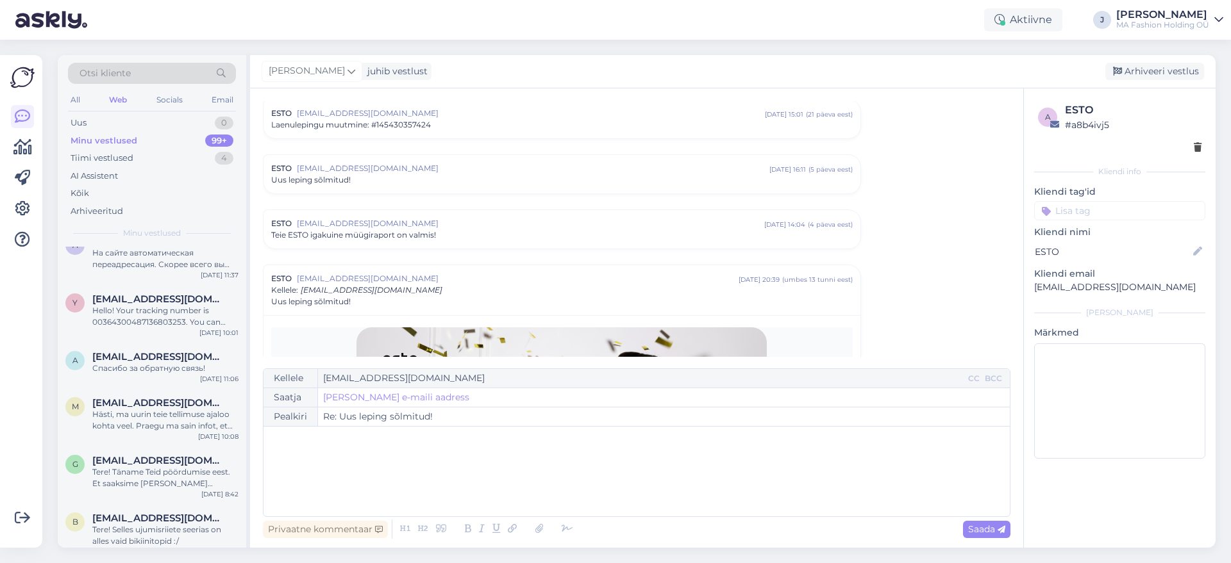
scroll to position [0, 0]
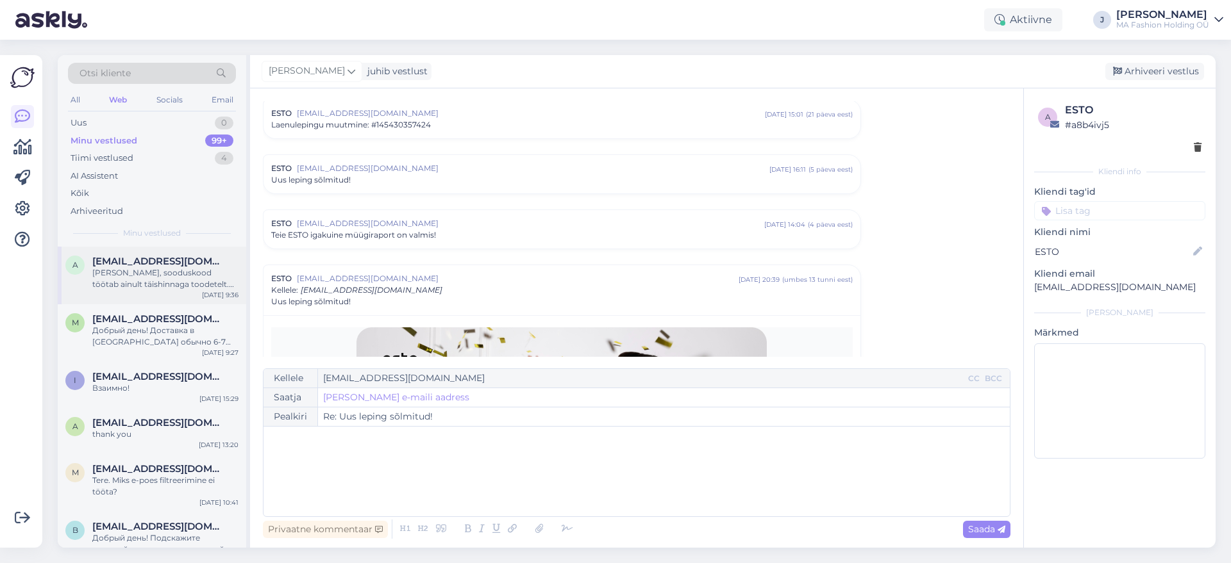
click at [179, 258] on span "[EMAIL_ADDRESS][DOMAIN_NAME]" at bounding box center [158, 262] width 133 height 12
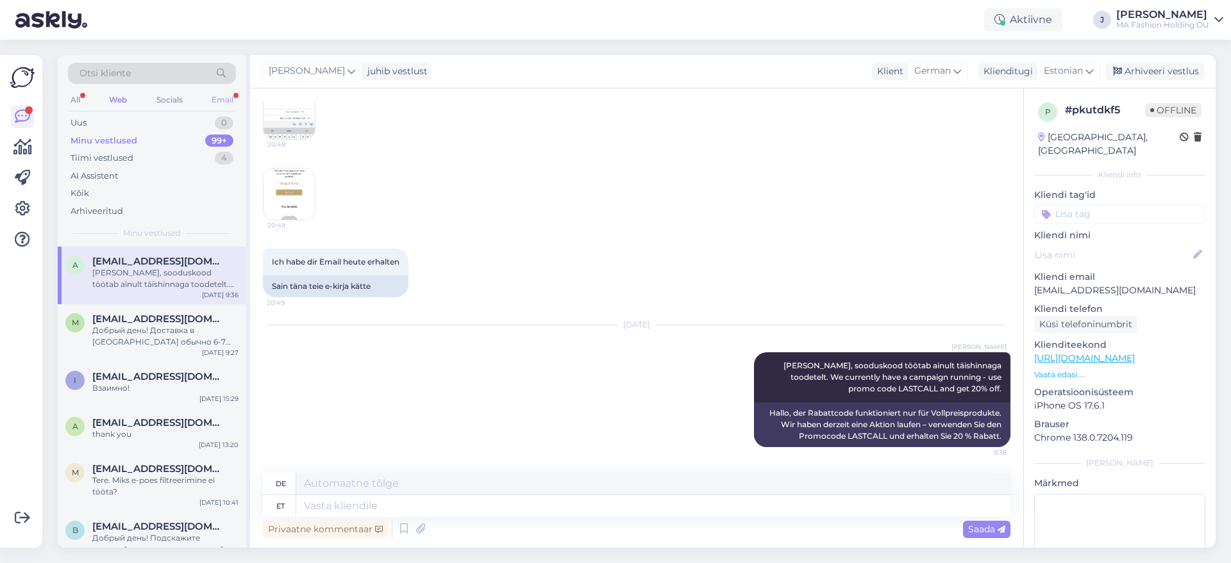
click at [215, 105] on div "Email" at bounding box center [222, 100] width 27 height 17
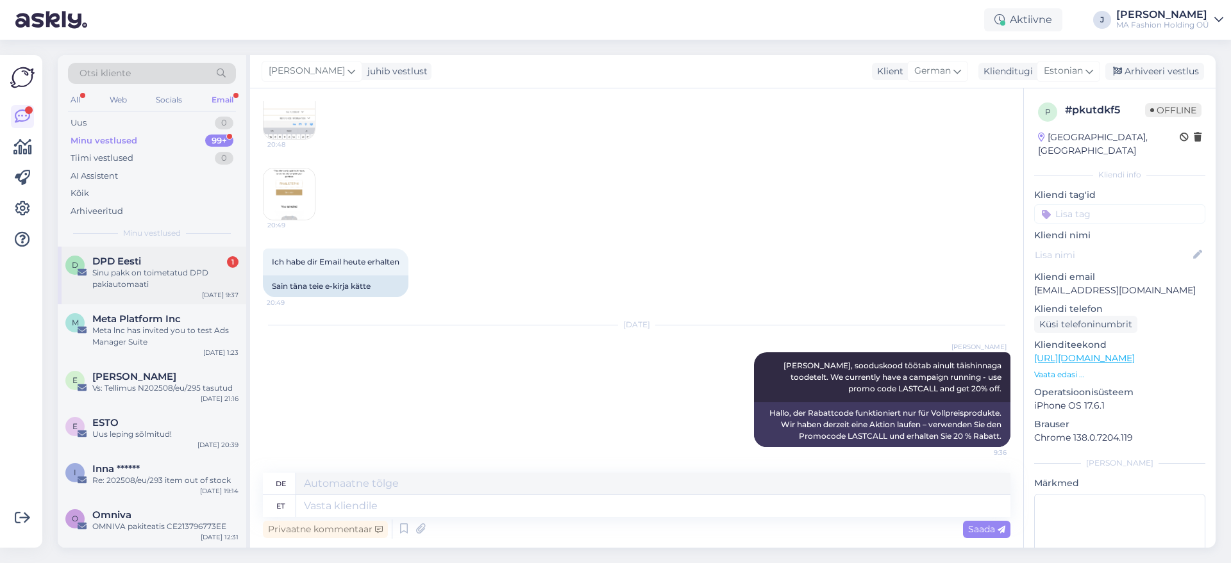
click at [162, 249] on div "D DPD Eesti 1 Sinu pakk on toimetatud DPD pakiautomaati [DATE] 9:37" at bounding box center [152, 276] width 188 height 58
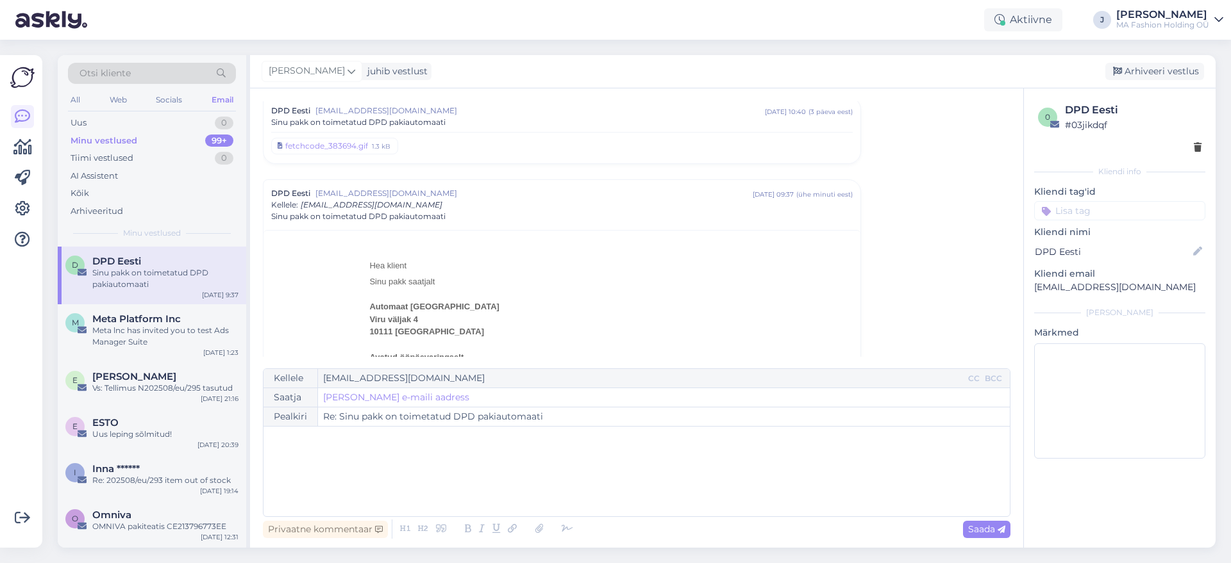
scroll to position [3673, 0]
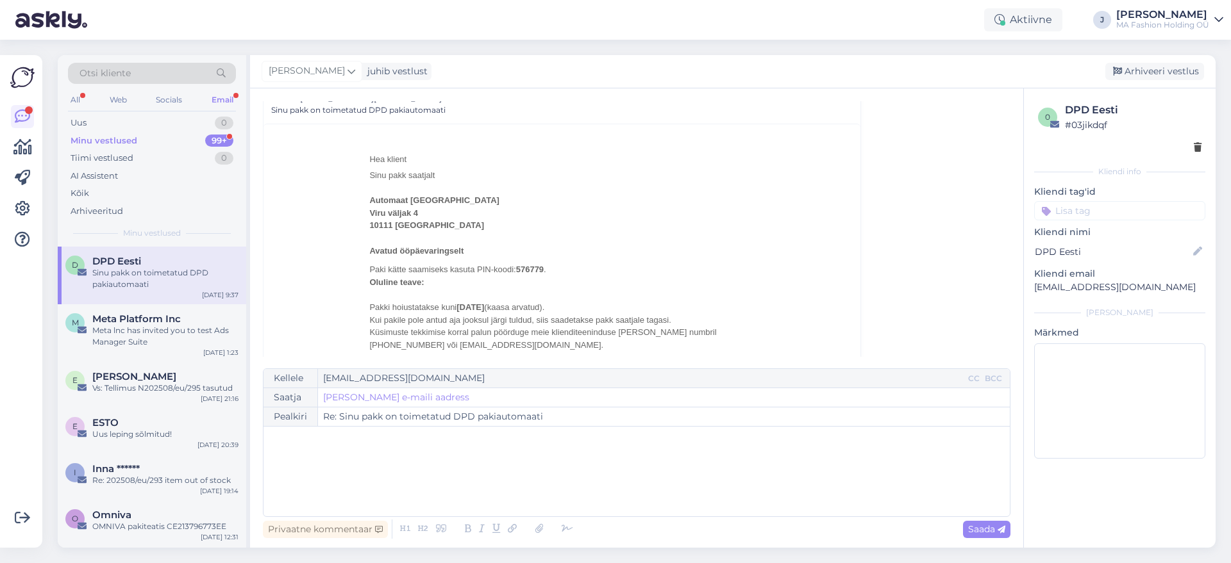
click at [218, 133] on div "Minu vestlused 99+" at bounding box center [152, 141] width 168 height 18
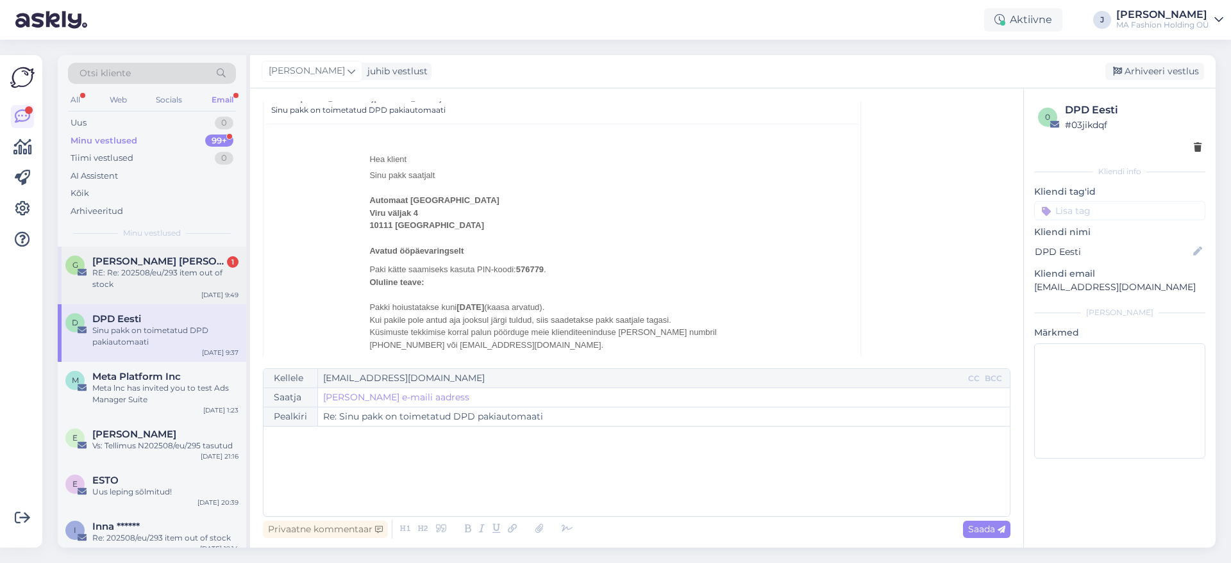
click at [171, 279] on div "RE: Re: 202508/eu/293 item out of stock" at bounding box center [165, 278] width 146 height 23
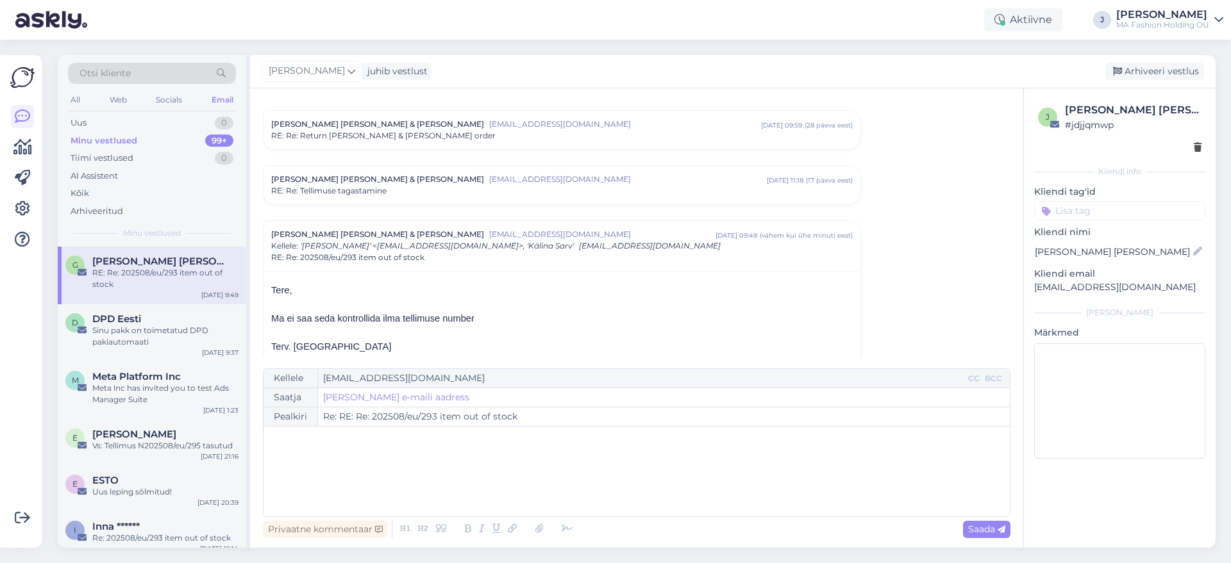
scroll to position [1274, 0]
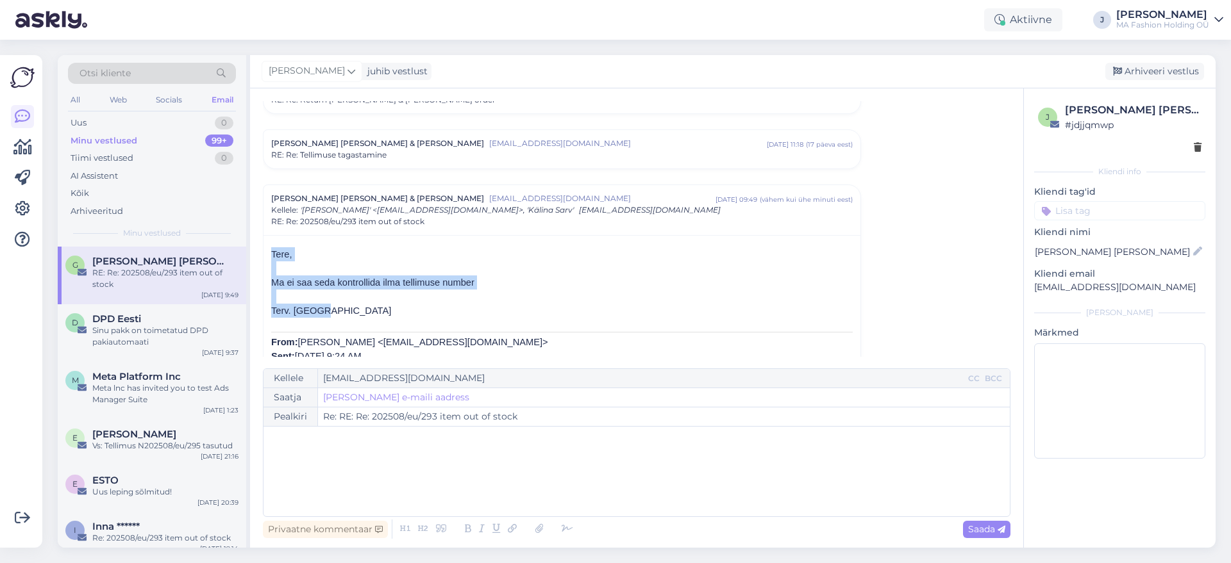
drag, startPoint x: 342, startPoint y: 312, endPoint x: 256, endPoint y: 258, distance: 101.4
click at [256, 258] on div "Vestlus algas [PERSON_NAME] MARC & ANDRÉ [EMAIL_ADDRESS][DOMAIN_NAME] [DATE] 17…" at bounding box center [636, 318] width 773 height 460
click at [316, 290] on p at bounding box center [561, 297] width 581 height 14
drag, startPoint x: 331, startPoint y: 306, endPoint x: 270, endPoint y: 254, distance: 80.5
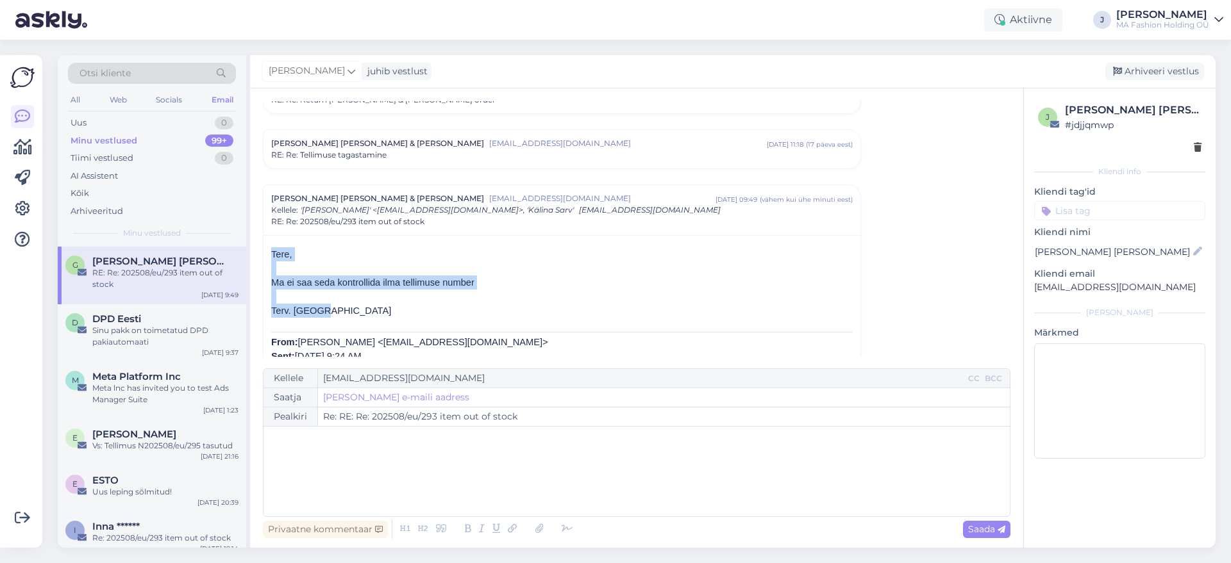
click at [331, 279] on span "Ma ei saa seda kontrollida ilma tellimuse number" at bounding box center [372, 283] width 203 height 10
click at [350, 303] on p at bounding box center [561, 297] width 581 height 14
click at [137, 92] on div "All Web Socials Email" at bounding box center [152, 102] width 168 height 20
click at [137, 94] on div "All Web Socials Email" at bounding box center [152, 102] width 168 height 20
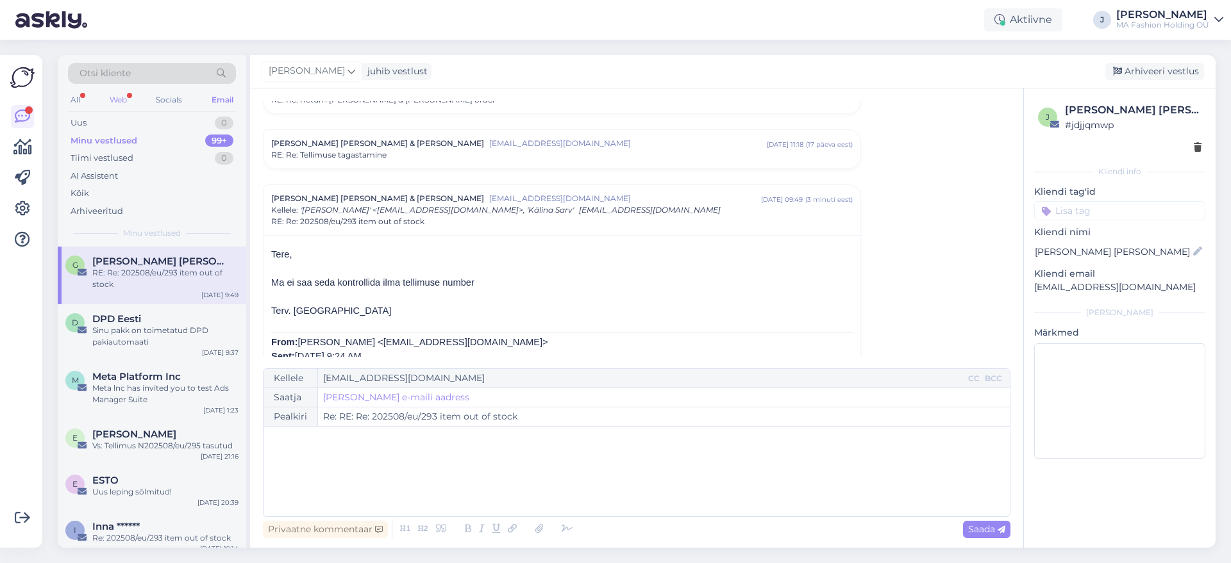
click at [123, 92] on div "Web" at bounding box center [118, 100] width 22 height 17
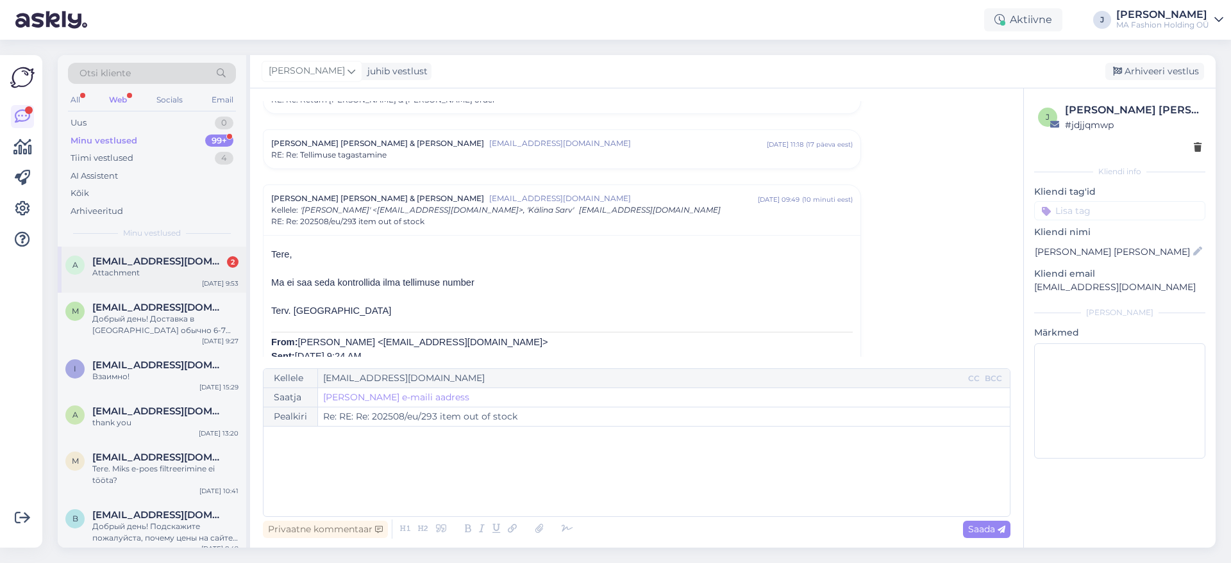
click at [204, 270] on div "Attachment" at bounding box center [165, 273] width 146 height 12
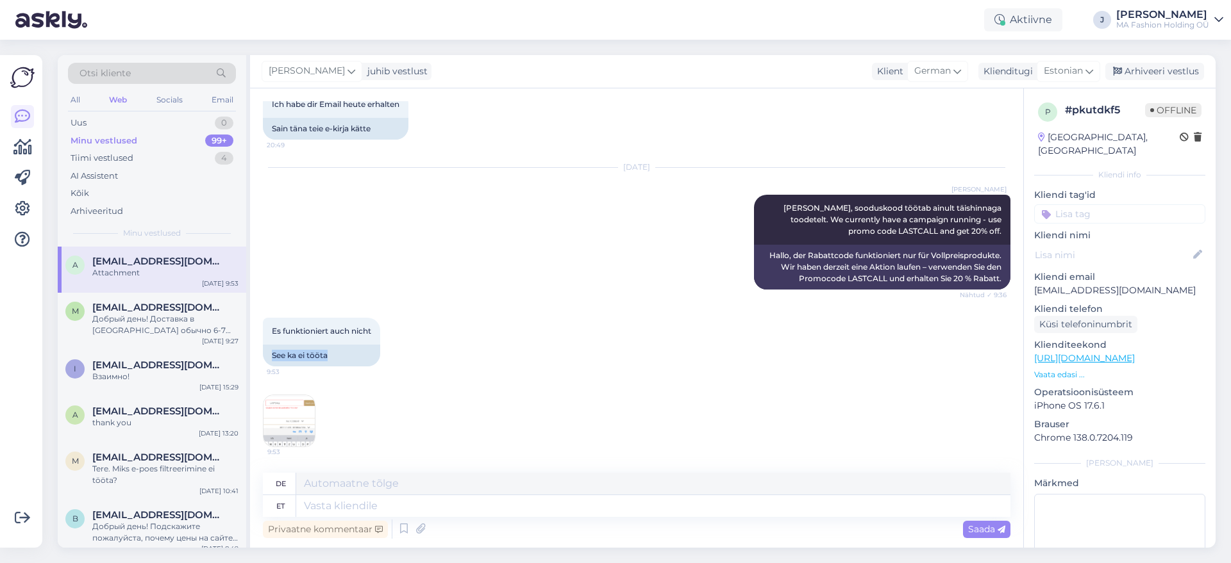
drag, startPoint x: 342, startPoint y: 363, endPoint x: 253, endPoint y: 353, distance: 89.0
click at [240, 352] on div "Otsi kliente All Web Socials Email Uus 0 Minu vestlused 99+ Tiimi vestlused 4 A…" at bounding box center [637, 301] width 1158 height 493
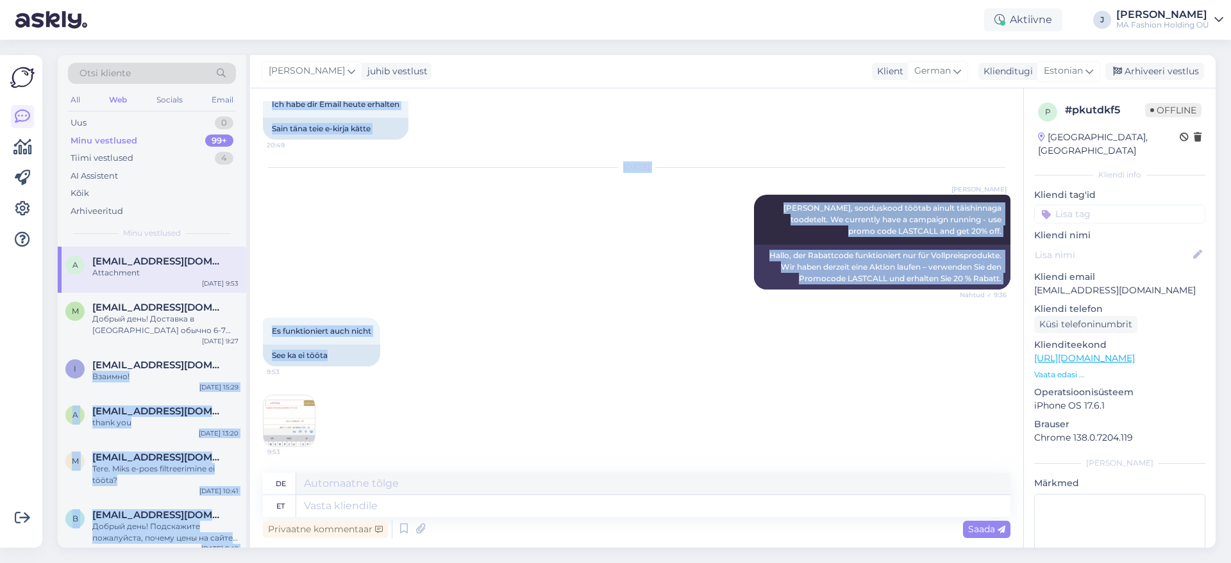
click at [293, 413] on img at bounding box center [288, 420] width 51 height 51
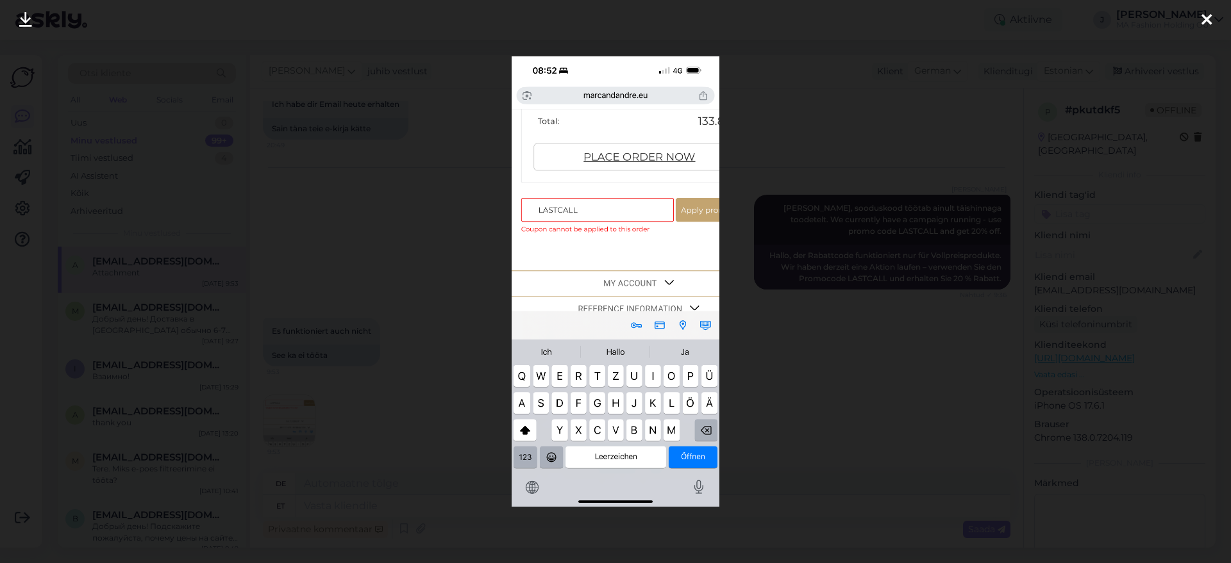
click at [881, 234] on div at bounding box center [615, 281] width 1231 height 563
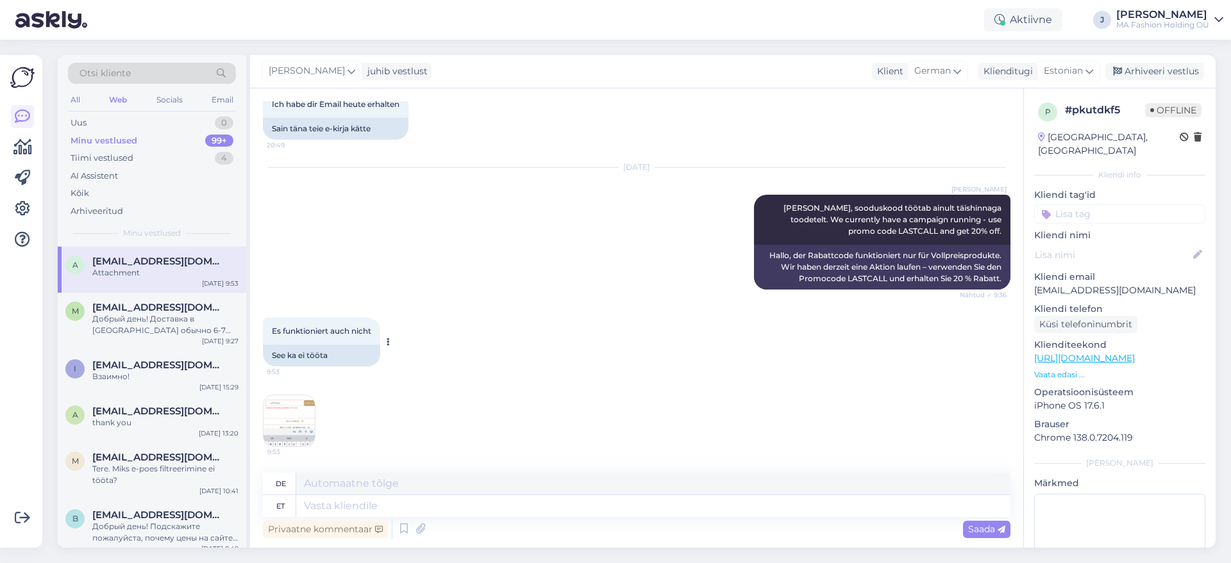
click at [319, 357] on div "See ka ei tööta" at bounding box center [321, 356] width 117 height 22
click at [306, 410] on img at bounding box center [288, 420] width 51 height 51
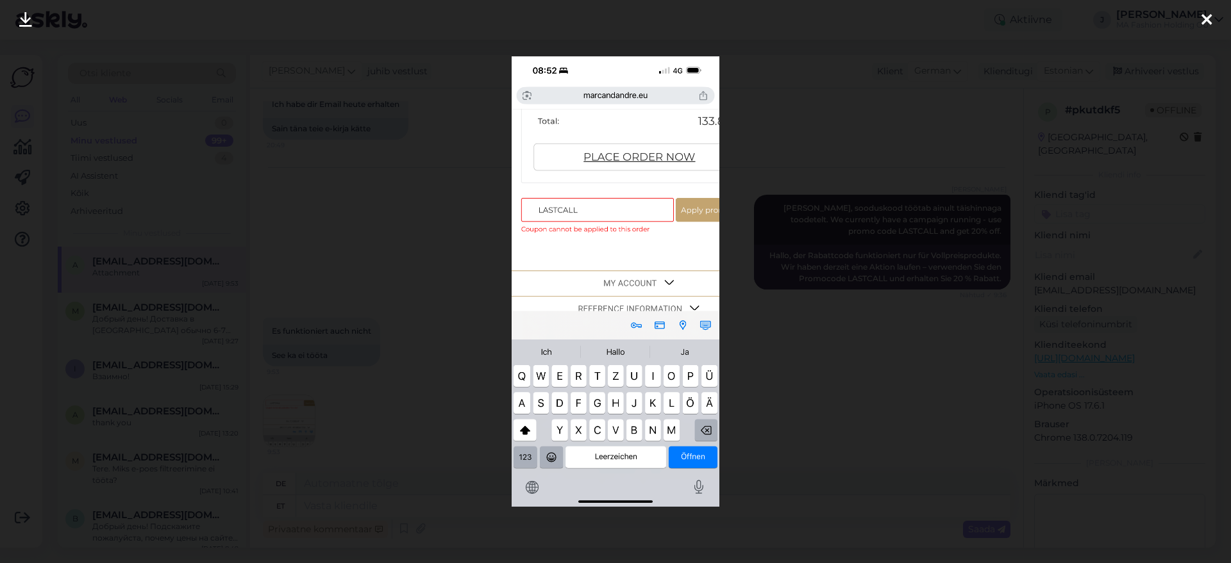
click at [804, 312] on div at bounding box center [615, 281] width 1231 height 563
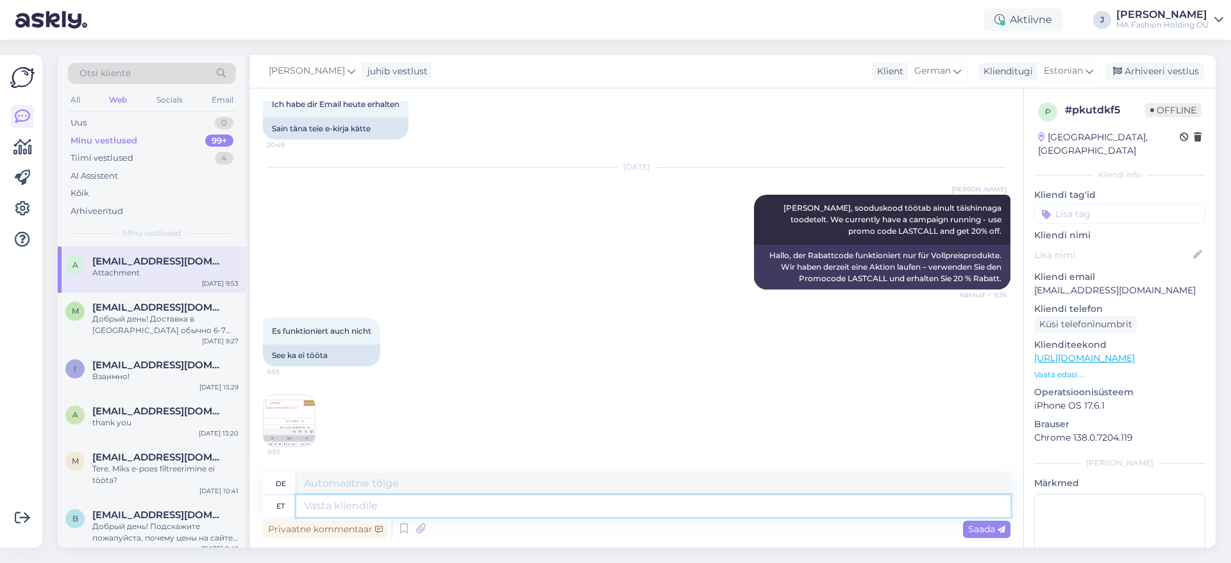
click at [451, 502] on textarea at bounding box center [653, 506] width 714 height 22
paste textarea "I"
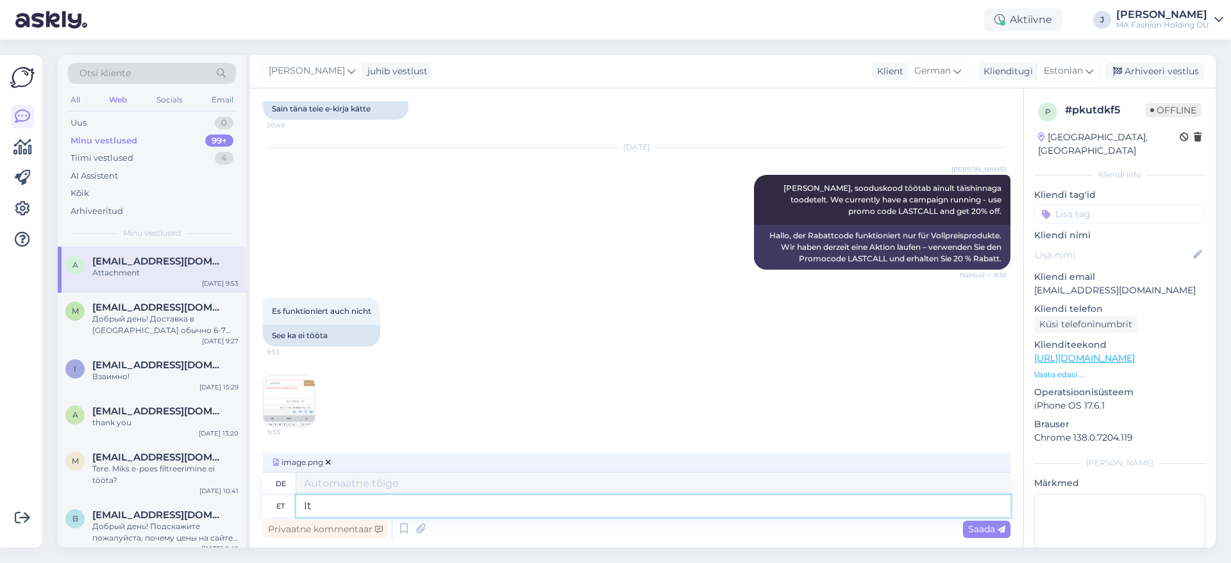
type textarea "It s"
type textarea "Es"
type textarea "It works w"
type textarea "Es funktioniert"
type textarea "It works with 2"
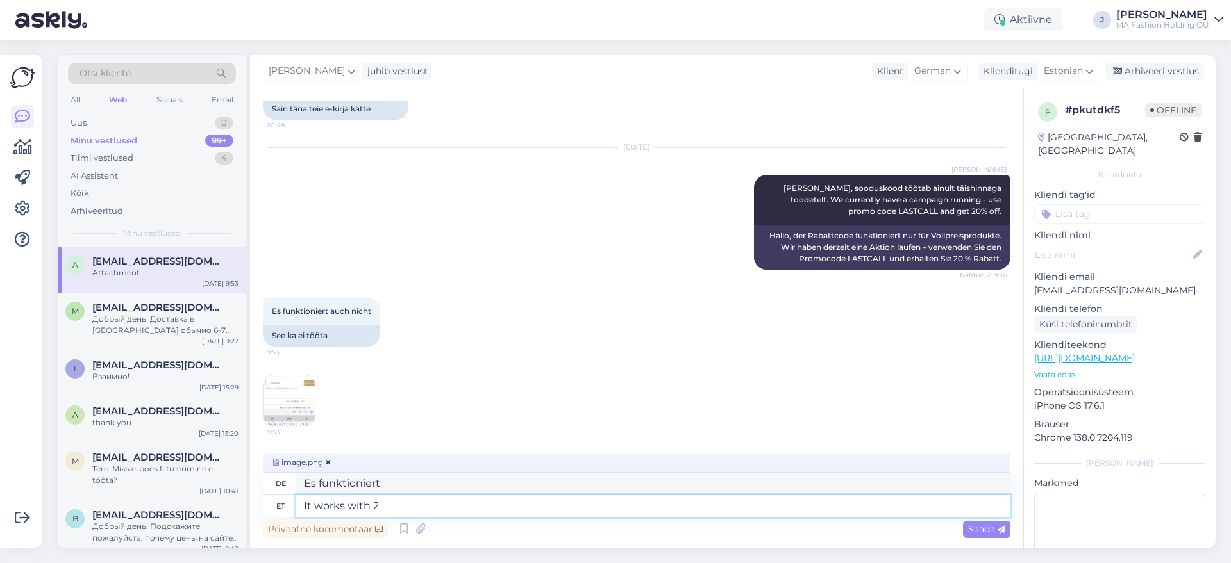
type textarea "Es funktioniert mit"
type textarea "It works with 2"
type textarea "Es funktioniert mit 2"
type textarea "It works with 2 discounted it"
type textarea "Es funktioniert mit 2 Rabatten"
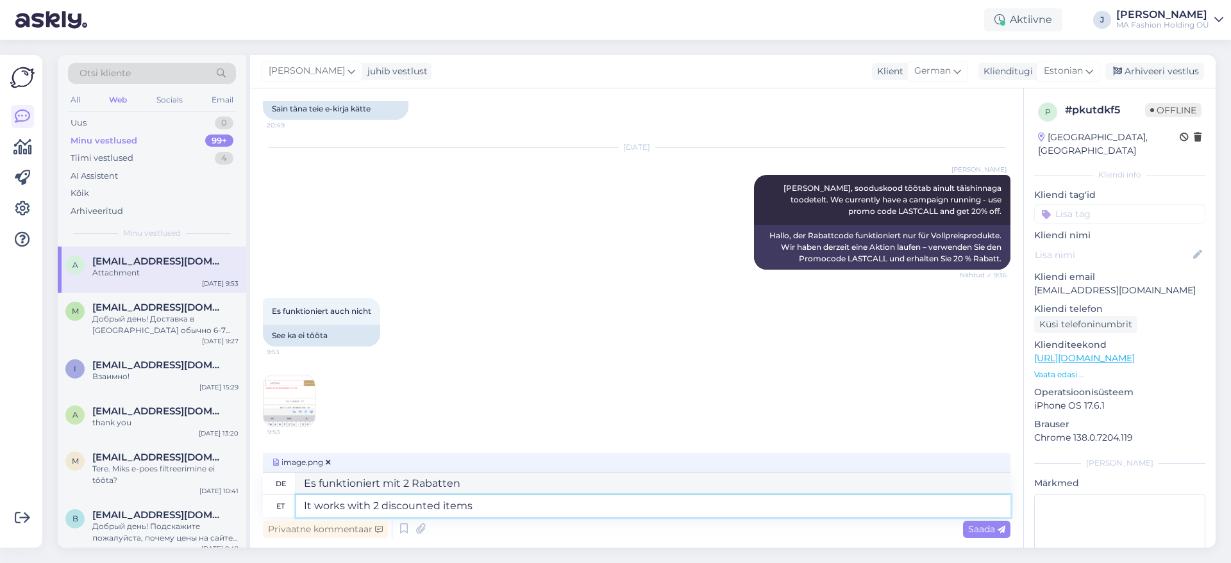
type textarea "It works with 2 discounted items"
type textarea "Es funktioniert mit 2 reduzierten Artikeln"
type textarea "It works with 2 discounted items."
type textarea "Es funktioniert mit 2 reduzierten Artikeln."
type textarea "It works with 2 discounted items"
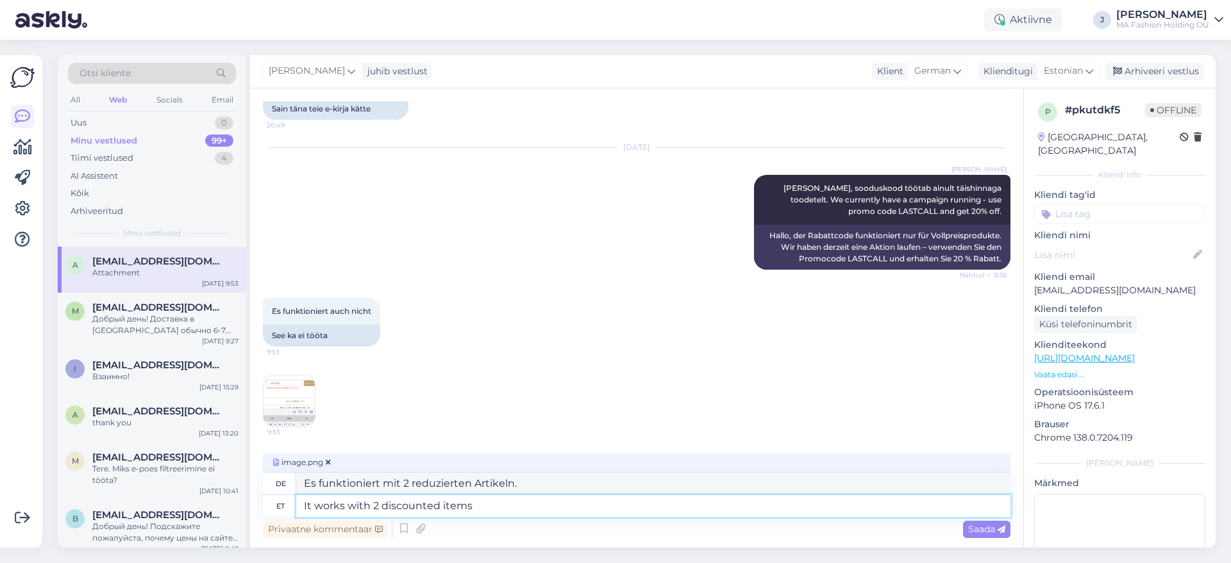
type textarea "Es funktioniert mit 2 reduzierten Artikeln"
click at [647, 499] on textarea "It works with 2 discounted items" at bounding box center [653, 506] width 714 height 22
type textarea "It works with 2 discounted items"
click at [999, 537] on div "Saada" at bounding box center [986, 529] width 47 height 17
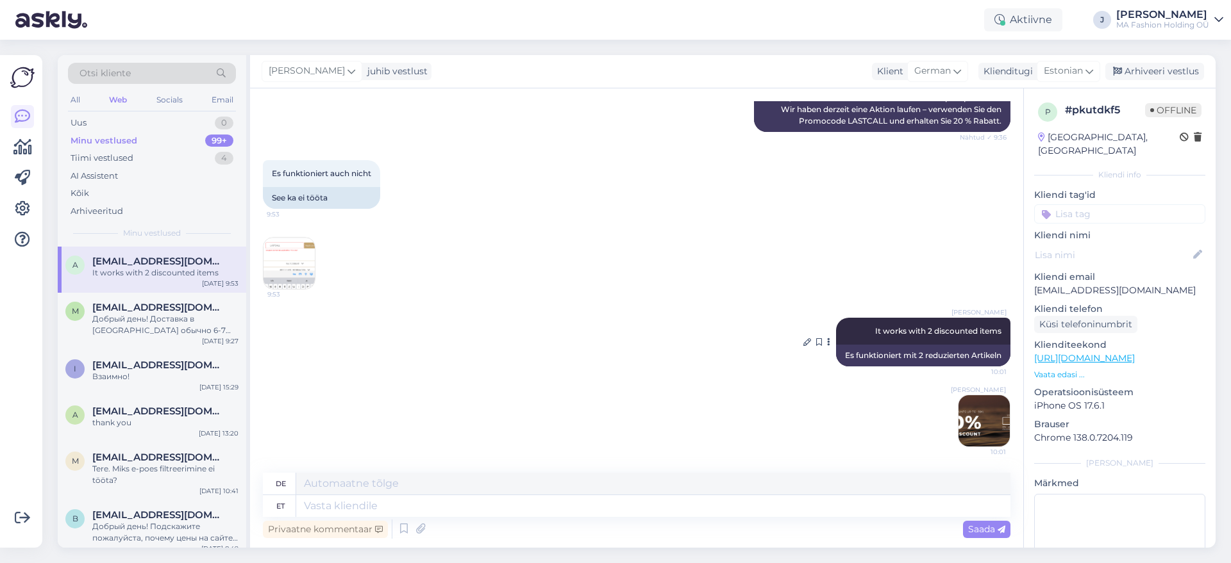
scroll to position [1282, 0]
click at [976, 416] on img at bounding box center [983, 420] width 51 height 51
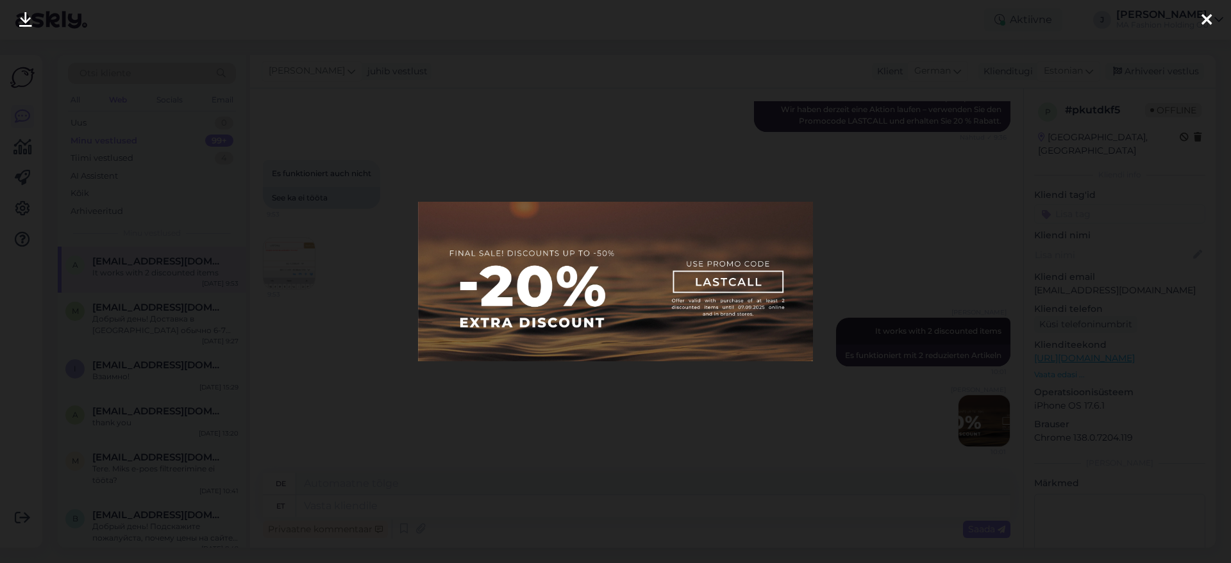
click at [870, 399] on div at bounding box center [615, 281] width 1231 height 563
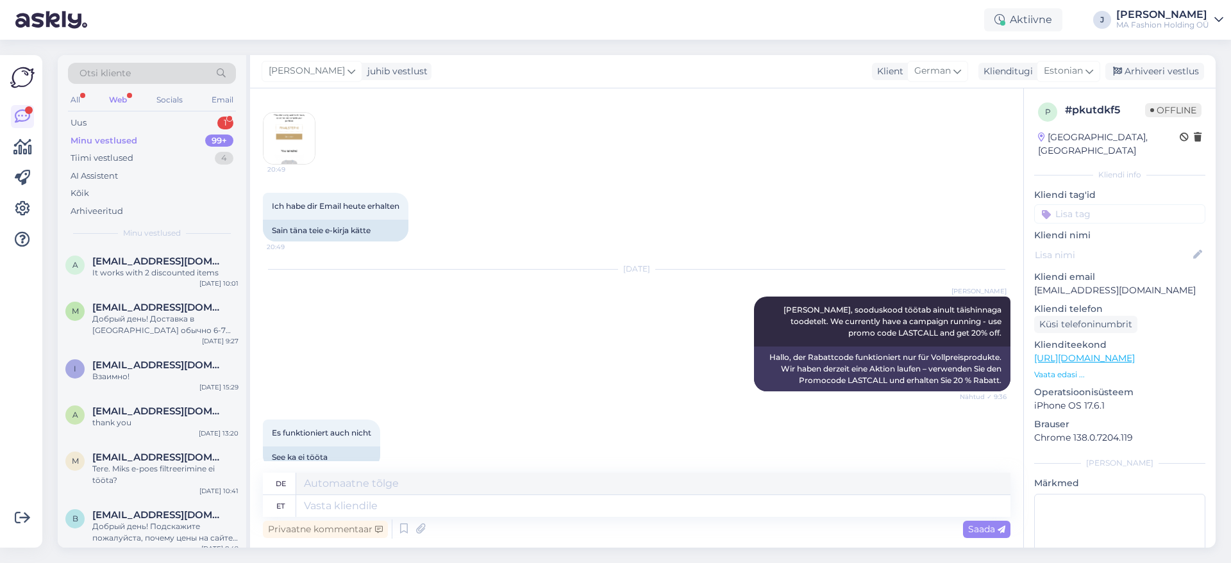
scroll to position [961, 0]
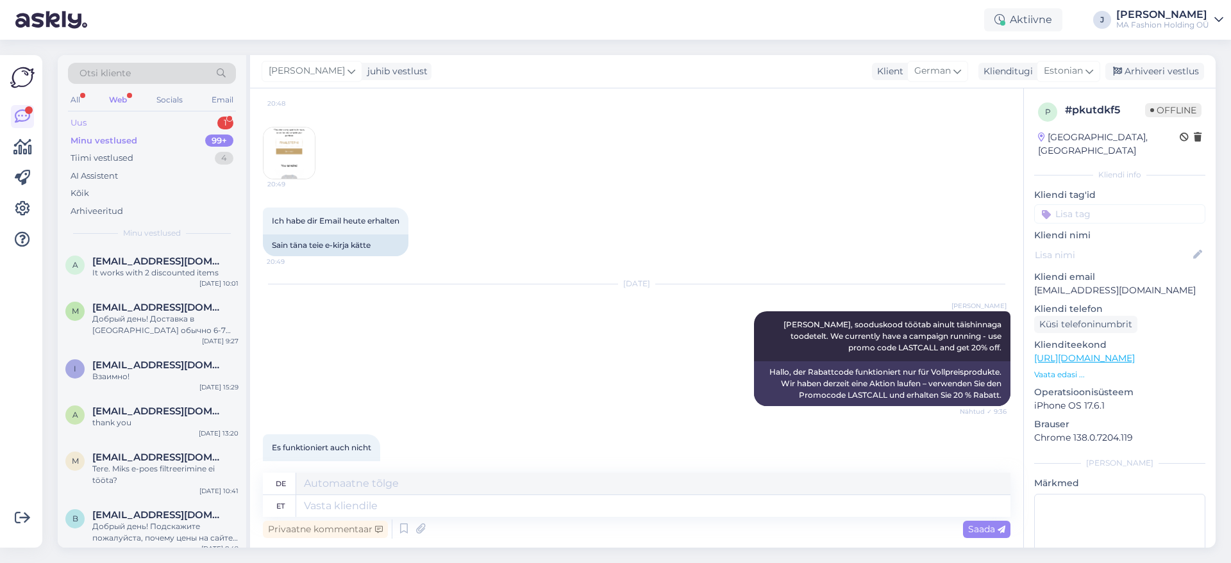
click at [150, 128] on div "Uus 1" at bounding box center [152, 123] width 168 height 18
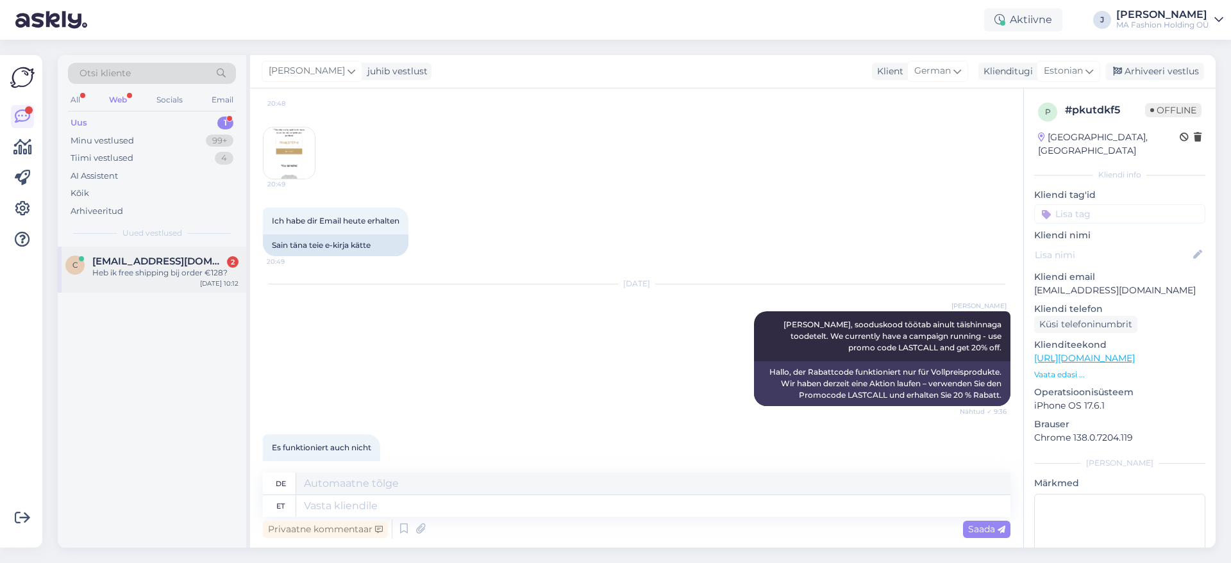
click at [200, 291] on div "c [EMAIL_ADDRESS][DOMAIN_NAME] 2 Heb ik free shipping bij order €128? [DATE] 10…" at bounding box center [152, 270] width 188 height 46
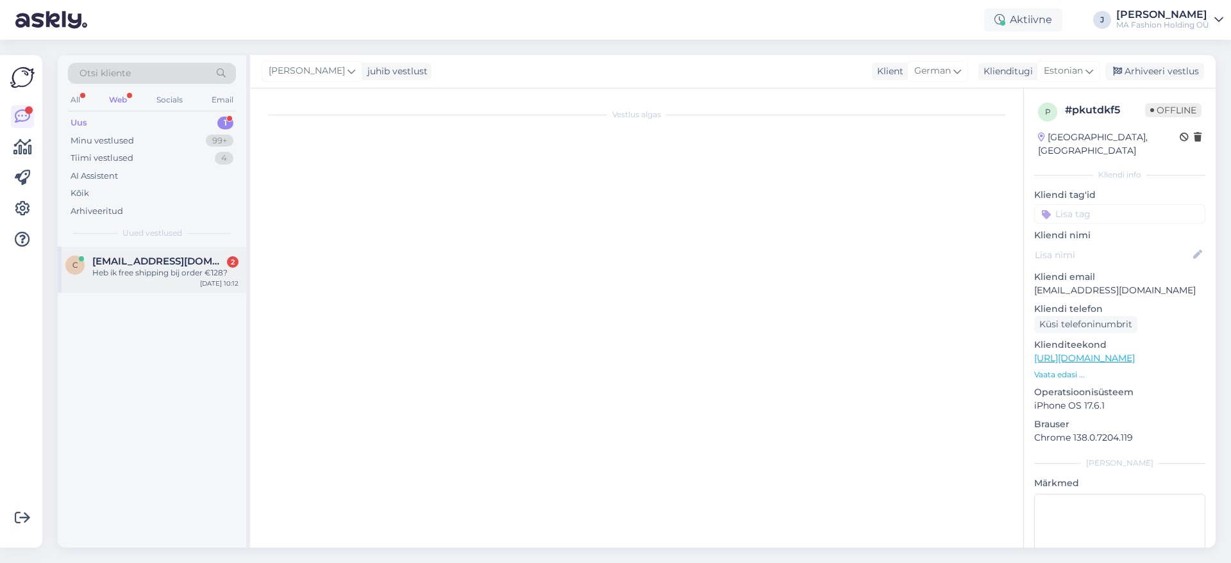
scroll to position [0, 0]
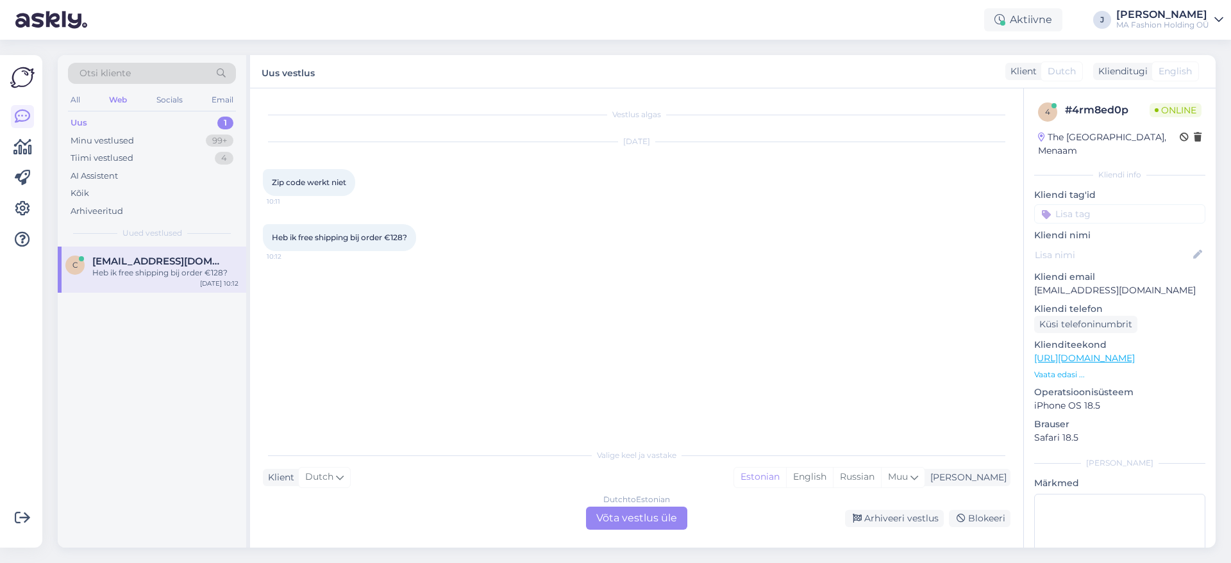
click at [610, 527] on div "Dutch to Estonian Võta vestlus üle" at bounding box center [636, 518] width 101 height 23
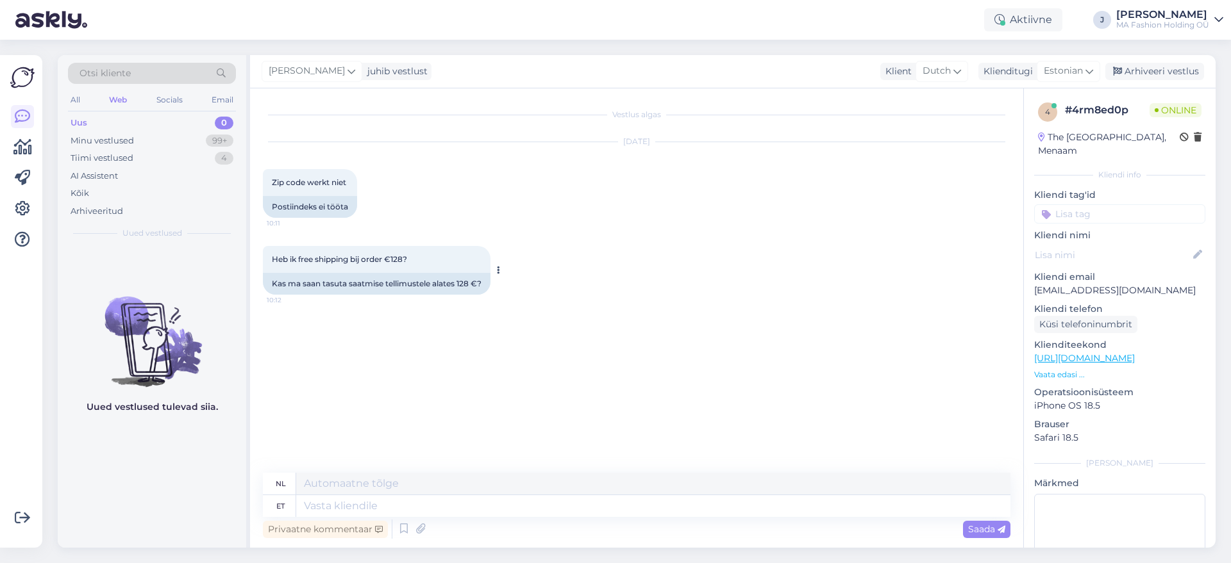
click at [451, 285] on div "Kas ma saan tasuta saatmise tellimustele alates 128 €?" at bounding box center [377, 284] width 228 height 22
click at [528, 473] on textarea at bounding box center [653, 484] width 714 height 22
click at [533, 510] on textarea at bounding box center [653, 506] width 714 height 22
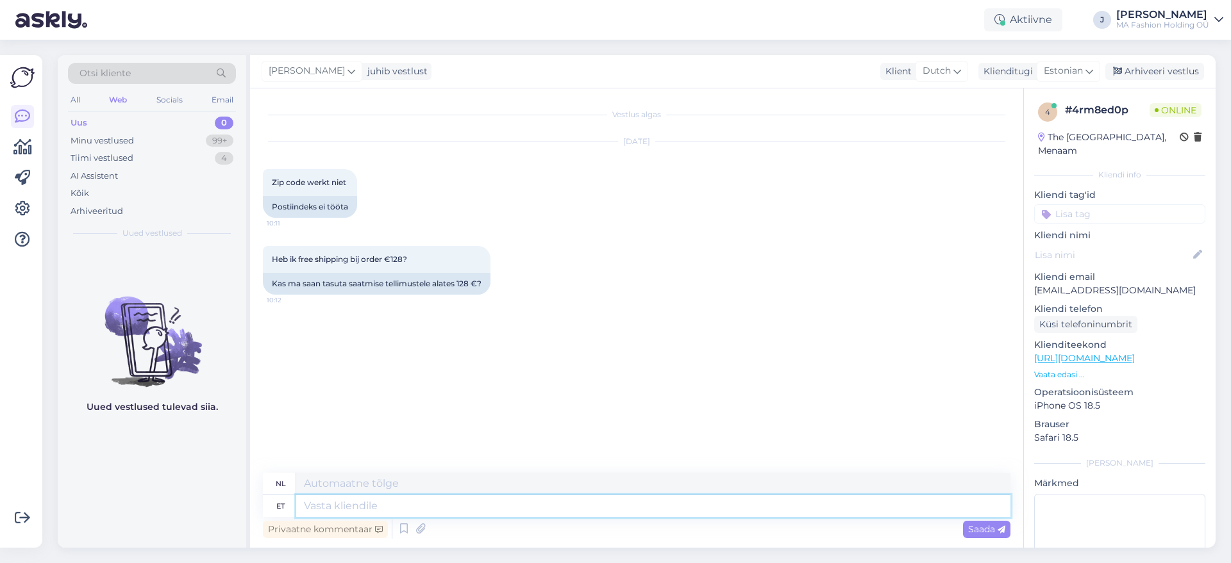
type textarea "T"
click at [1097, 69] on div "Estonian" at bounding box center [1067, 71] width 63 height 21
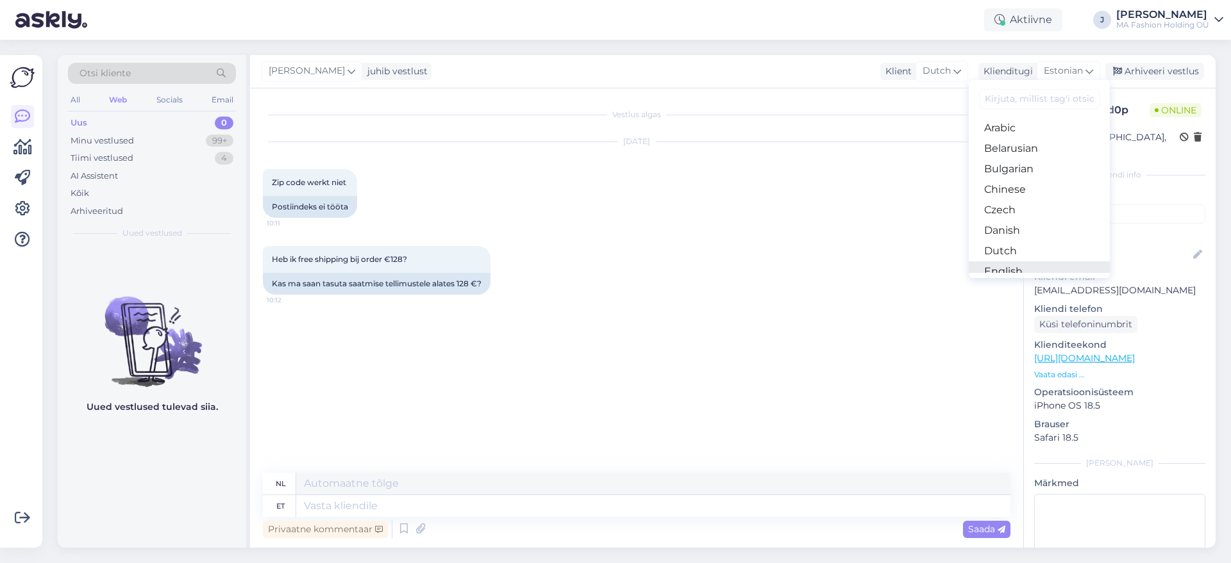
click at [1066, 263] on link "English" at bounding box center [1038, 272] width 141 height 21
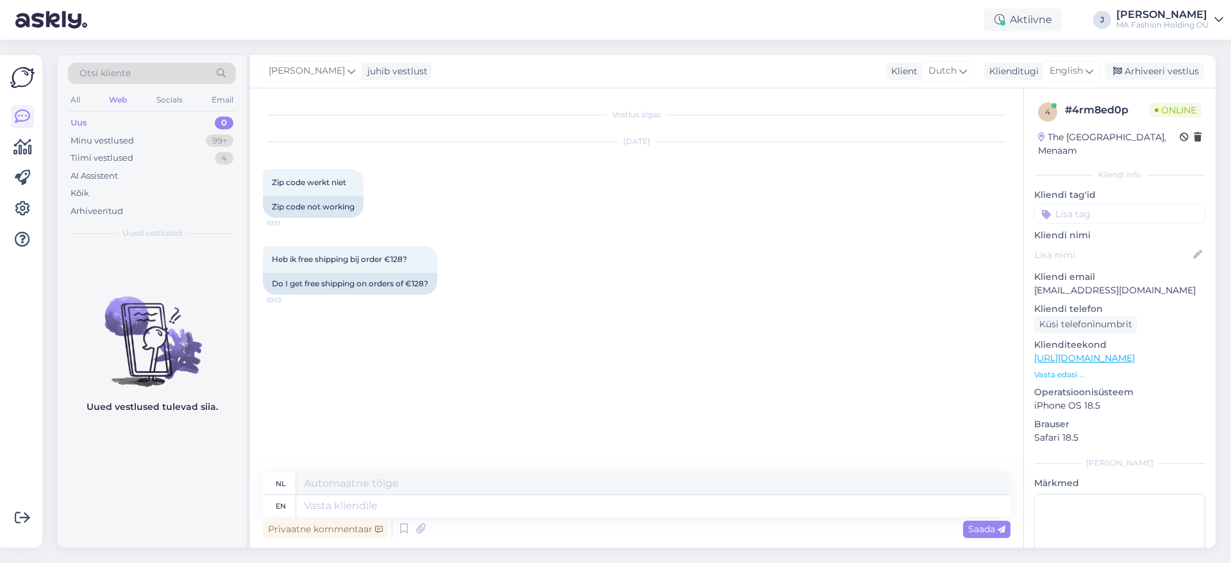
click at [519, 517] on div "Privaatne kommentaar Saada" at bounding box center [636, 529] width 747 height 24
click at [518, 512] on textarea at bounding box center [653, 506] width 714 height 22
type textarea "Hello!"
type textarea "Hallo!"
type textarea "Hello! If tge"
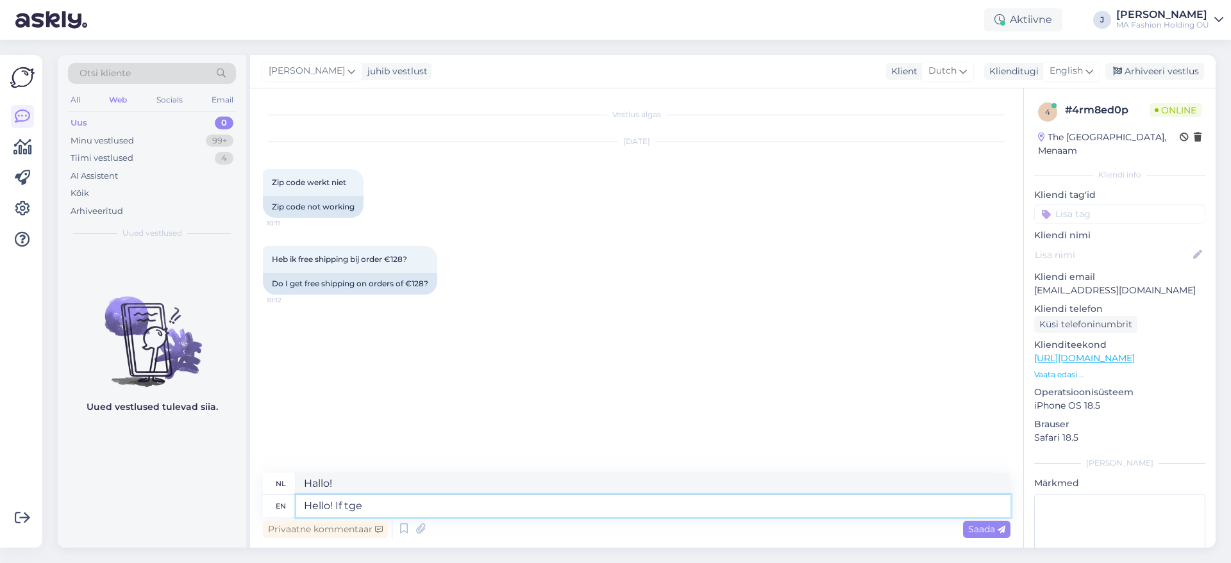
type textarea "Hallo! Als"
type textarea "Hello! If the"
type textarea "Hallo! Als de"
type textarea "Hello! If the zip co"
type textarea "Hallo! Als de postcode"
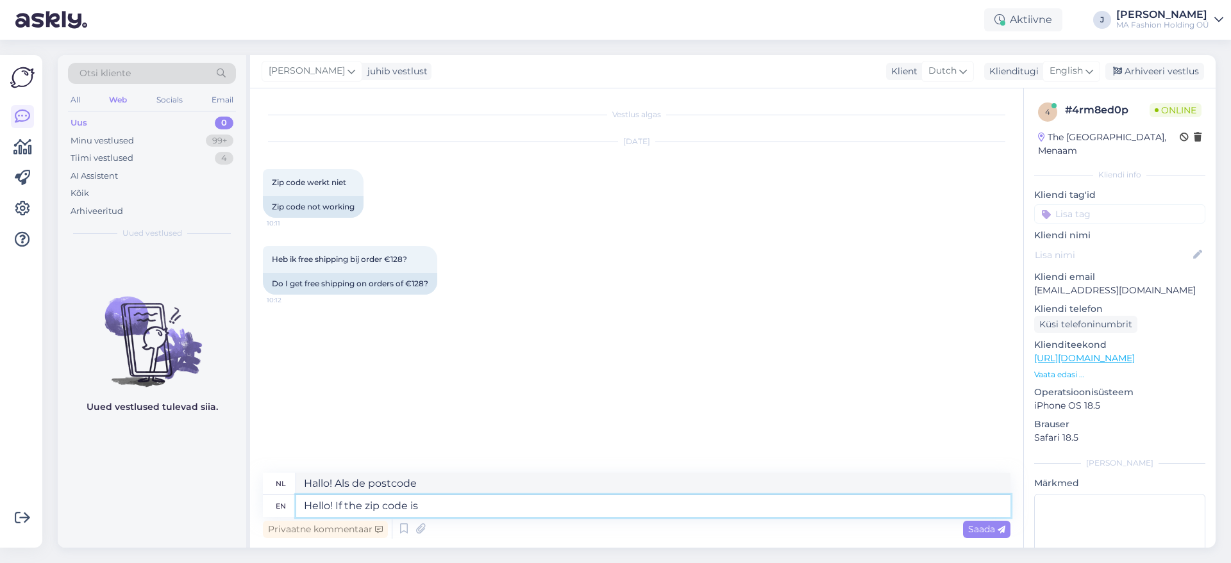
type textarea "Hello! If the zip code is n"
type textarea "Hallo! Als de postcode is"
type textarea "Hello! If the zip code is not w"
type textarea "Hallo! Als de postcode niet"
type textarea "Hello! If the zip code is not workinh"
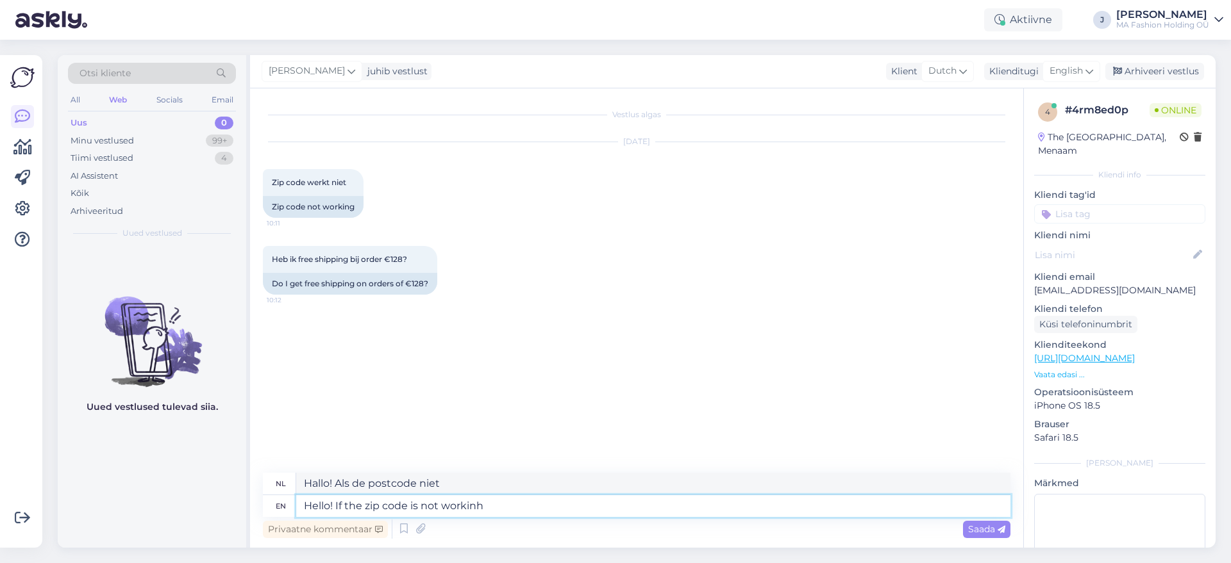
type textarea "Hallo! Als de postcode niet werkt"
paste textarea "The fastest solution would be for me to manually create your order and send you…"
type textarea "Hello! If the zip code is not working The fastest solution would be for me to m…"
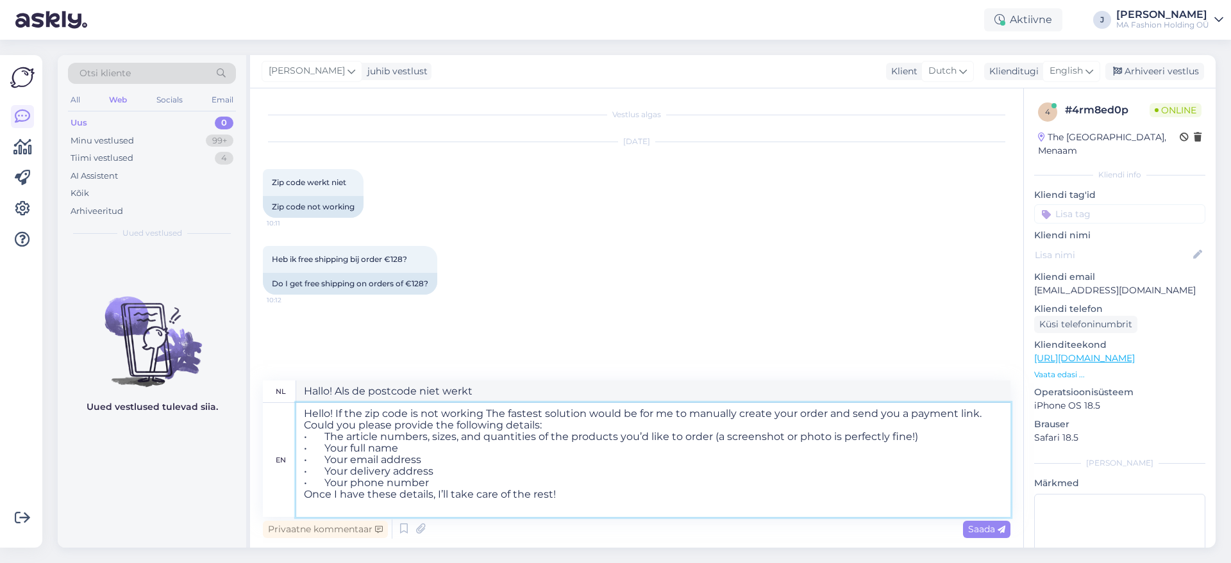
type textarea "Hallo! Als de postcode niet werkt, is de snelste oplossing dat ik je bestelling…"
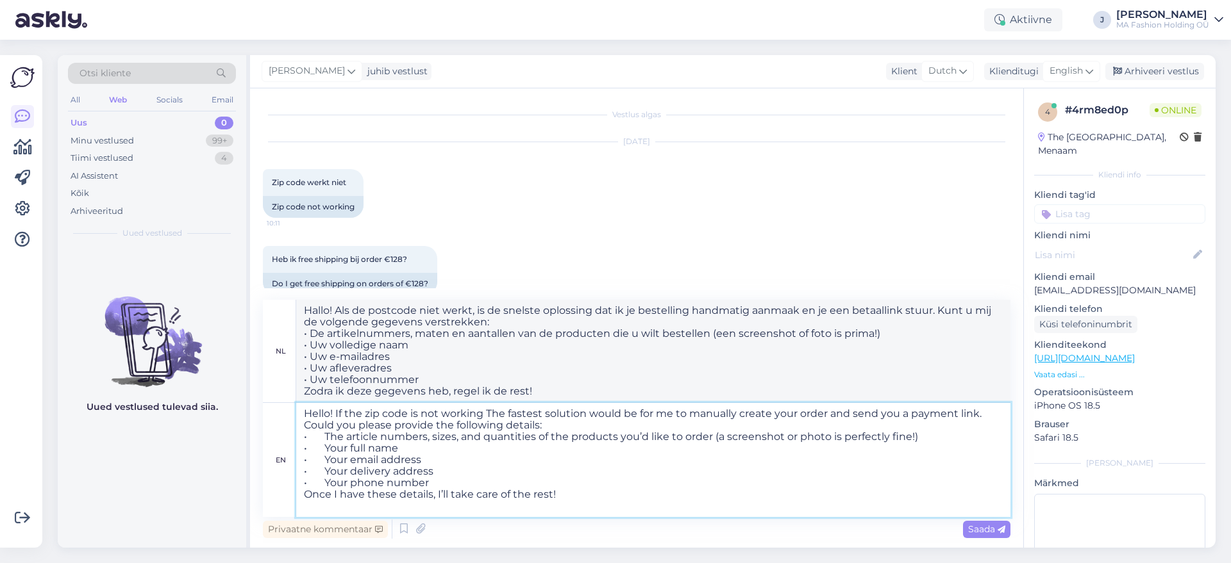
click at [490, 413] on textarea "Hello! If the zip code is not working The fastest solution would be for me to m…" at bounding box center [653, 460] width 714 height 114
click at [599, 494] on textarea "Hello! If the zip code is not working the fastest solution would be for me to m…" at bounding box center [653, 460] width 714 height 114
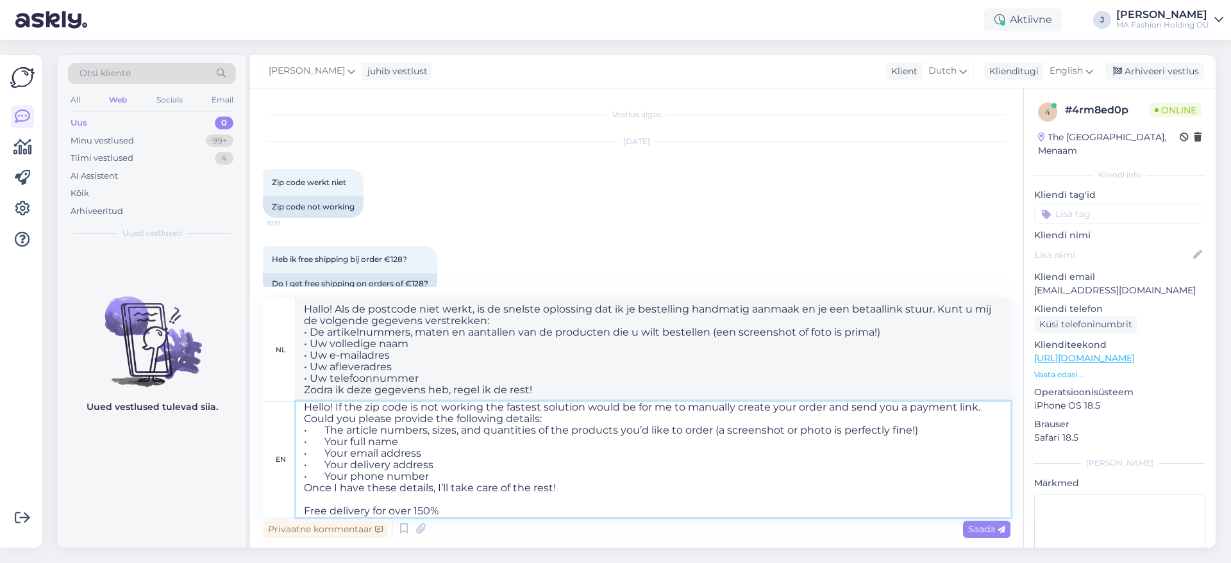
type textarea "Hello! If the zip code is not working the fastest solution would be for me to m…"
type textarea "Hallo! Als de postcode niet werkt, is de snelste oplossing dat ik je bestelling…"
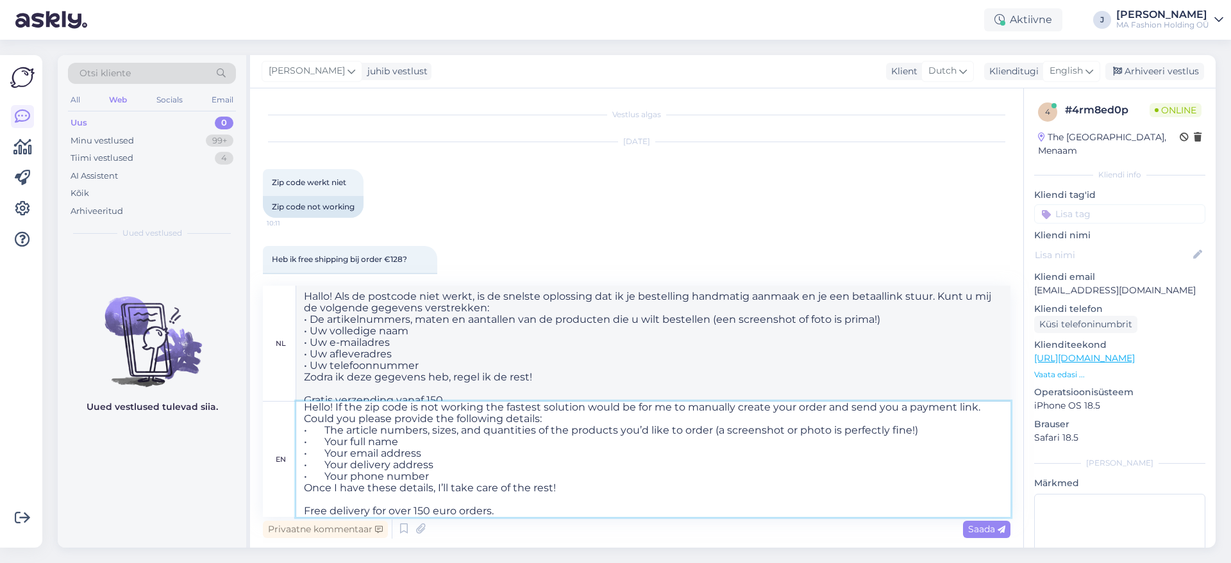
type textarea "Hello! If the zip code is not working the fastest solution would be for me to m…"
type textarea "Hallo! Als de postcode niet werkt, is de snelste oplossing dat ik je bestelling…"
paste textarea "[URL][DOMAIN_NAME]"
type textarea "Hello! If the zip code is not working the fastest solution would be for me to m…"
type textarea "Hallo! Als de postcode niet werkt, is de snelste oplossing dat ik je bestelling…"
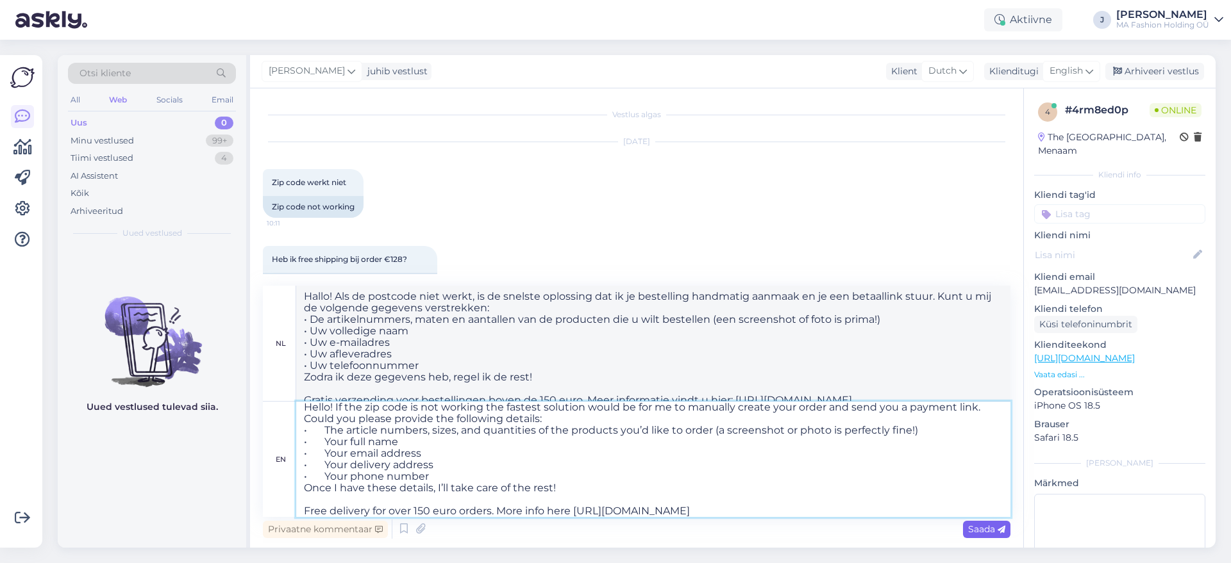
type textarea "Hello! If the zip code is not working the fastest solution would be for me to m…"
click at [997, 532] on span "Saada" at bounding box center [986, 530] width 37 height 12
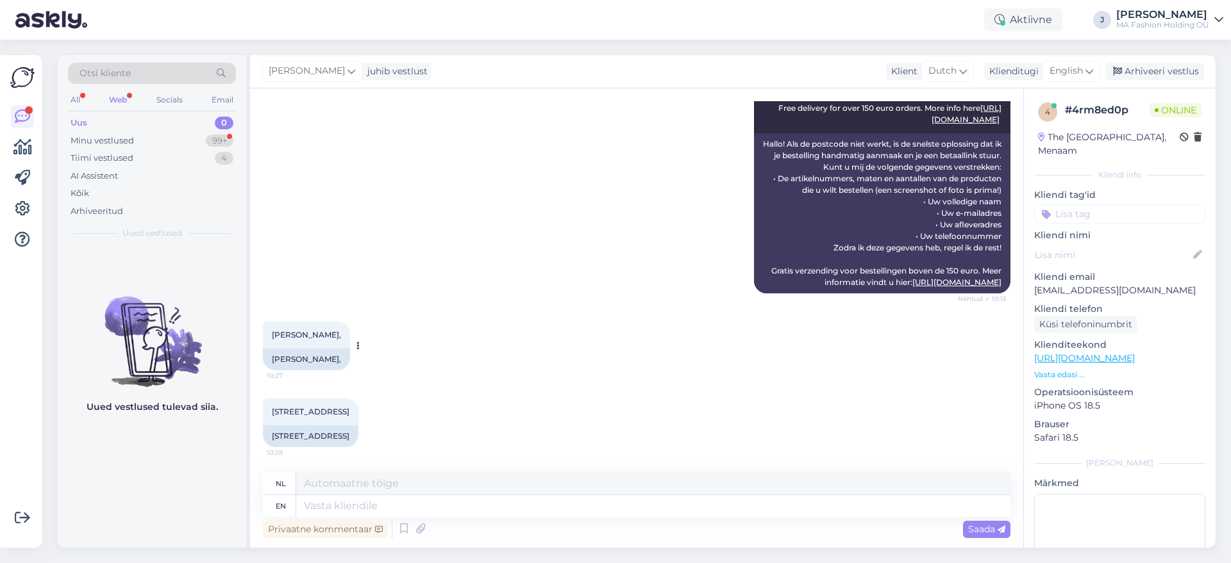
scroll to position [426, 0]
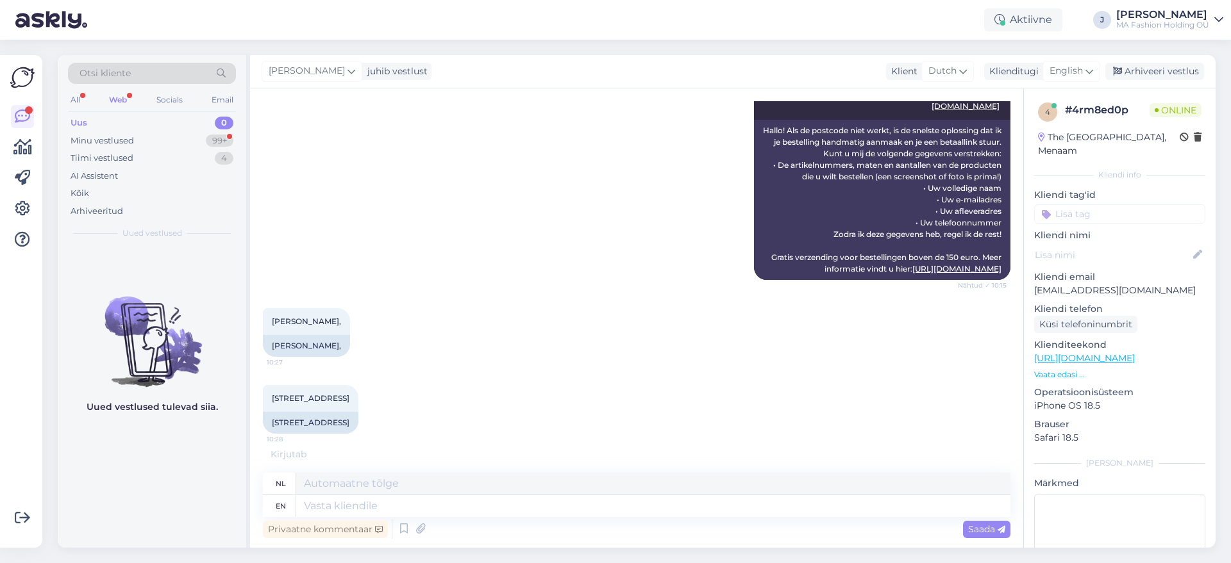
drag, startPoint x: 1149, startPoint y: 270, endPoint x: 1035, endPoint y: 278, distance: 114.4
click at [1035, 284] on p "[EMAIL_ADDRESS][DOMAIN_NAME]" at bounding box center [1119, 290] width 171 height 13
drag, startPoint x: 1035, startPoint y: 278, endPoint x: 1156, endPoint y: 272, distance: 120.6
click at [1156, 284] on p "[EMAIL_ADDRESS][DOMAIN_NAME]" at bounding box center [1119, 290] width 171 height 13
copy p "[EMAIL_ADDRESS][DOMAIN_NAME]"
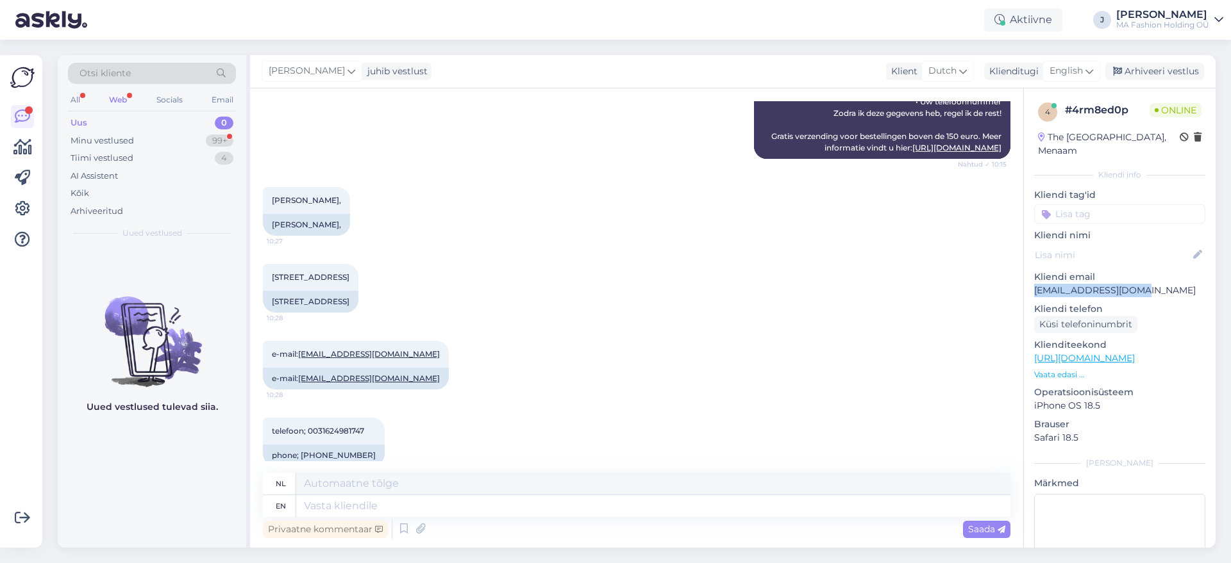
scroll to position [567, 0]
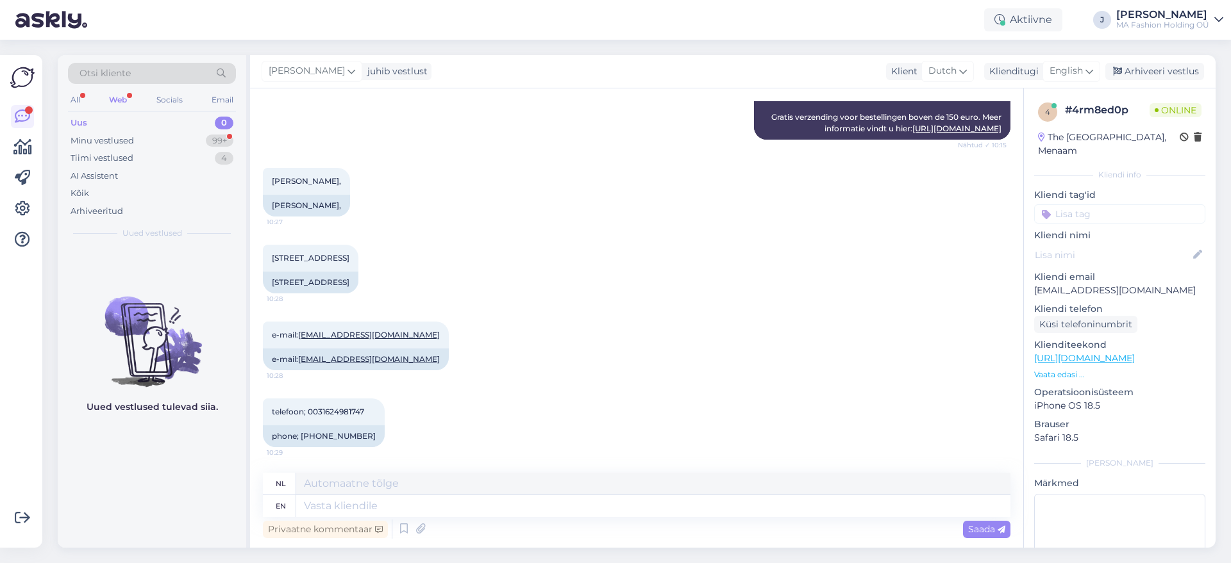
click at [489, 456] on div "telefoon; 0031624981747 10:29 phone; [PHONE_NUMBER]" at bounding box center [636, 423] width 747 height 77
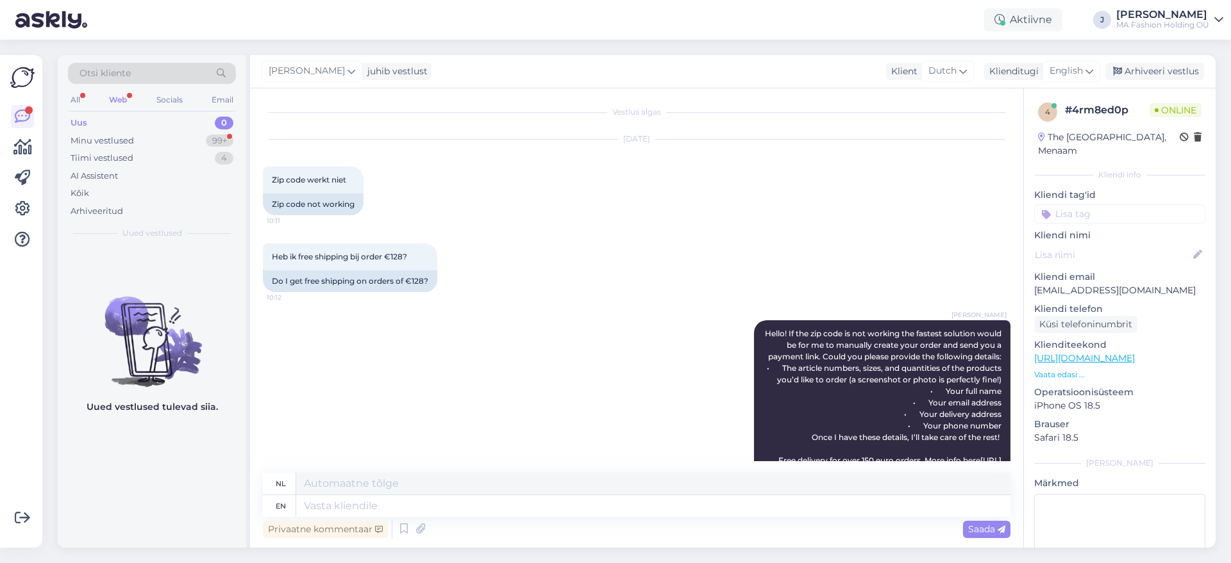
scroll to position [0, 0]
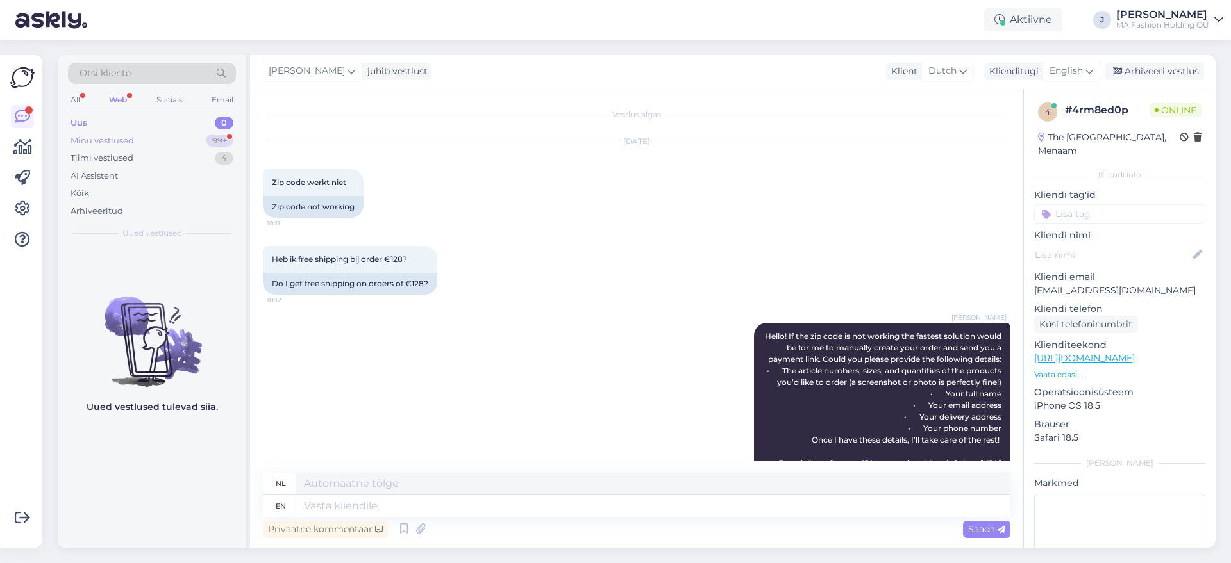
click at [197, 138] on div "Minu vestlused 99+" at bounding box center [152, 141] width 168 height 18
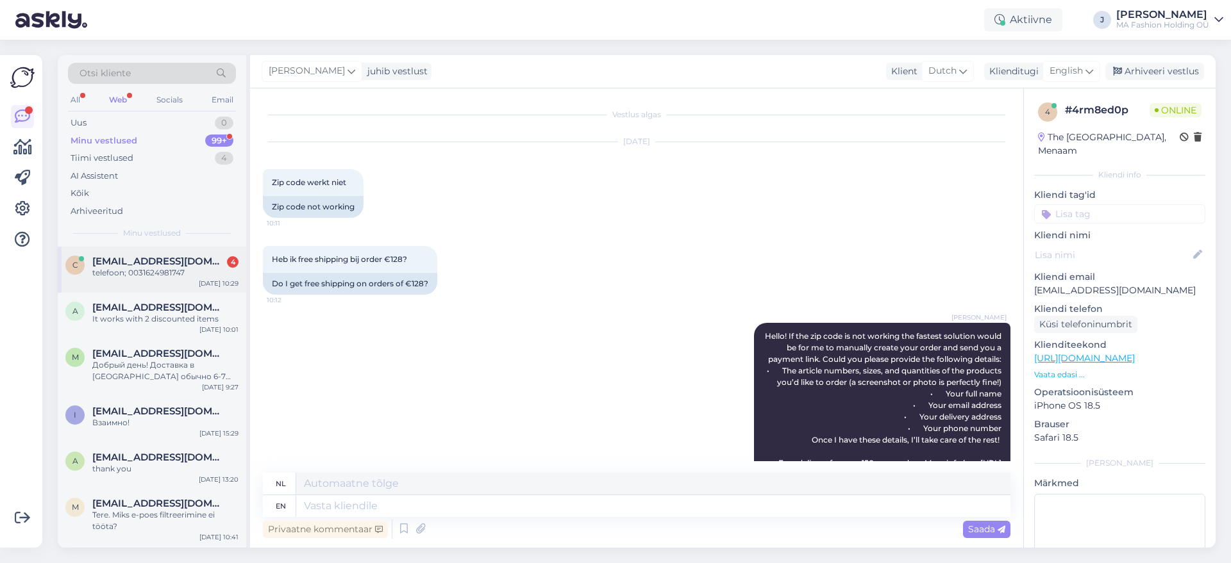
click at [192, 281] on div "c [EMAIL_ADDRESS][DOMAIN_NAME] 4 telefoon; 0031624981747 [DATE] 10:29" at bounding box center [152, 270] width 188 height 46
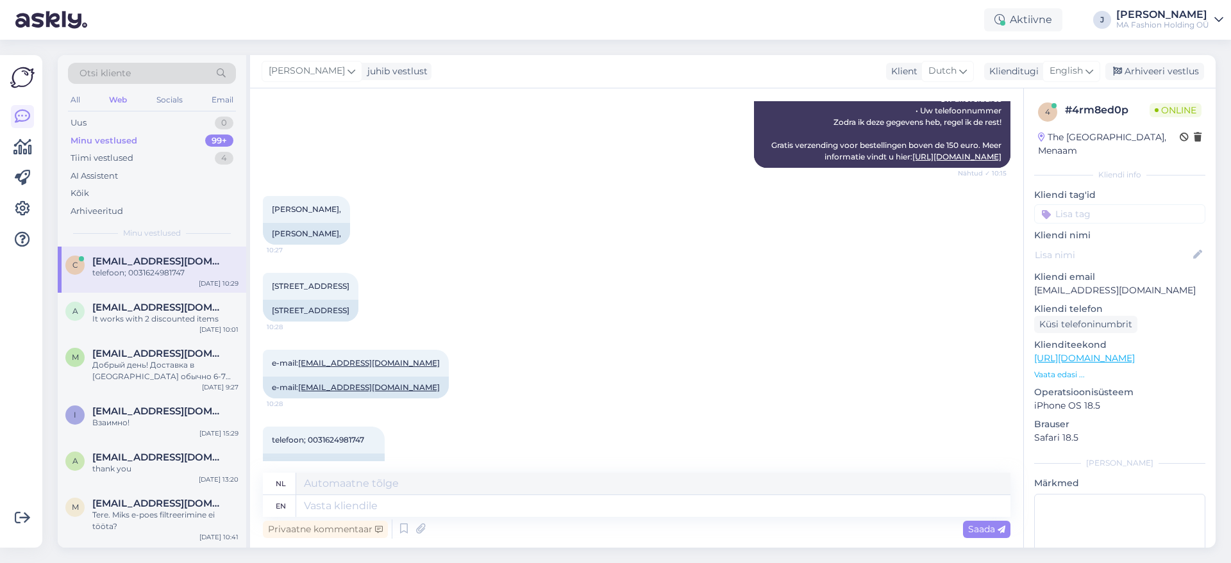
scroll to position [567, 0]
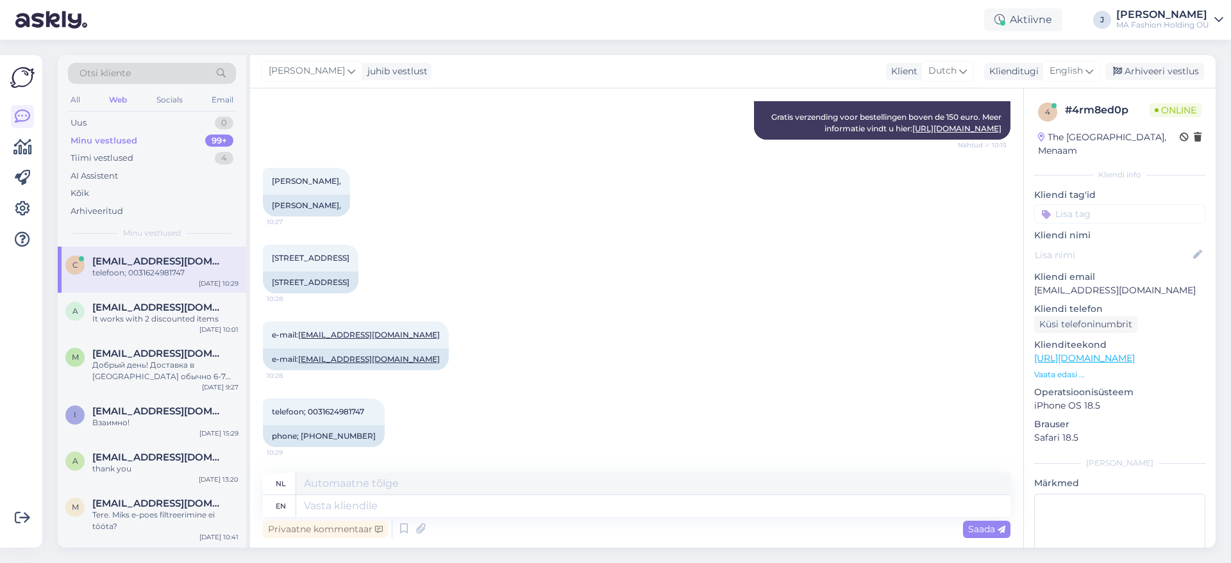
click at [1067, 369] on p "Vaata edasi ..." at bounding box center [1119, 375] width 171 height 12
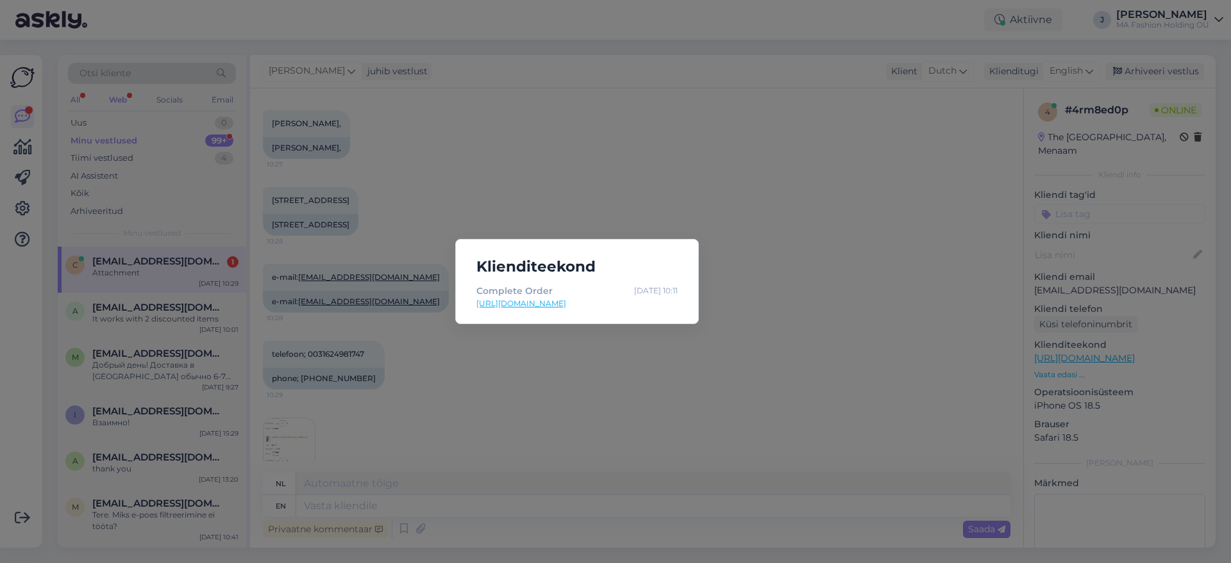
click at [611, 301] on link "[URL][DOMAIN_NAME]" at bounding box center [576, 304] width 201 height 12
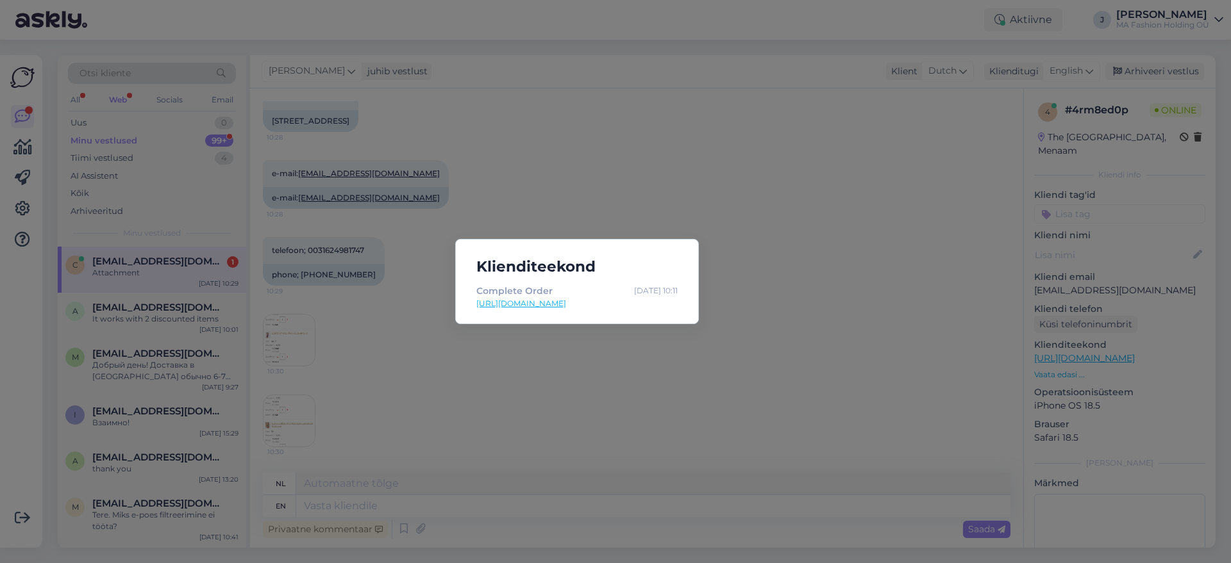
click at [776, 316] on div "Klienditeekond Complete Order [DATE] 10:11 [URL][DOMAIN_NAME]" at bounding box center [615, 281] width 1231 height 563
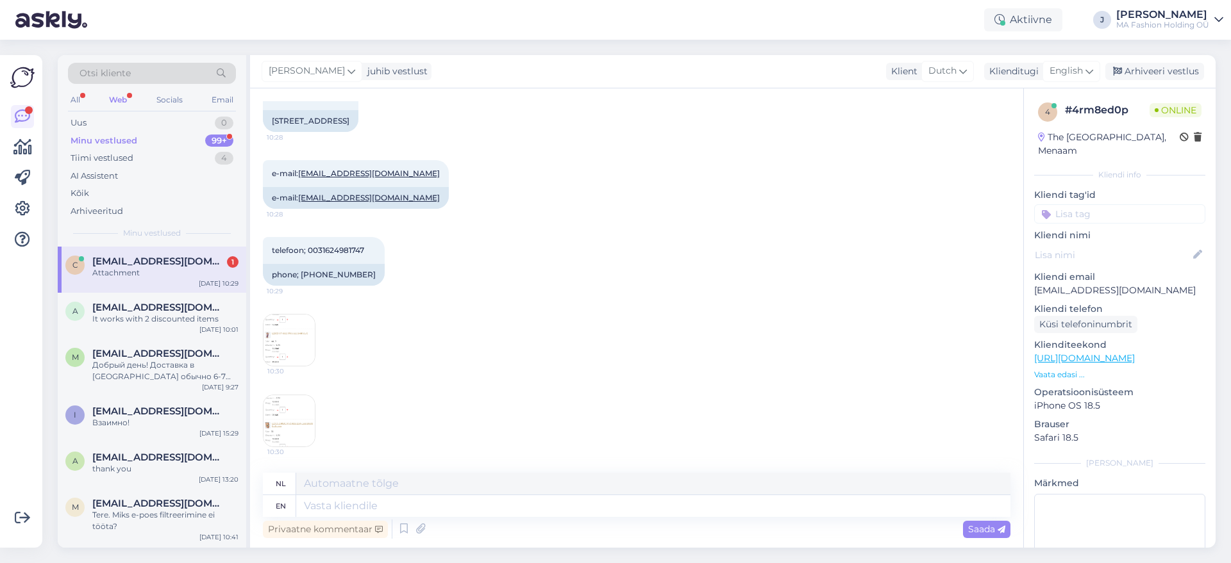
click at [273, 336] on img at bounding box center [288, 340] width 51 height 51
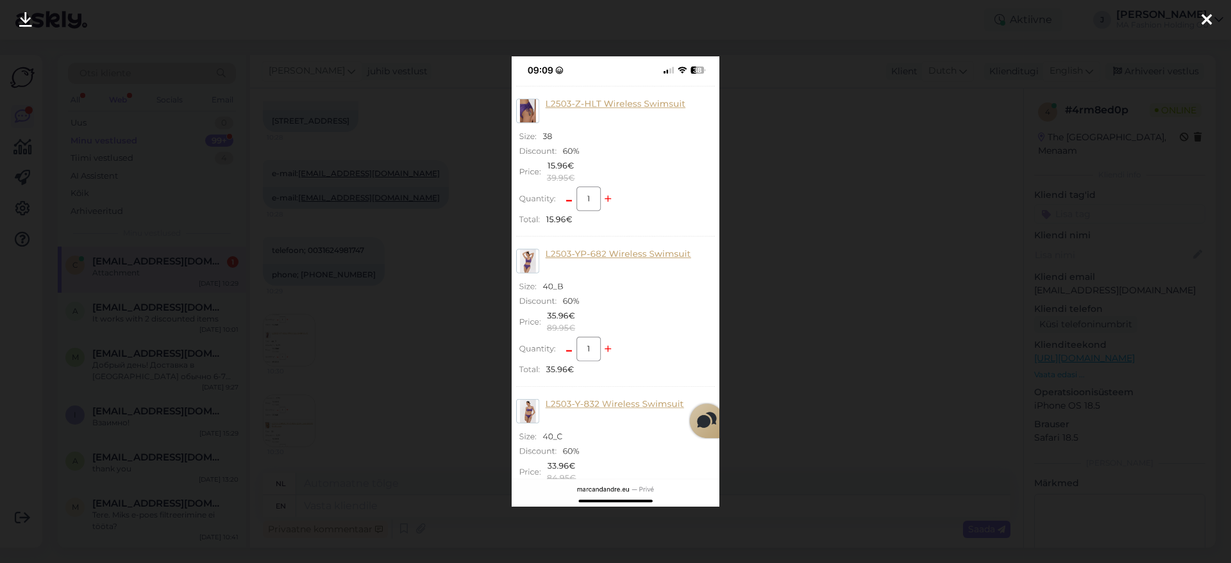
click at [832, 212] on div at bounding box center [615, 281] width 1231 height 563
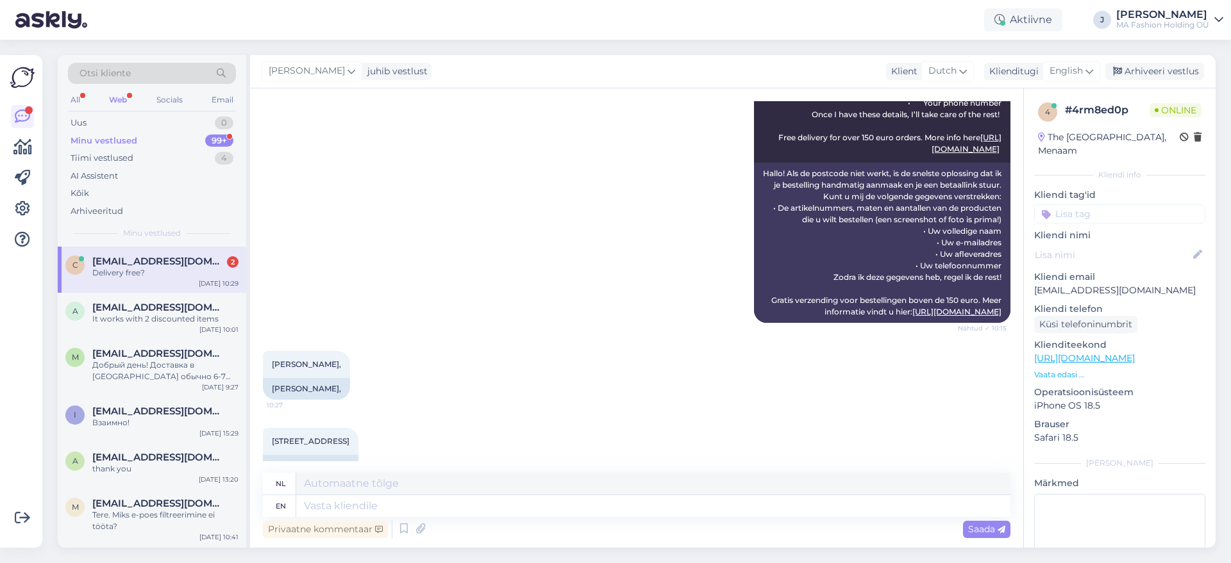
scroll to position [324, 0]
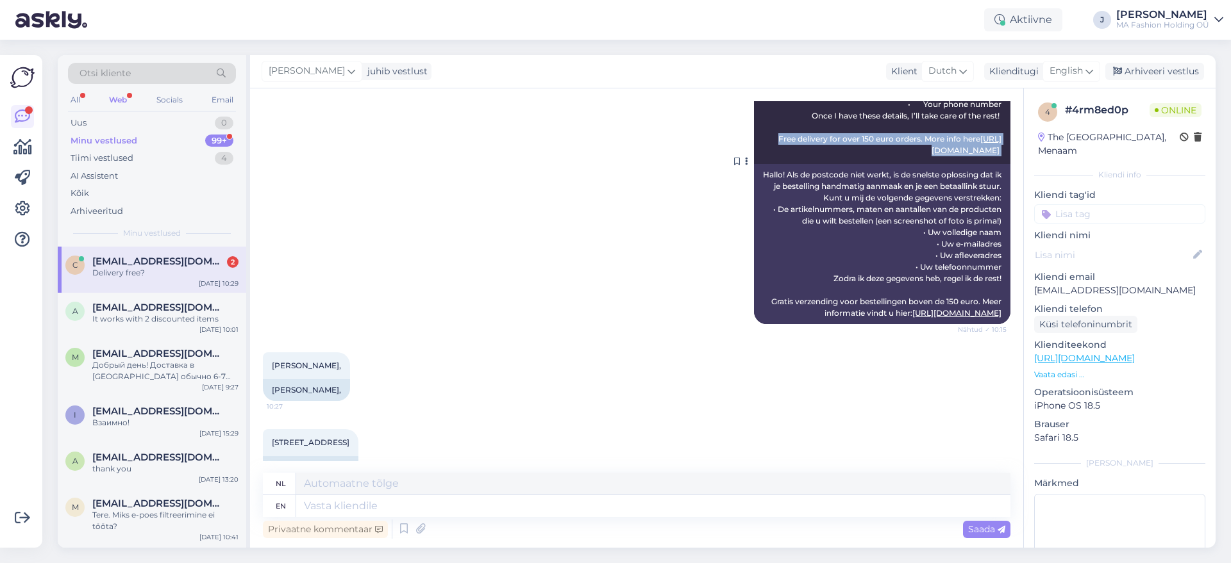
drag, startPoint x: 785, startPoint y: 154, endPoint x: 993, endPoint y: 189, distance: 211.8
click at [993, 164] on div "[PERSON_NAME]! If the zip code is not working the fastest solution would be for…" at bounding box center [882, 81] width 256 height 165
copy span "Free delivery for over 150 euro orders. More info here [URL][DOMAIN_NAME]"
click at [472, 511] on textarea at bounding box center [653, 506] width 714 height 22
paste textarea "Free delivery for over 150 euro orders. More info here [URL][DOMAIN_NAME]"
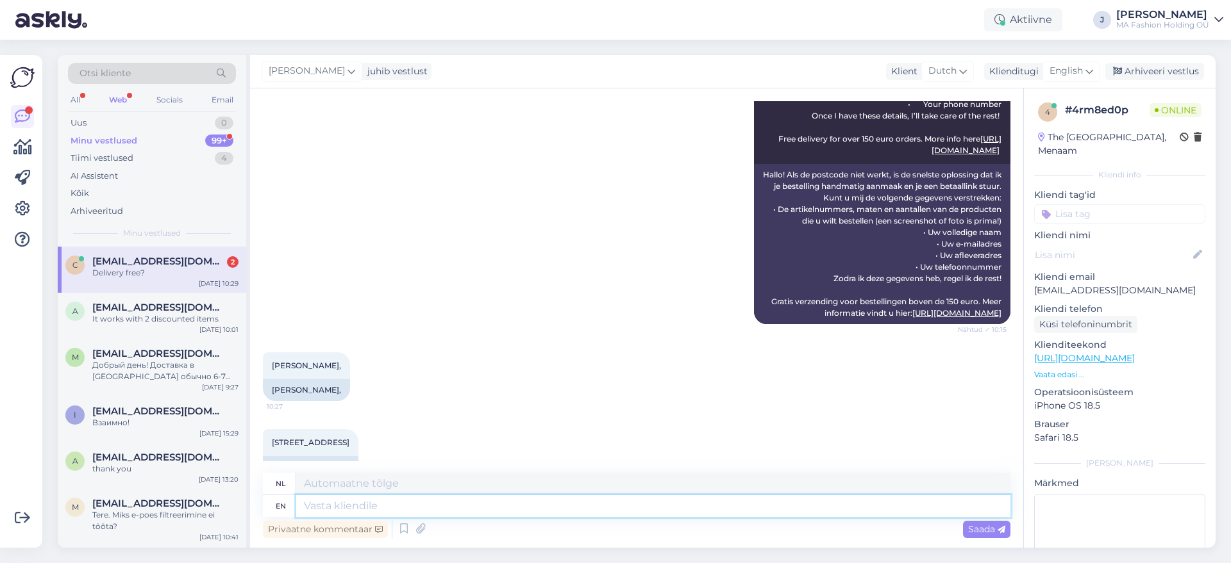
type textarea "Free delivery for over 150 euro orders. More info here [URL][DOMAIN_NAME]"
type textarea "Gratis verzending bij bestellingen boven de 150 euro. Meer informatie vindt u h…"
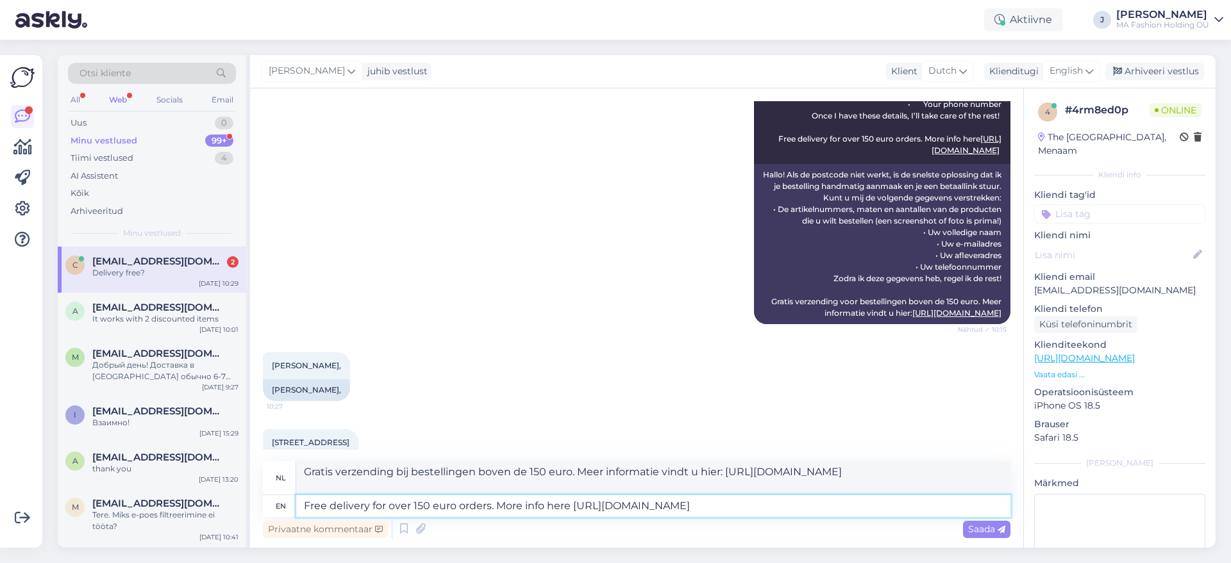
click at [306, 506] on textarea "Free delivery for over 150 euro orders. More info here [URL][DOMAIN_NAME]" at bounding box center [653, 506] width 714 height 22
click at [485, 503] on textarea "Free delivery for over 150 euro orders. More info here [URL][DOMAIN_NAME]" at bounding box center [653, 506] width 714 height 22
click at [492, 503] on textarea "Free delivery for over 150 euro orders. More info here [URL][DOMAIN_NAME]" at bounding box center [653, 506] width 714 height 22
click at [308, 503] on textarea "Free delivery for over 150 euro orders. More info here [URL][DOMAIN_NAME]" at bounding box center [653, 506] width 714 height 22
click at [305, 508] on textarea "Free delivery for over 150 euro orders. More info here [URL][DOMAIN_NAME]" at bounding box center [653, 506] width 714 height 22
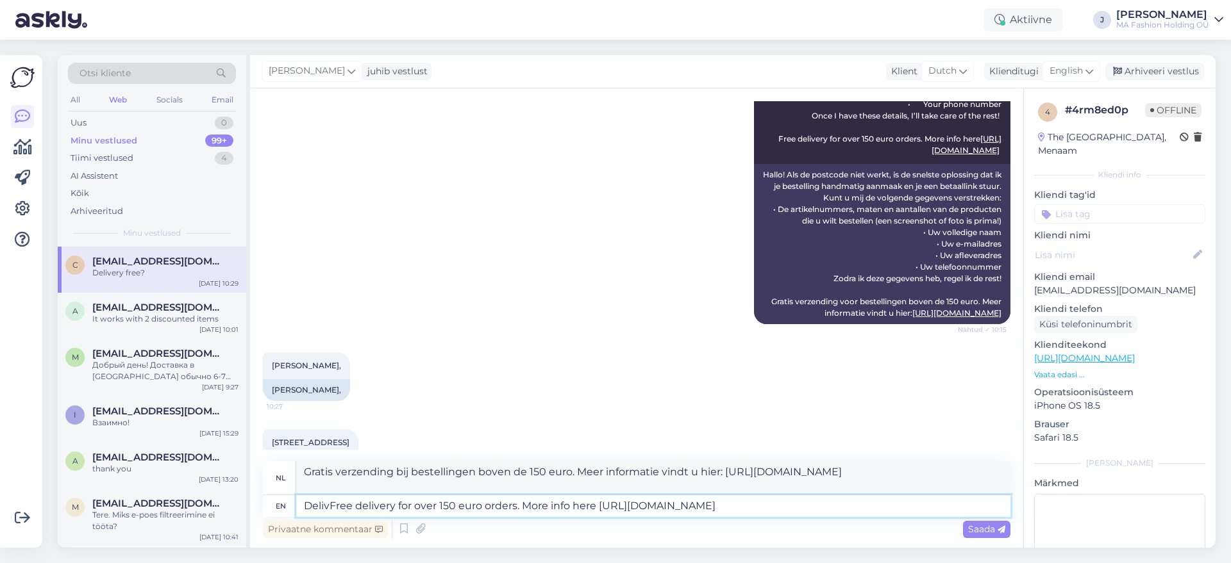
type textarea "DeliveFree delivery for over 150 euro orders. More info here [URL][DOMAIN_NAME]"
type textarea "Gratis verzending bij bestellingen boven de 150 euro. Meer informatie vindt u h…"
type textarea "Deliver Free delivery for over 150 euro orders. More info here [URL][DOMAIN_NAM…"
type textarea "Gratis verzending bij bestellingen boven de 150 euro. Meer informatie vindt u h…"
type textarea "DeliveryFree delivery for over 150 euro orders. More info here [URL][DOMAIN_NAM…"
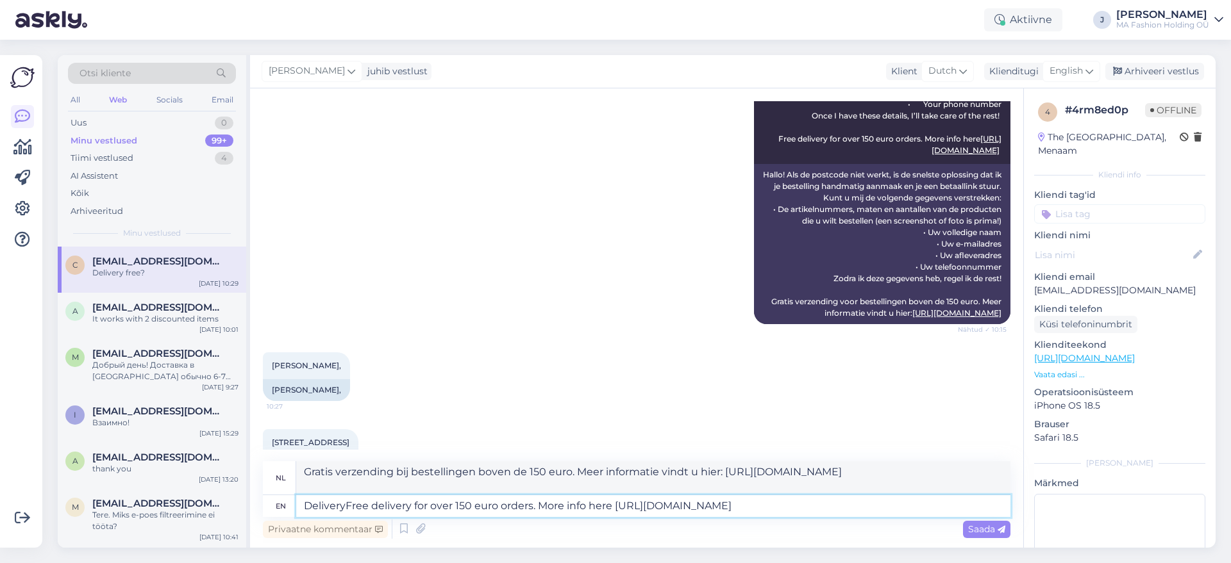
type textarea "BezorgenGratis verzending bij bestellingen boven de 150 euro. Meer informatie h…"
type textarea "Delivery Free delivery for over 150 euro orders. More info here [URL][DOMAIN_NA…"
type textarea "Bezorging: Gratis bezorging bij bestellingen boven de 150 euro. Meer informatie…"
click at [472, 502] on textarea "Delivery fee is 14.90. Free delivery for over 150 euro orders. More info here […" at bounding box center [653, 506] width 714 height 22
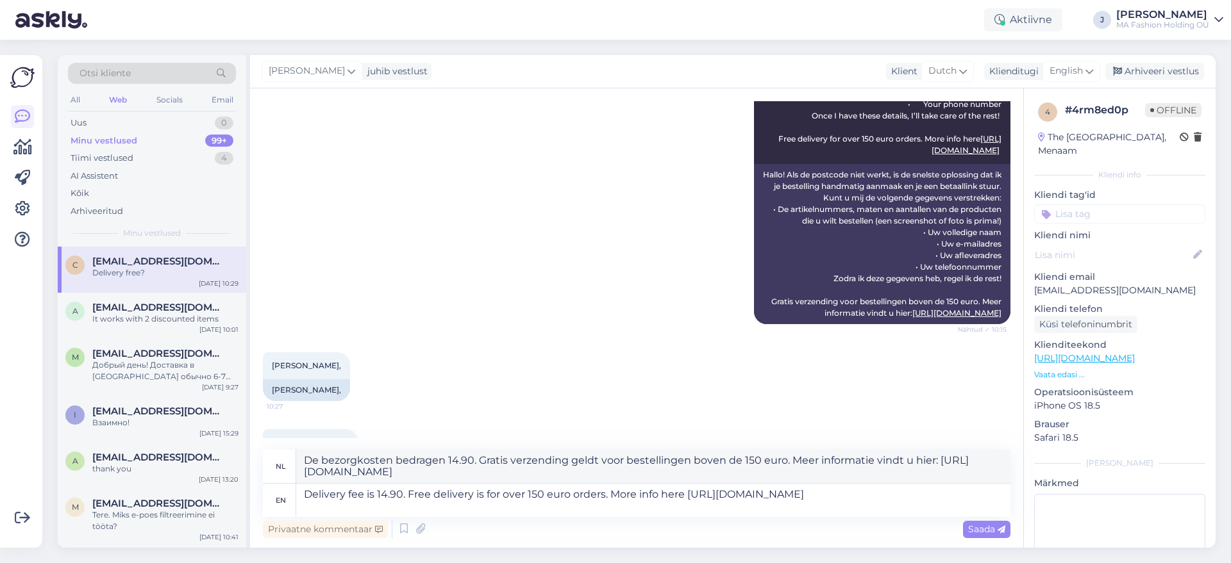
click at [970, 526] on span "Saada" at bounding box center [986, 530] width 37 height 12
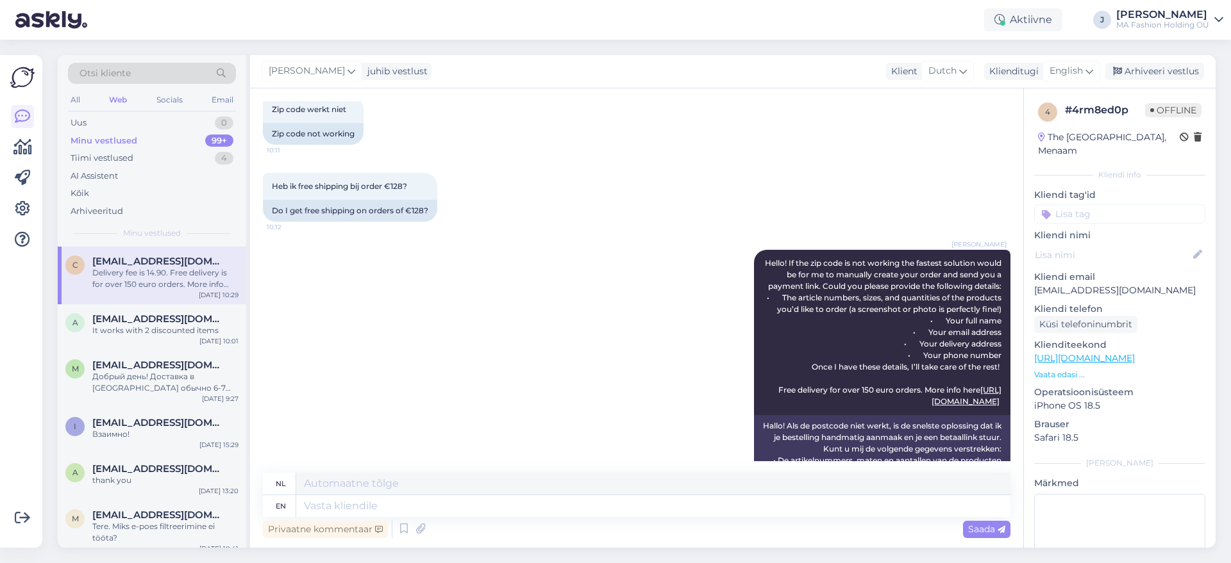
scroll to position [0, 0]
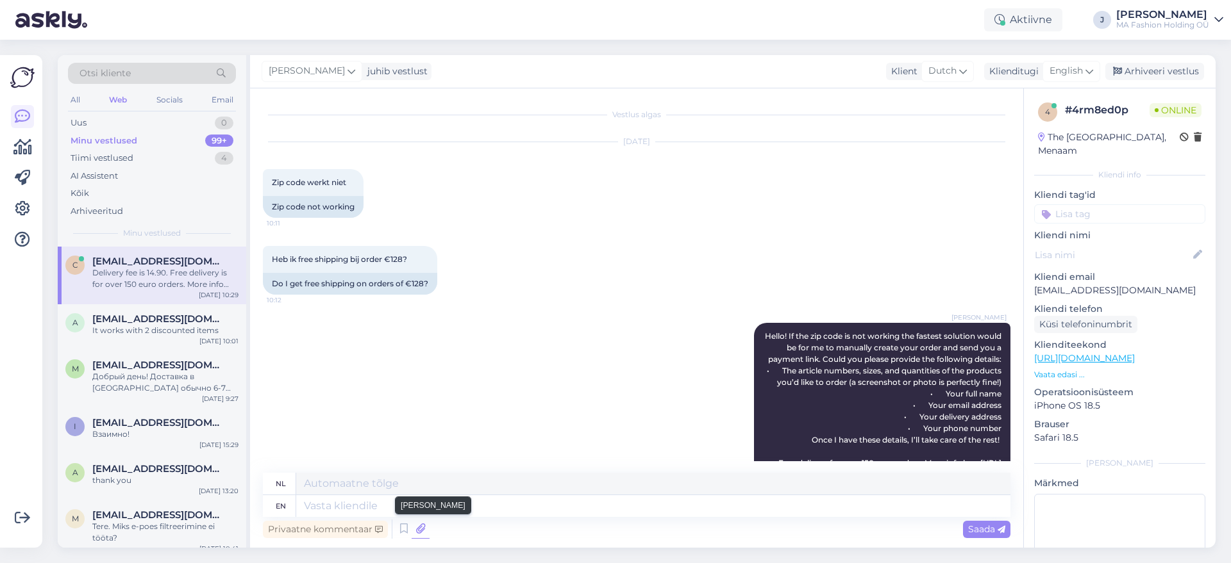
click at [420, 533] on icon at bounding box center [420, 529] width 18 height 19
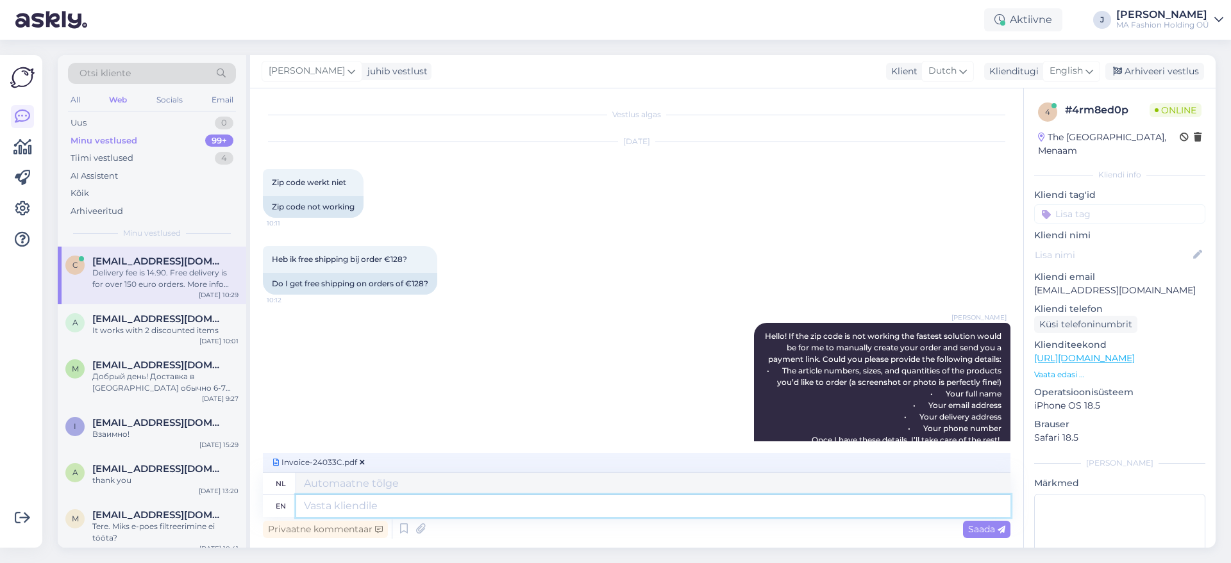
click at [483, 516] on textarea at bounding box center [653, 506] width 714 height 22
click at [983, 538] on div "Privaatne kommentaar Saada" at bounding box center [636, 529] width 747 height 24
click at [986, 529] on span "Saada" at bounding box center [986, 530] width 37 height 12
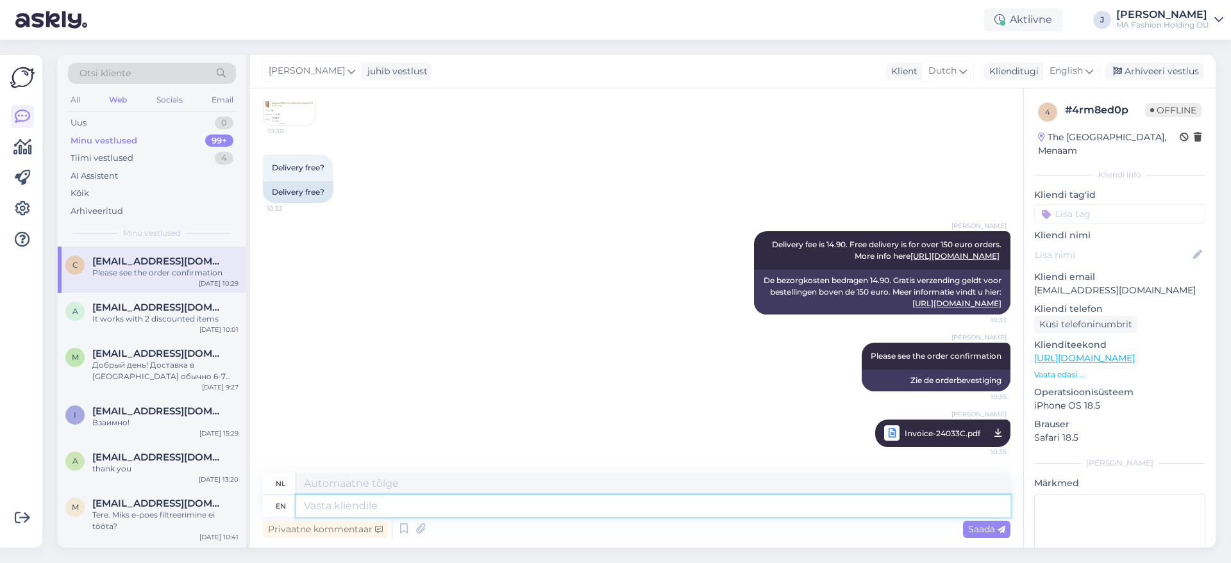
click at [478, 511] on textarea at bounding box center [653, 506] width 714 height 22
paste textarea "[URL][DOMAIN_NAME]"
click at [977, 513] on textarea "Payment link for 128.70 [URL][DOMAIN_NAME]" at bounding box center [653, 506] width 714 height 22
click at [980, 537] on div "Saada" at bounding box center [986, 529] width 47 height 17
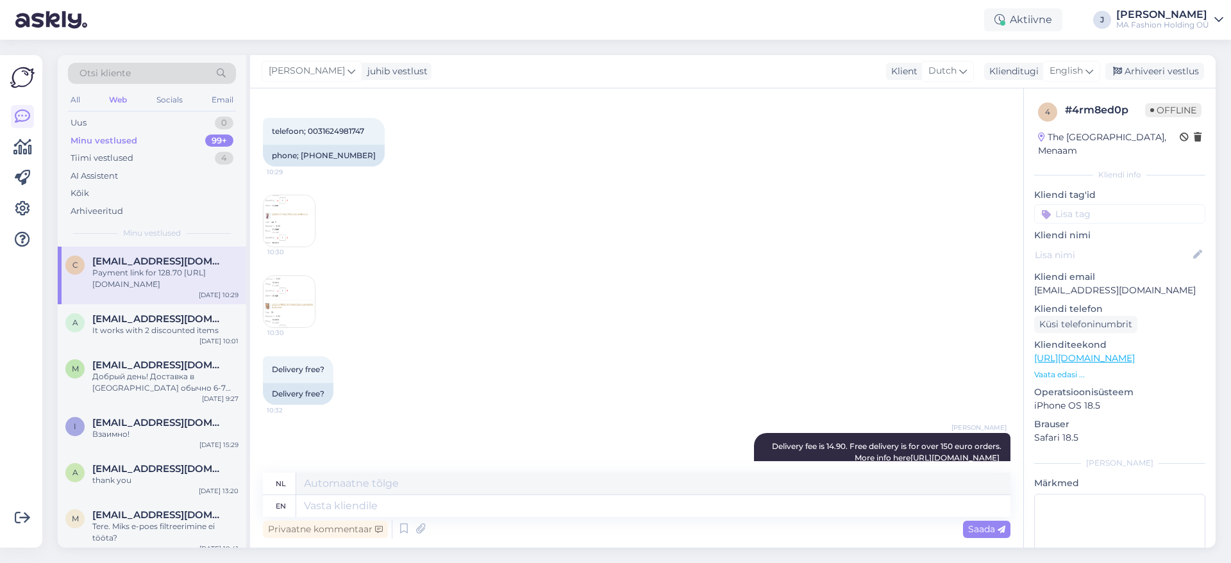
scroll to position [772, 0]
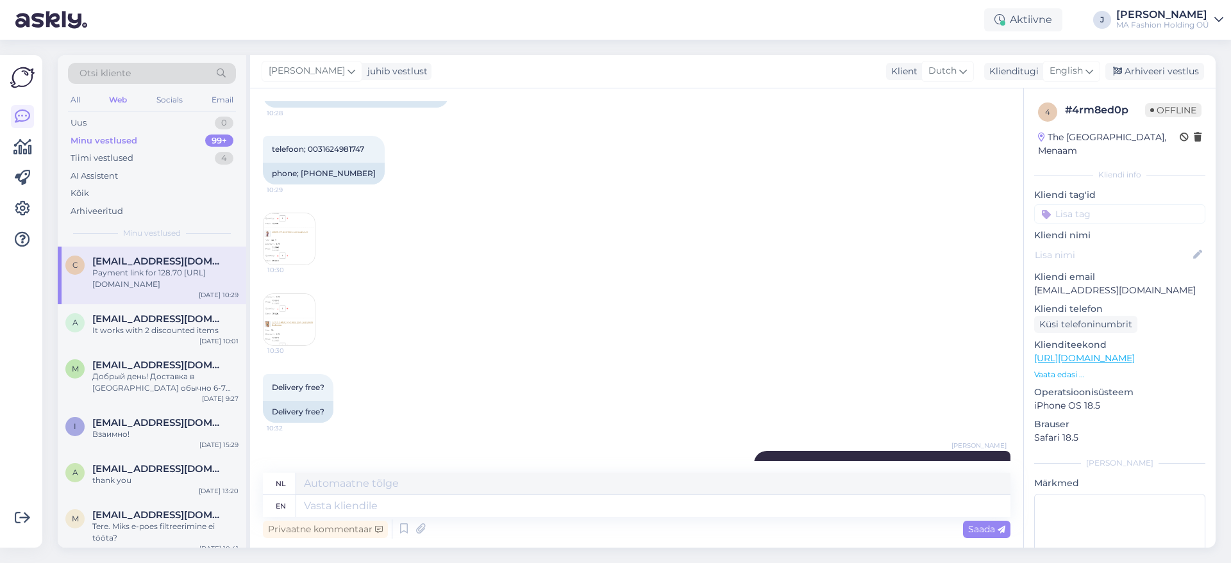
click at [259, 372] on div "Vestlus algas [DATE] Zip code werkt niet 10:11 Zip code not working Heb ik free…" at bounding box center [636, 318] width 773 height 460
click at [270, 345] on img at bounding box center [288, 319] width 51 height 51
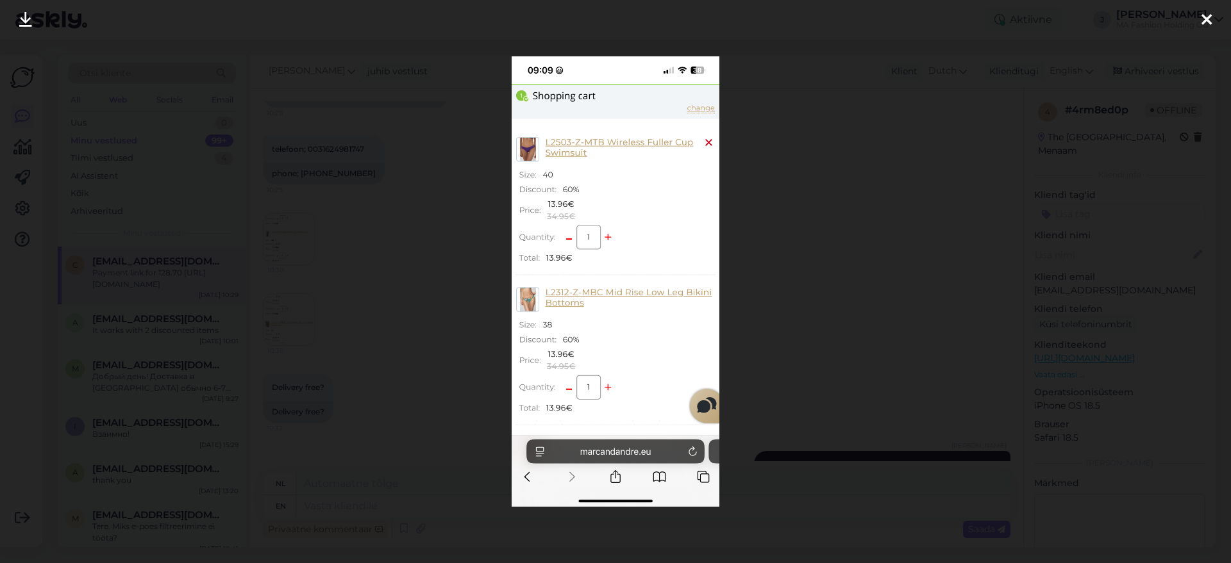
click at [812, 343] on div at bounding box center [615, 281] width 1231 height 563
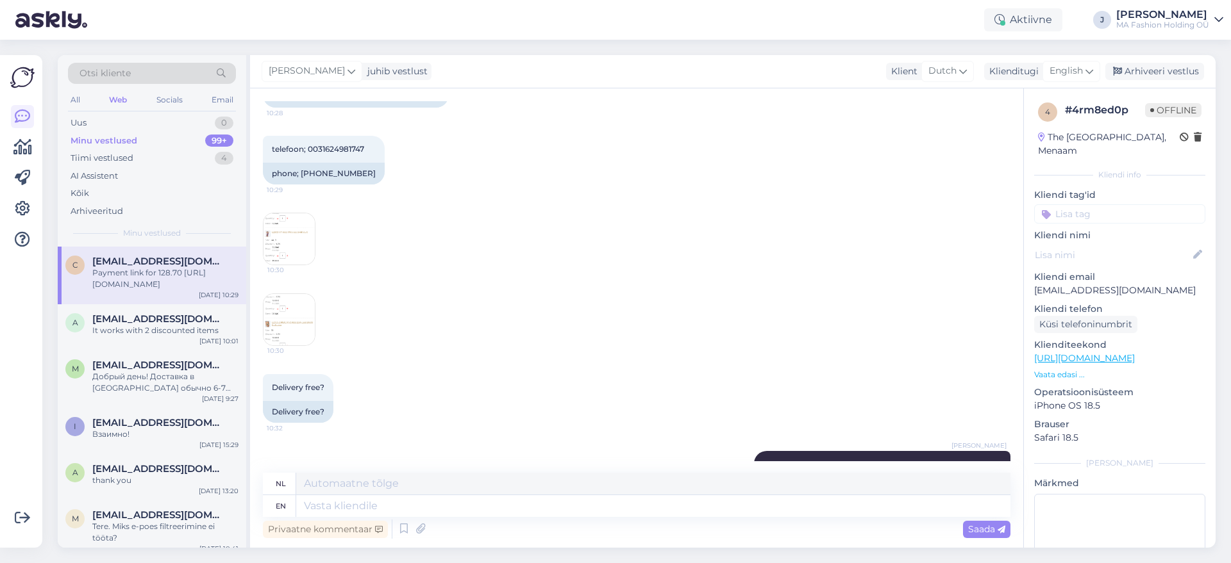
click at [273, 265] on img at bounding box center [288, 238] width 51 height 51
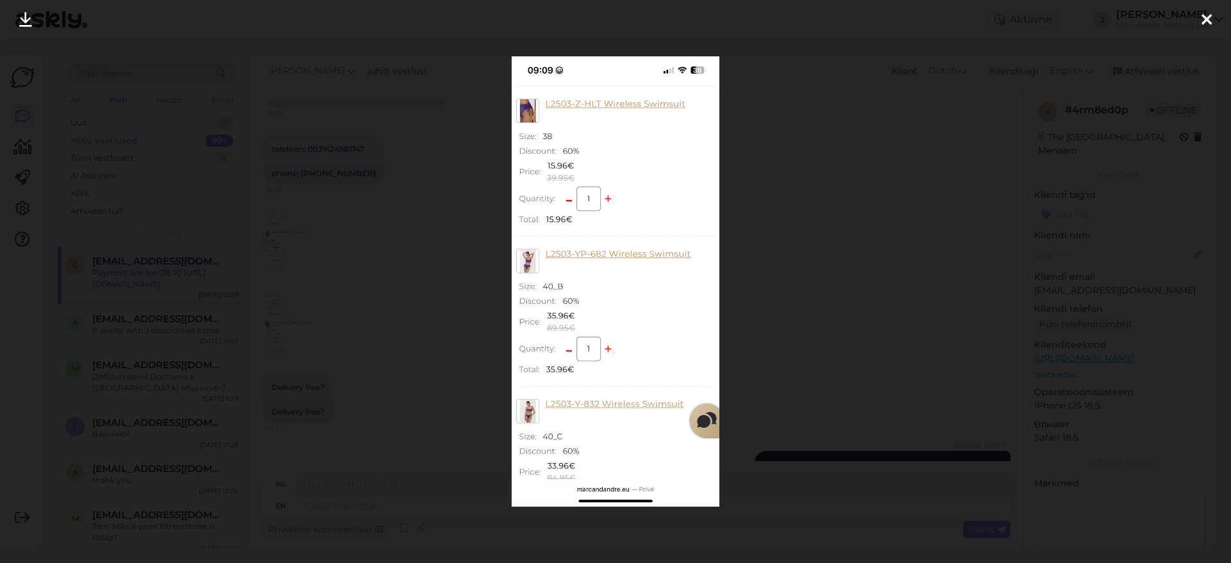
click at [831, 215] on div at bounding box center [615, 281] width 1231 height 563
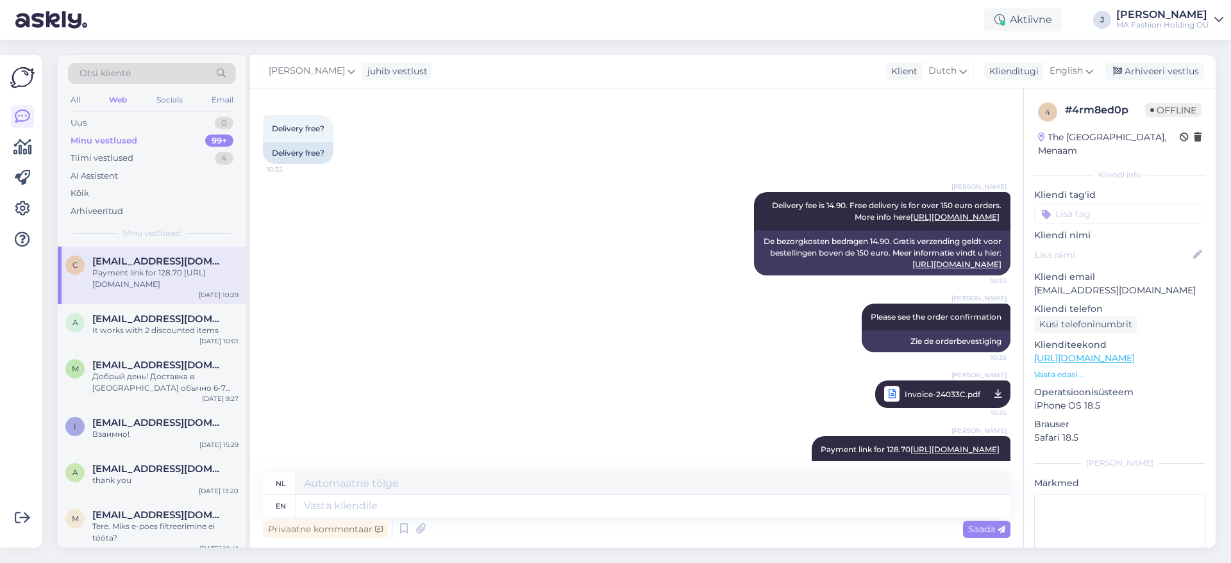
scroll to position [1172, 0]
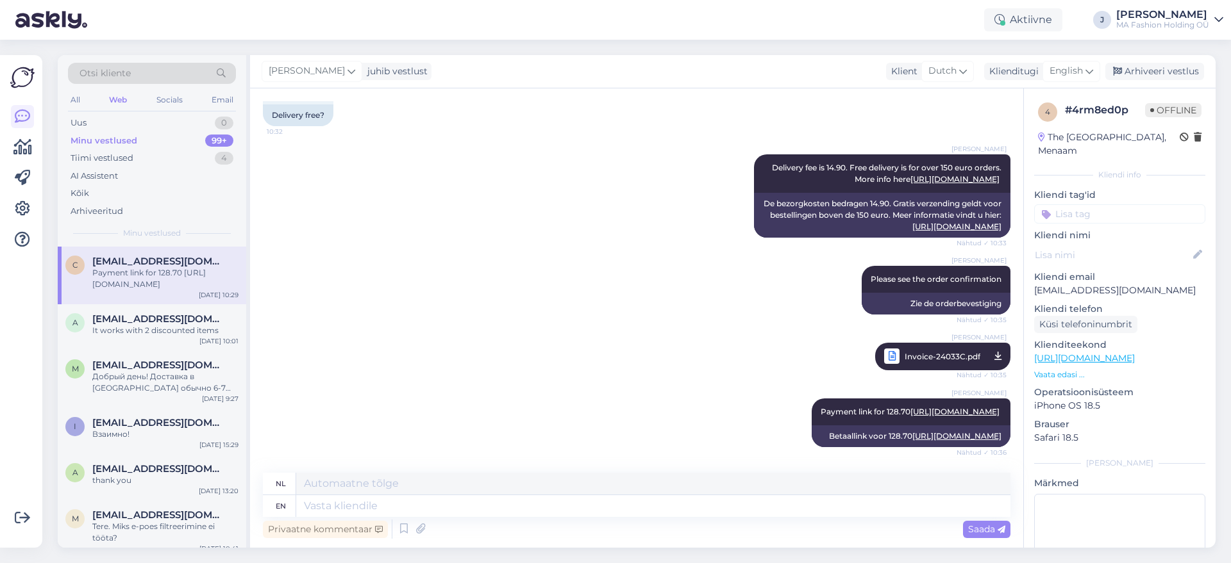
click at [147, 106] on div "All Web Socials Email" at bounding box center [152, 102] width 168 height 20
click at [205, 106] on div "All Web Socials Email" at bounding box center [152, 102] width 168 height 20
click at [210, 103] on div "All Web Socials Email" at bounding box center [152, 102] width 168 height 20
click at [217, 103] on div "Email" at bounding box center [222, 100] width 27 height 17
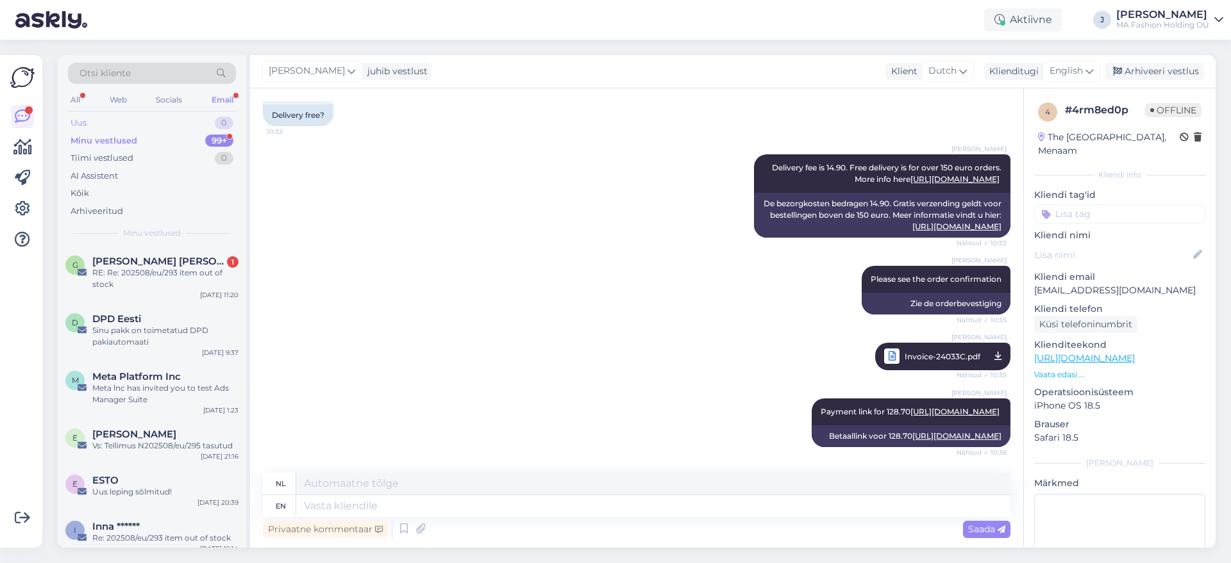
click at [195, 126] on div "Uus 0" at bounding box center [152, 123] width 168 height 18
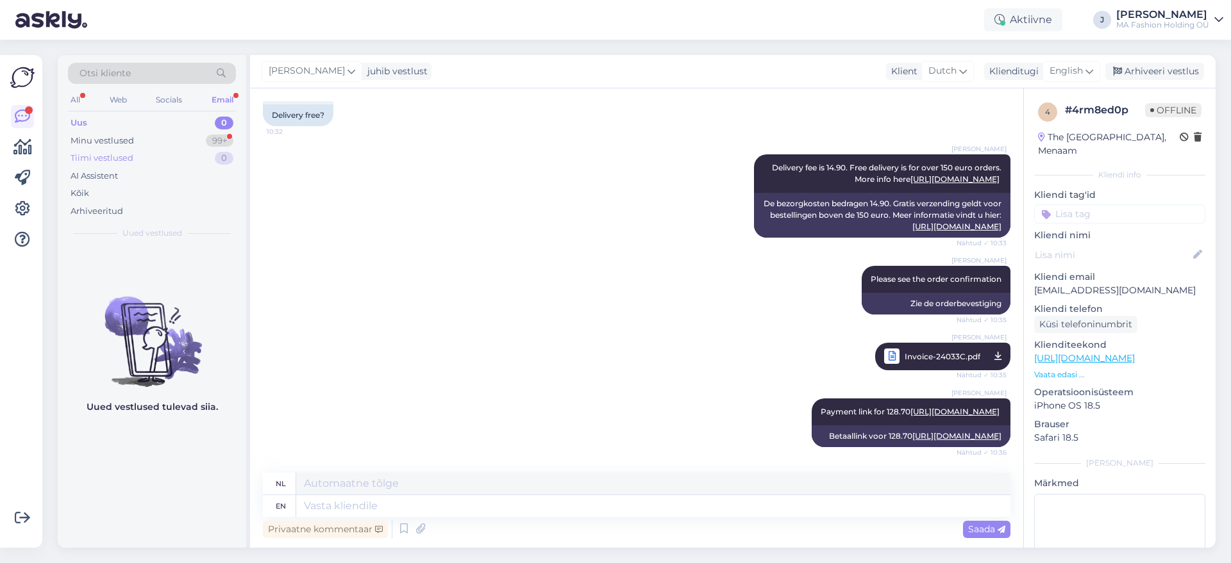
click at [185, 153] on div "Tiimi vestlused 0" at bounding box center [152, 158] width 168 height 18
click at [181, 145] on div "Minu vestlused 99+" at bounding box center [152, 141] width 168 height 18
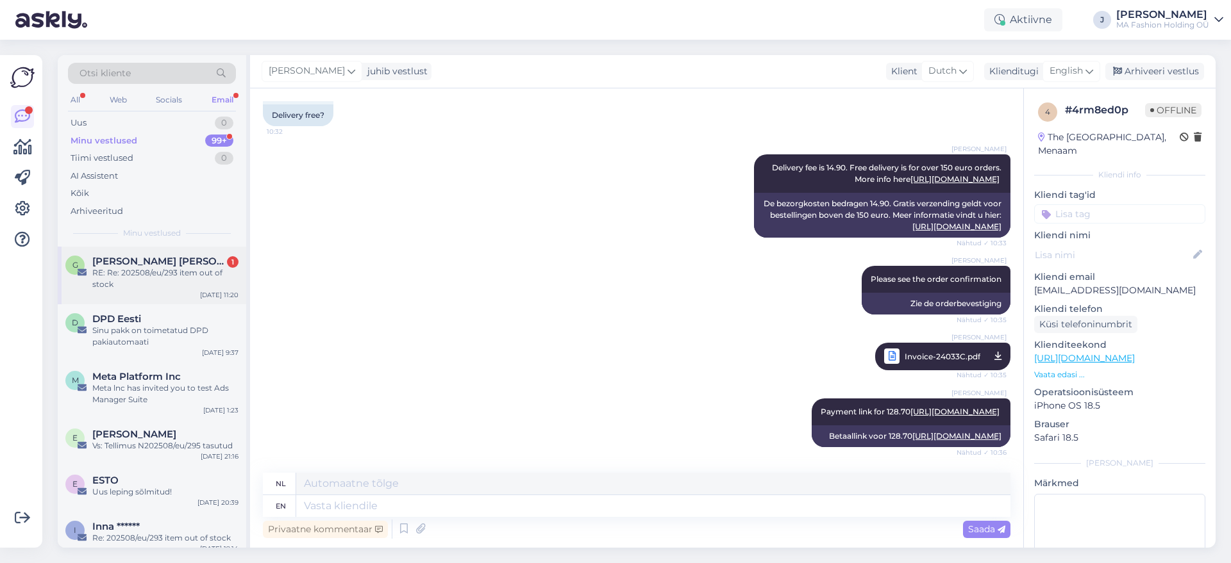
click at [175, 260] on span "[PERSON_NAME] [PERSON_NAME] & [PERSON_NAME]" at bounding box center [158, 262] width 133 height 12
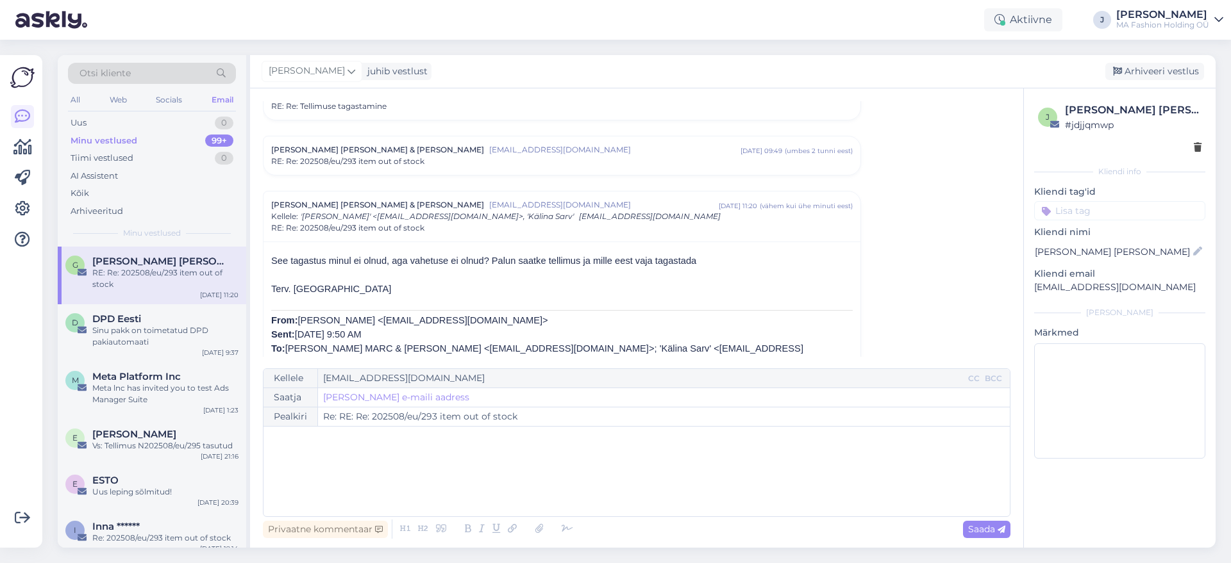
scroll to position [1409, 0]
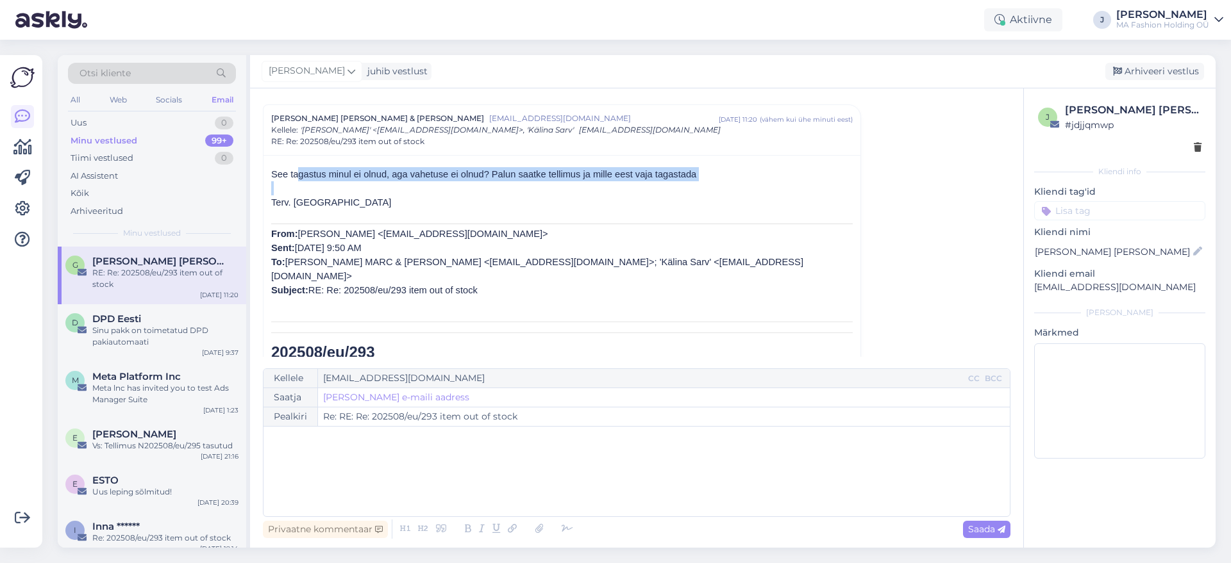
drag, startPoint x: 294, startPoint y: 176, endPoint x: 700, endPoint y: 190, distance: 406.6
click at [700, 190] on p at bounding box center [561, 188] width 581 height 14
drag, startPoint x: 355, startPoint y: 219, endPoint x: 238, endPoint y: 135, distance: 143.7
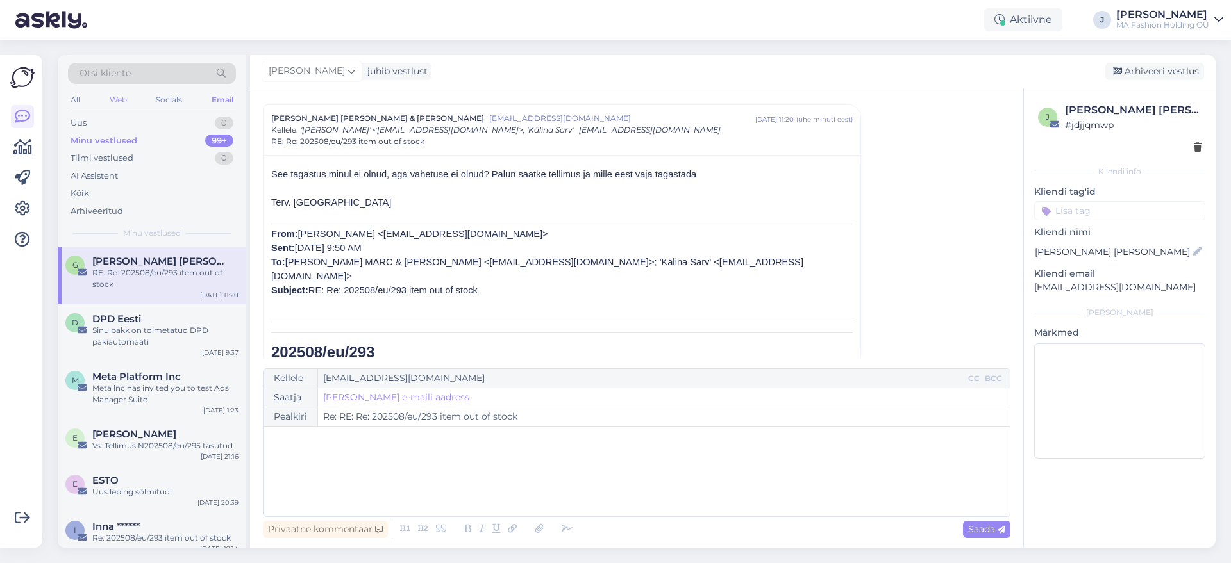
click at [114, 103] on div "Web" at bounding box center [118, 100] width 22 height 17
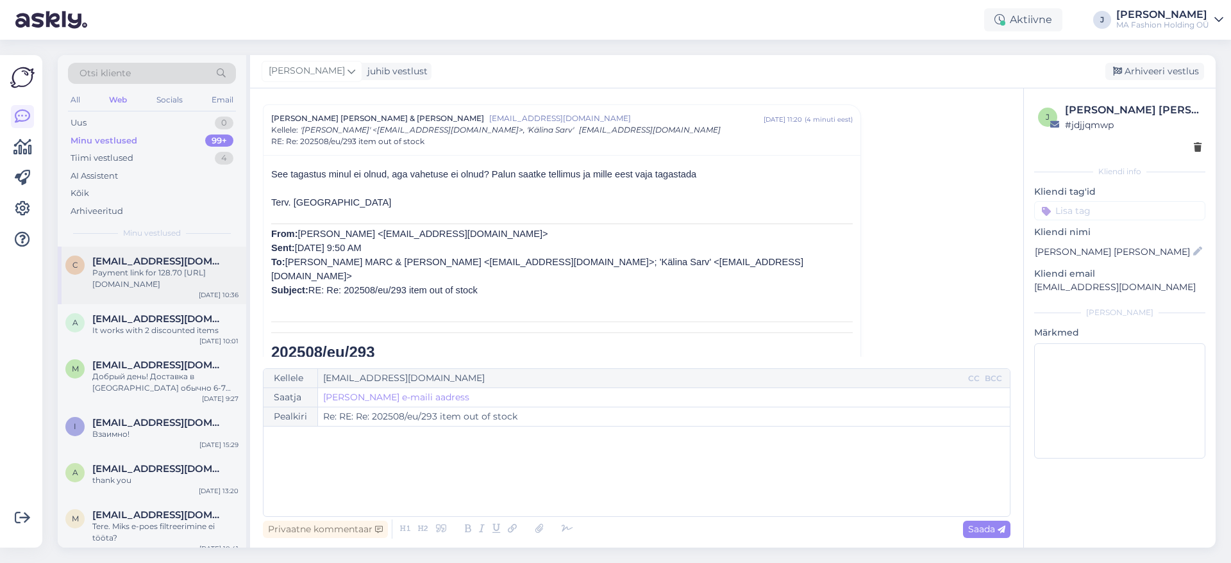
click at [181, 260] on span "[EMAIL_ADDRESS][DOMAIN_NAME]" at bounding box center [158, 262] width 133 height 12
